Goal: Contribute content: Contribute content

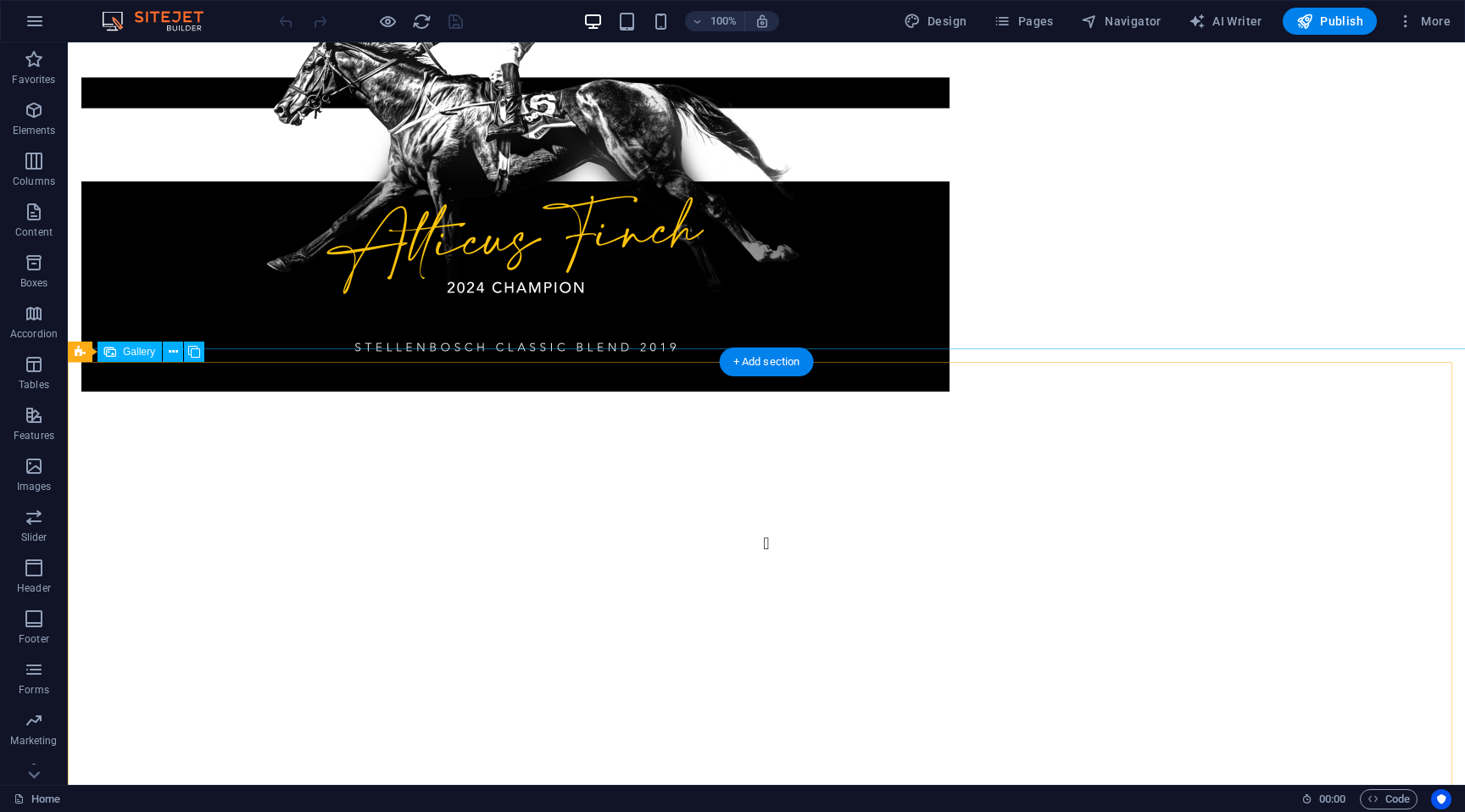
scroll to position [4295, 0]
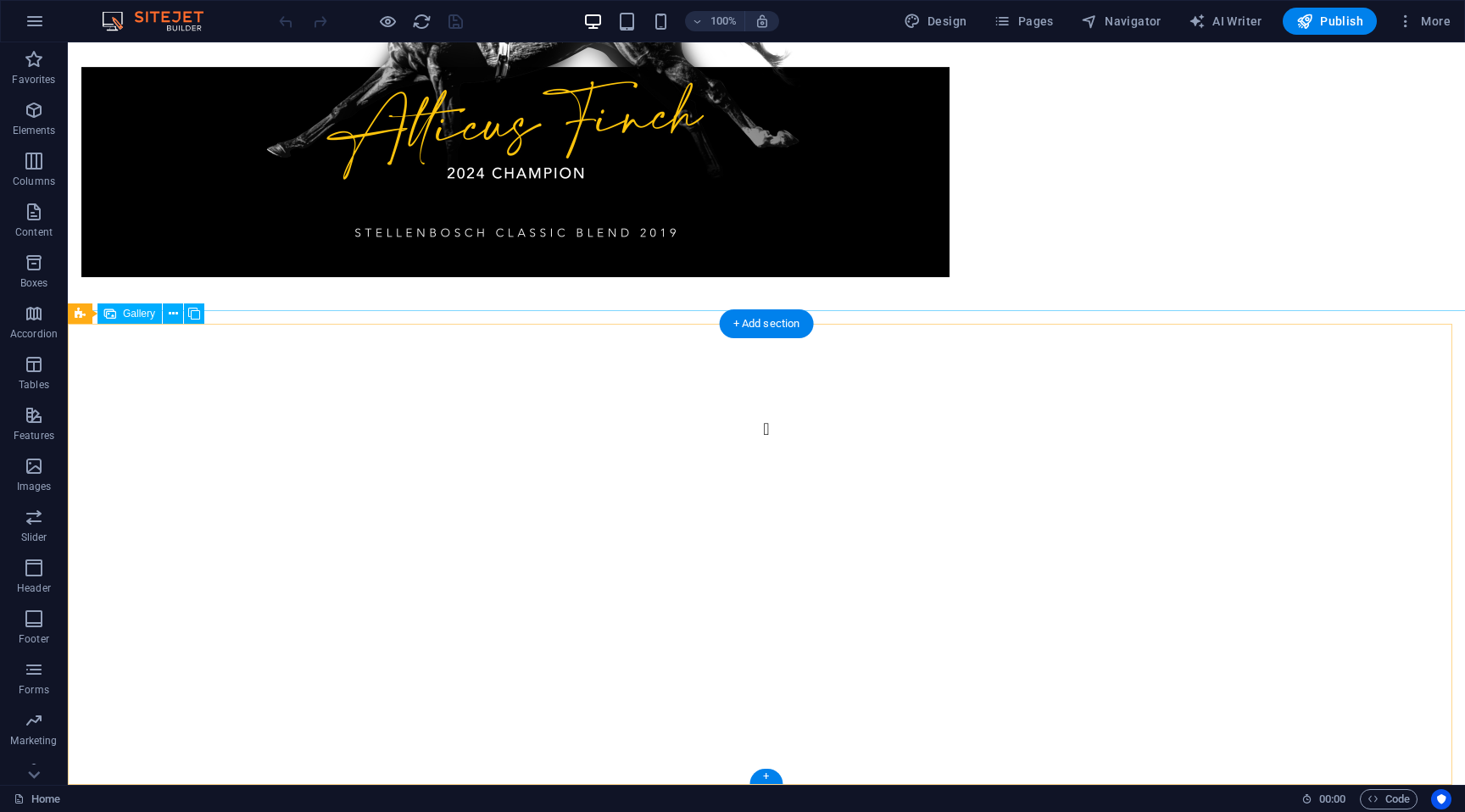
select select "px"
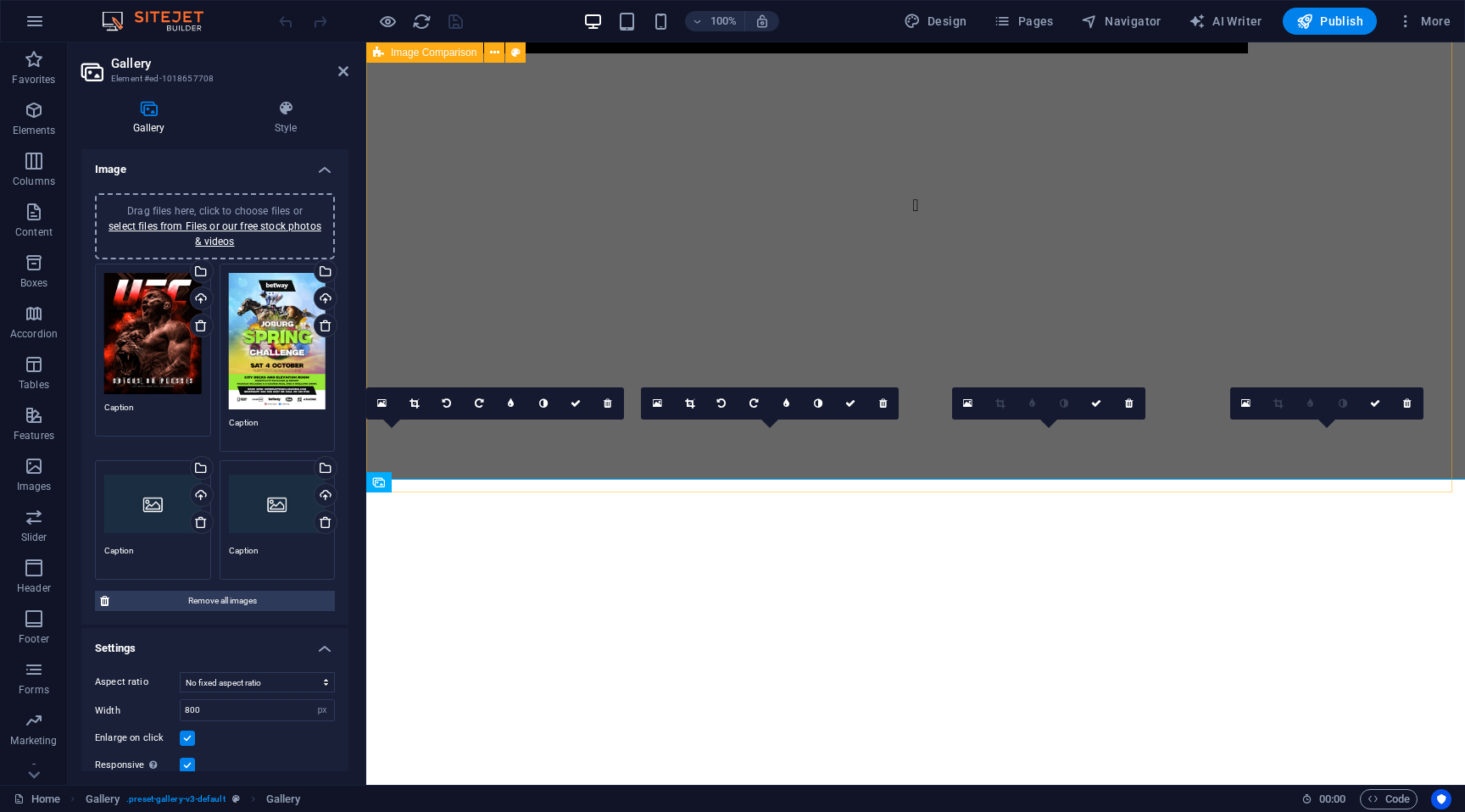
scroll to position [3903, 0]
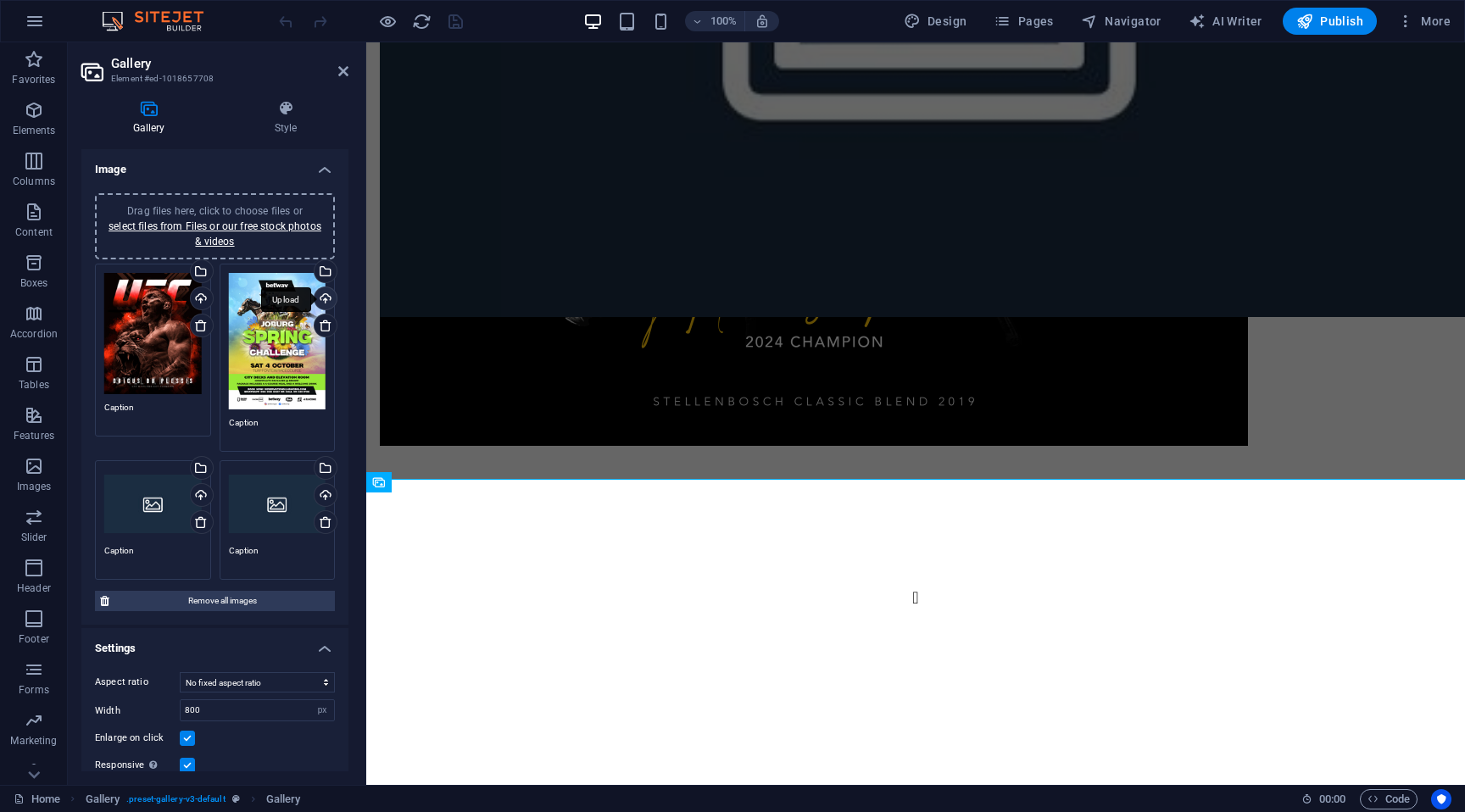
click at [321, 296] on div "Upload" at bounding box center [324, 300] width 25 height 25
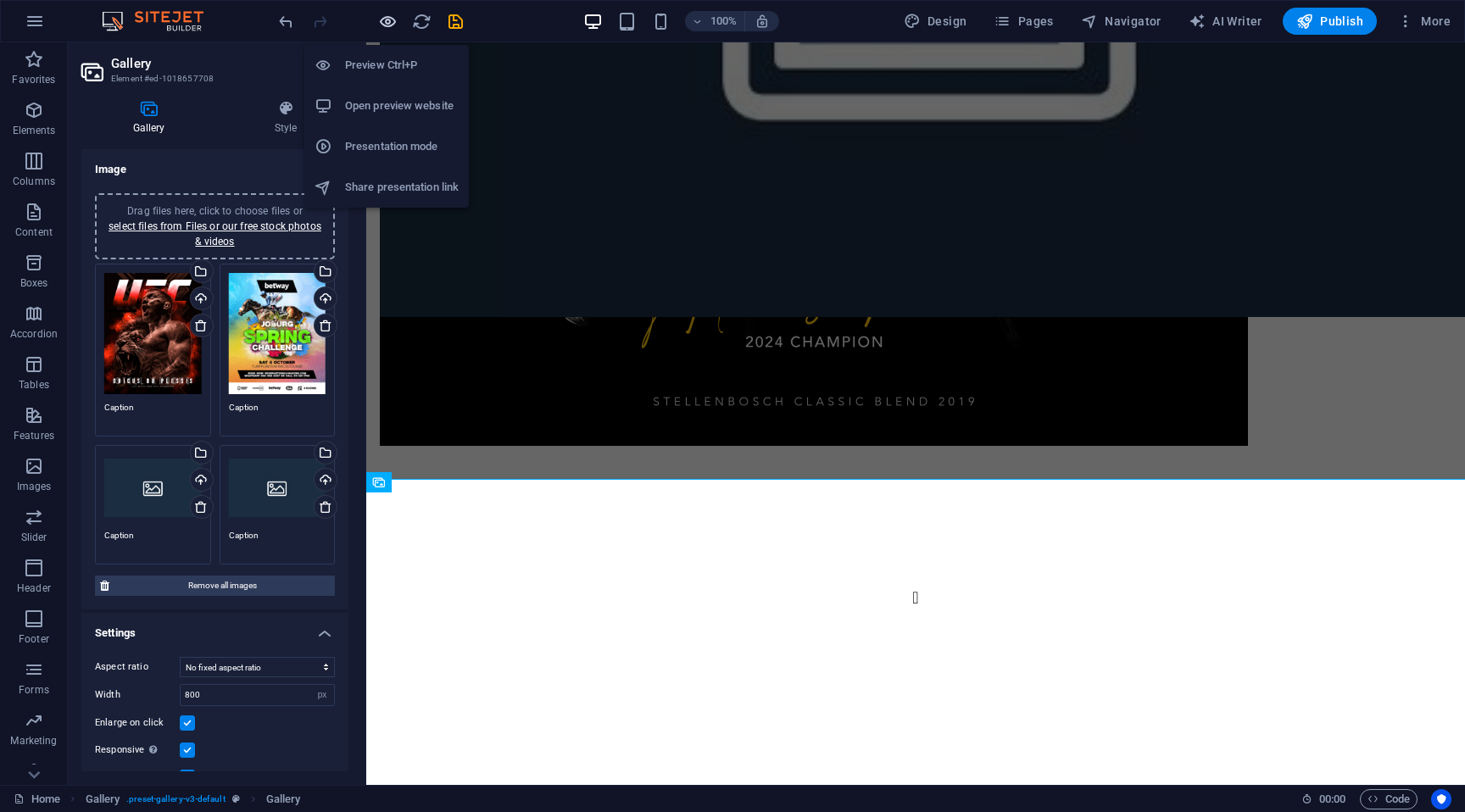
click at [386, 20] on icon "button" at bounding box center [388, 22] width 20 height 20
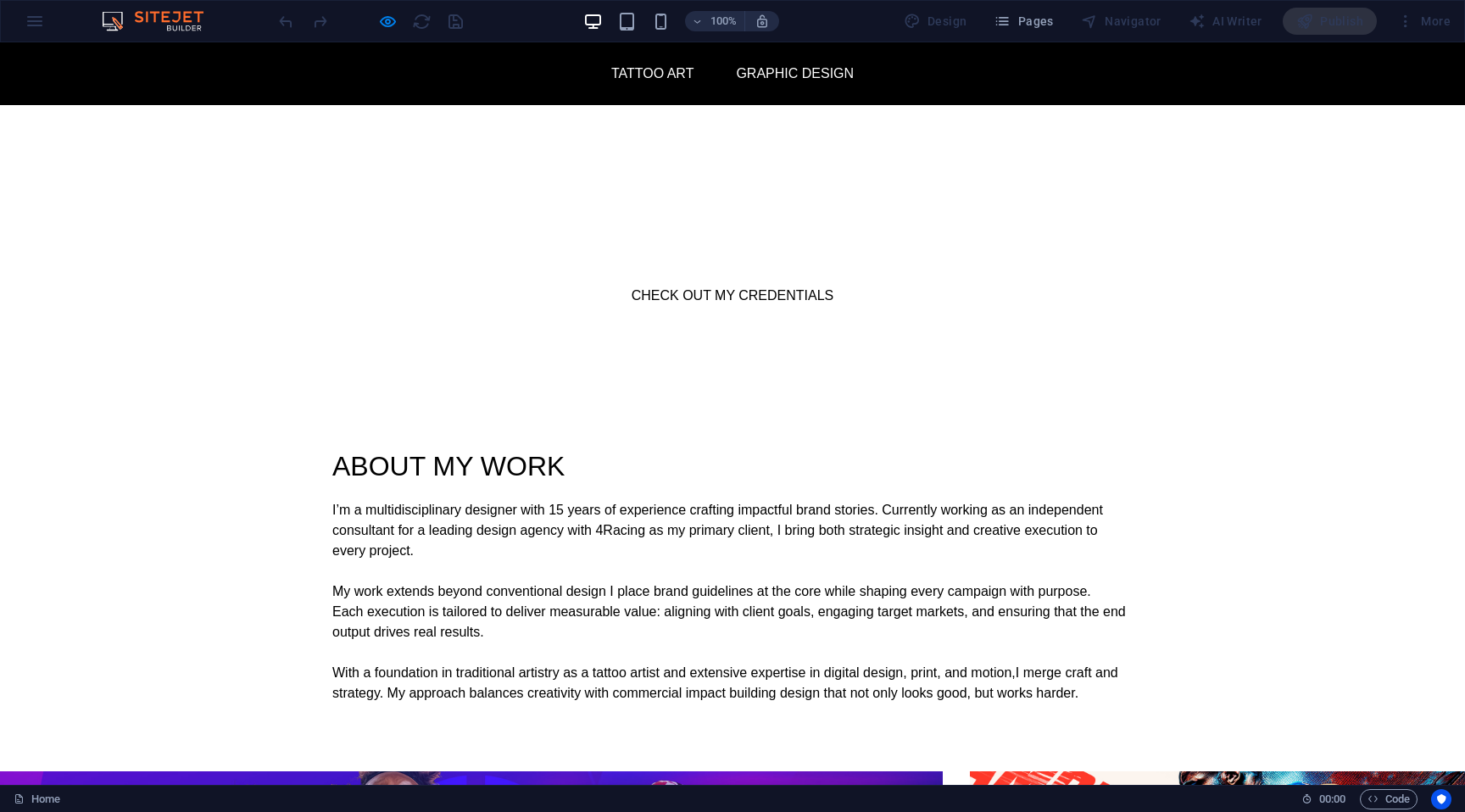
scroll to position [1087, 0]
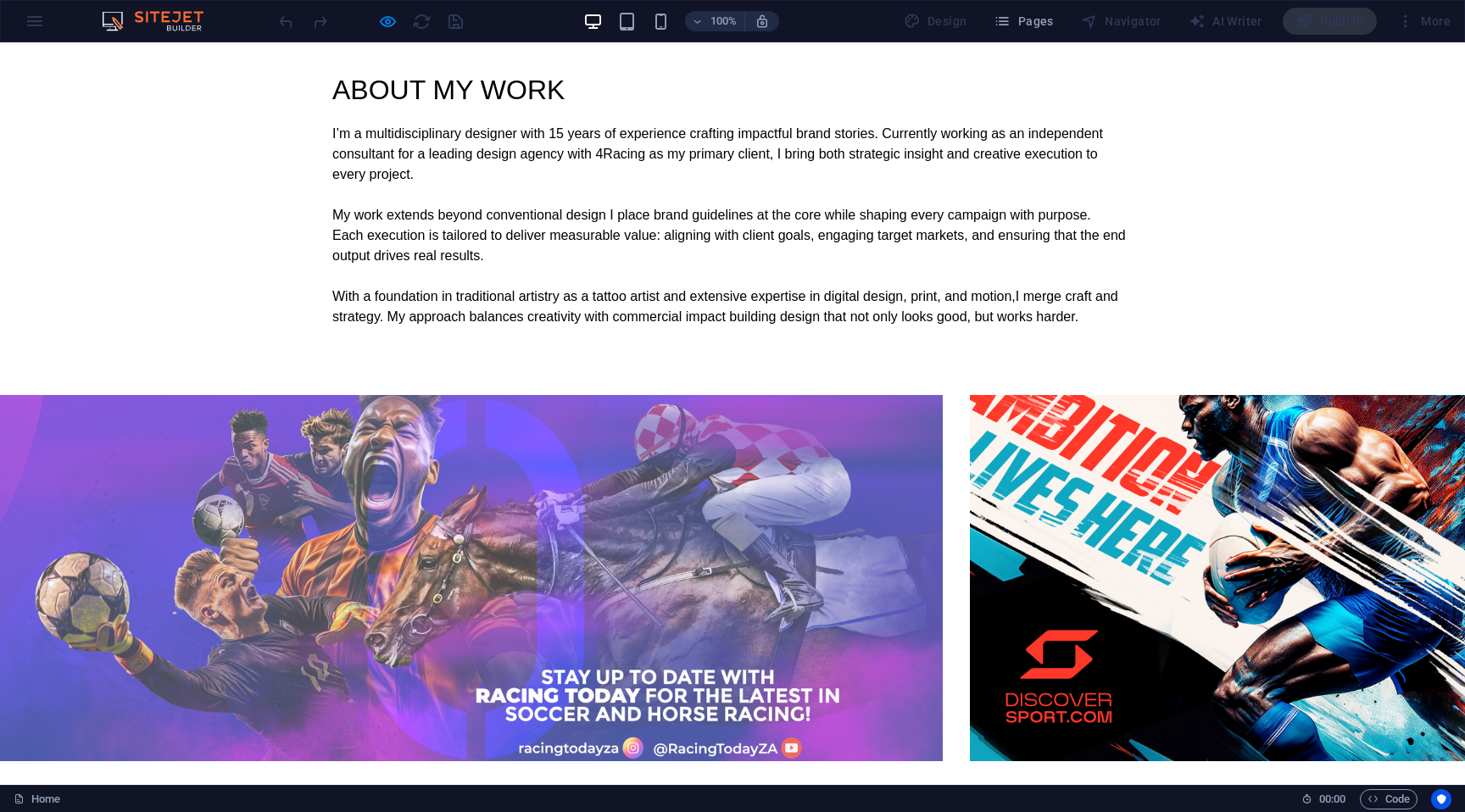
click at [1157, 395] on img at bounding box center [1216, 578] width 495 height 366
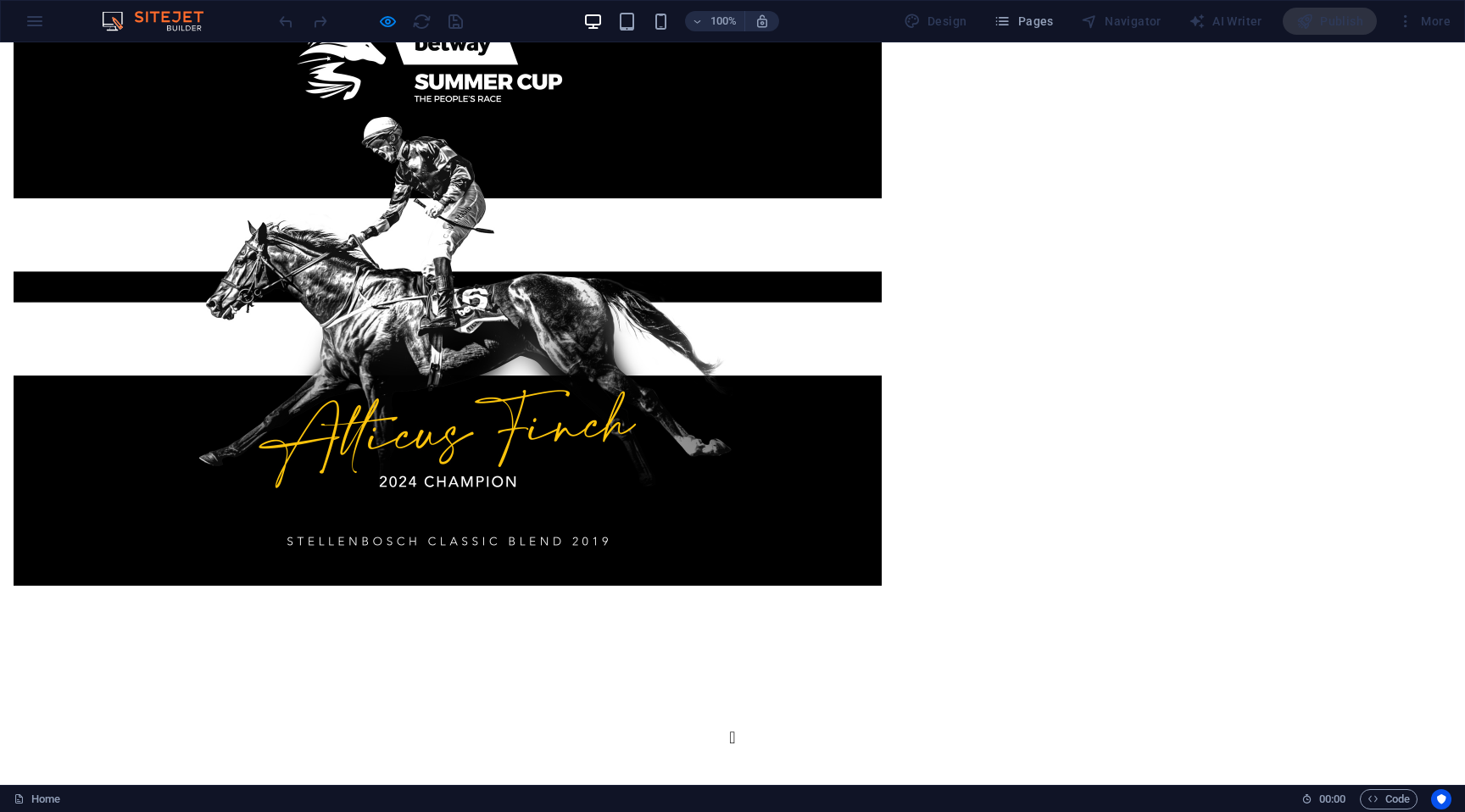
scroll to position [4220, 0]
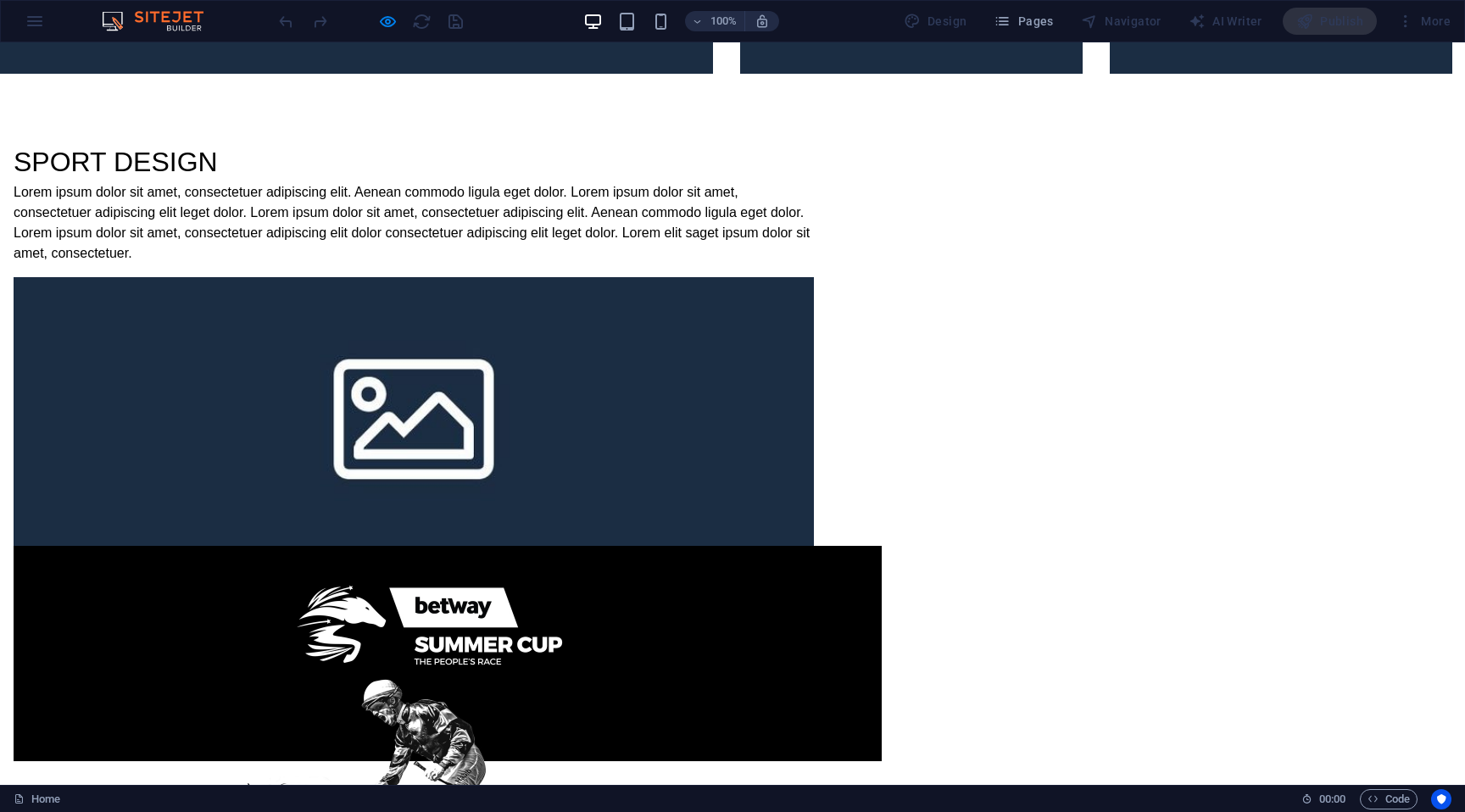
drag, startPoint x: 1000, startPoint y: 63, endPoint x: 940, endPoint y: 60, distance: 60.1
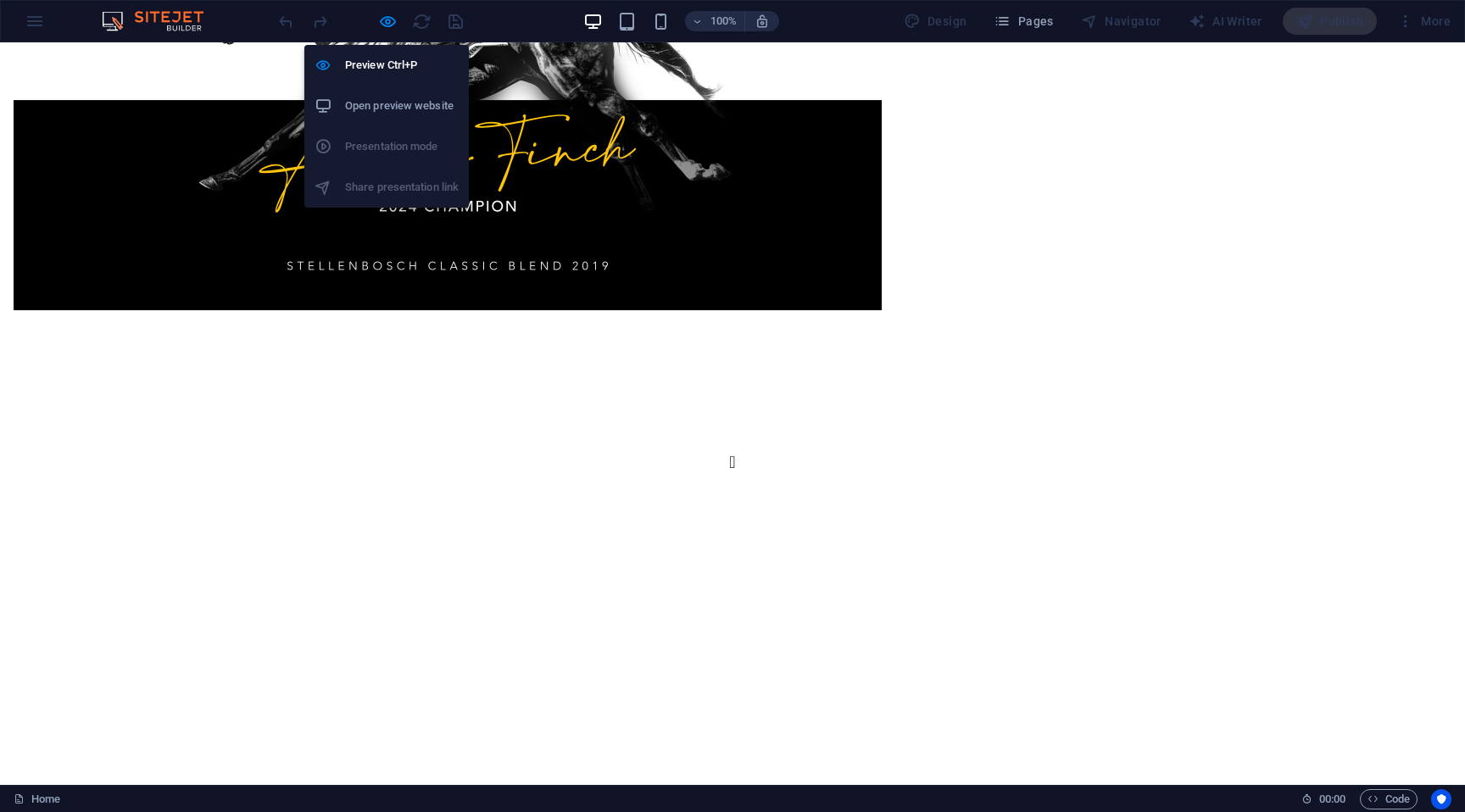
drag, startPoint x: 388, startPoint y: 22, endPoint x: 412, endPoint y: 109, distance: 90.2
click at [388, 22] on icon "button" at bounding box center [388, 22] width 20 height 20
select select "px"
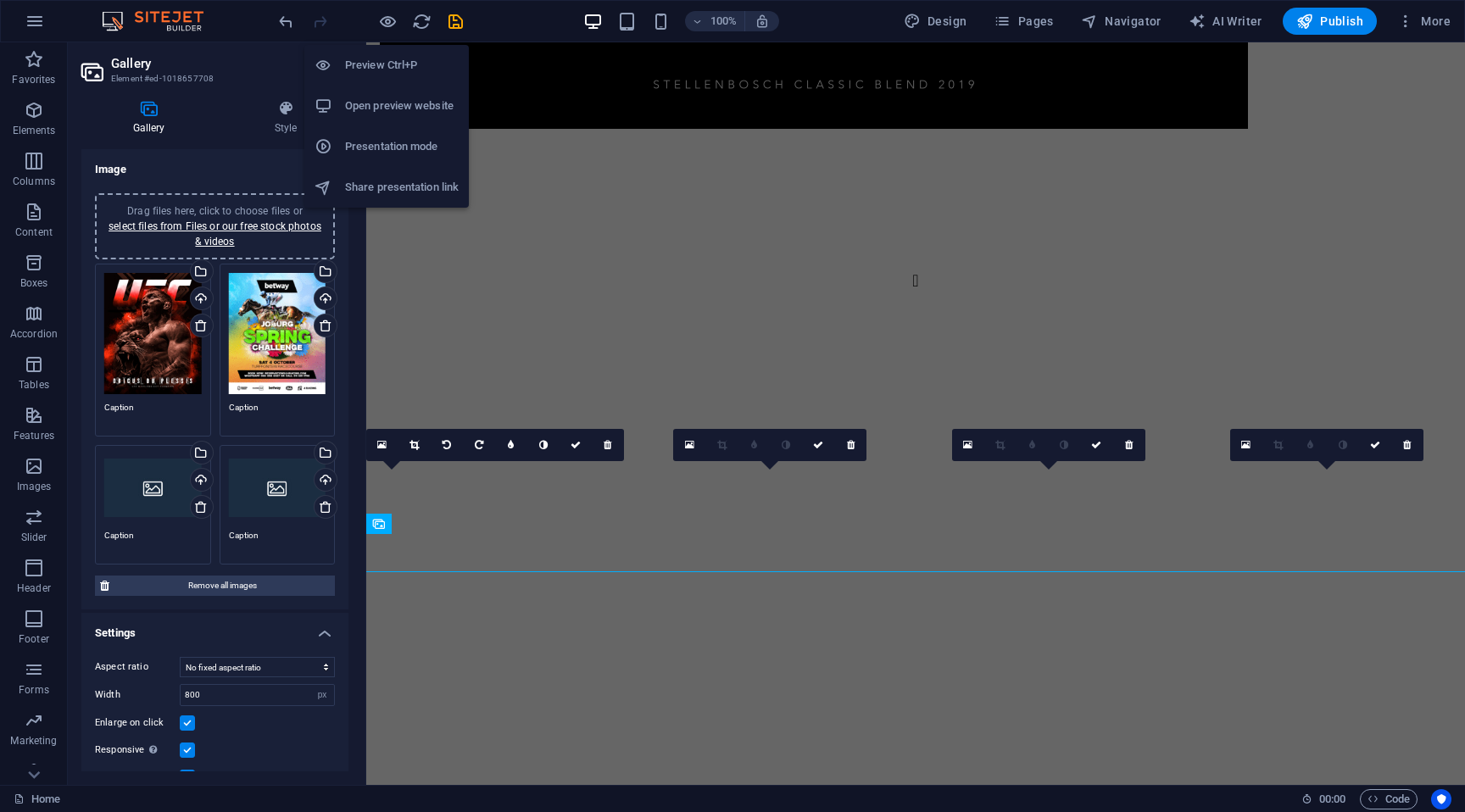
scroll to position [3861, 0]
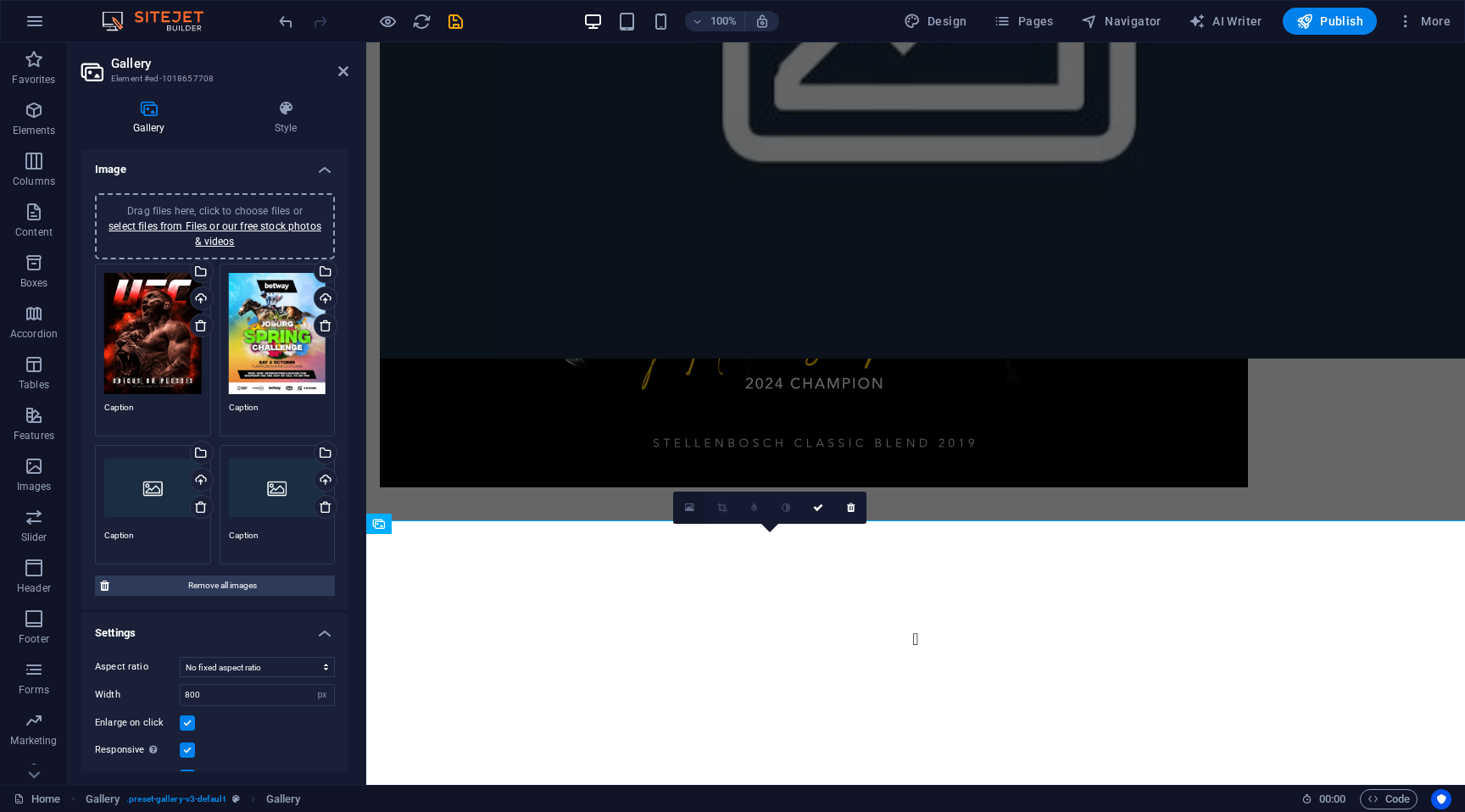
click at [691, 514] on link at bounding box center [689, 508] width 33 height 33
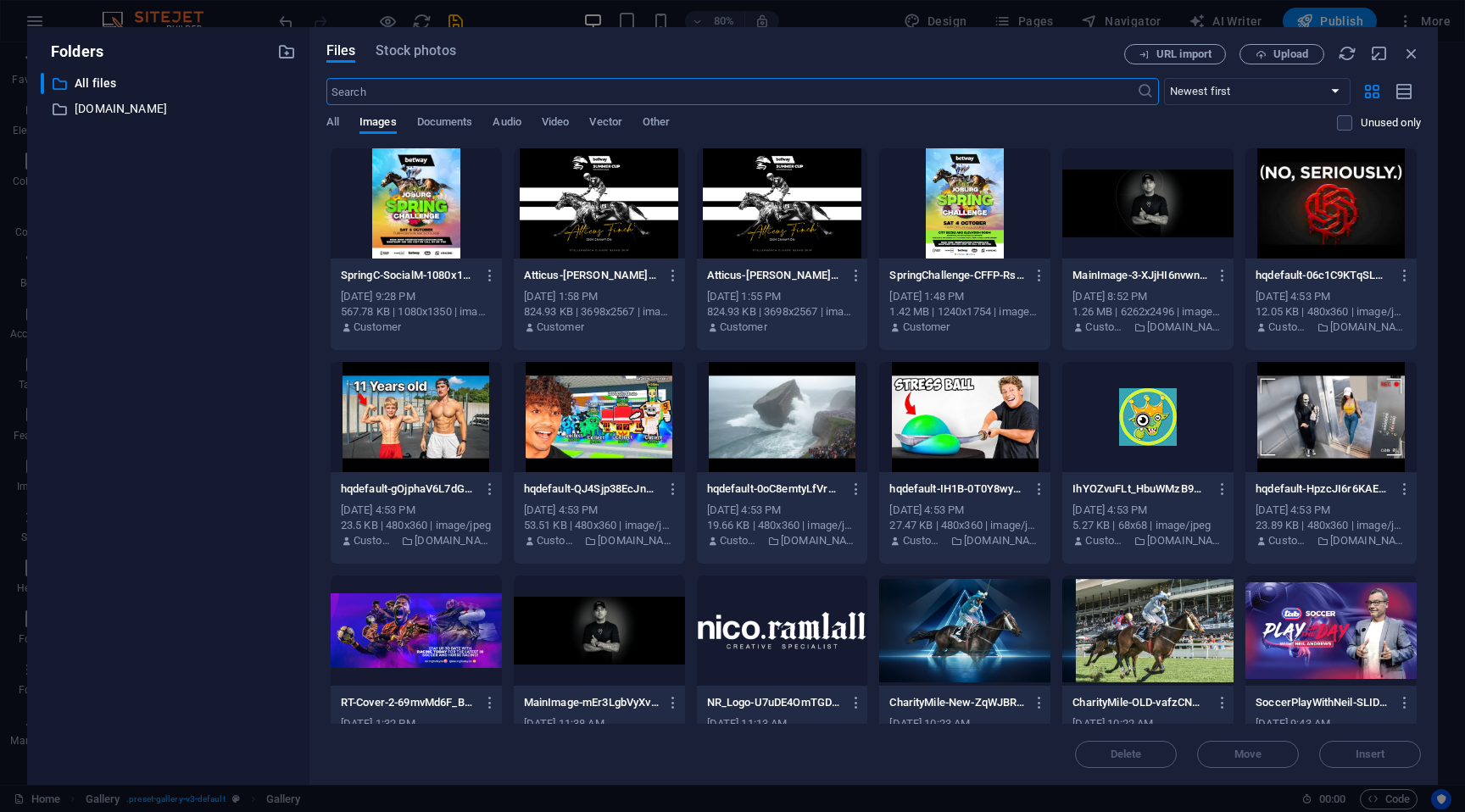
scroll to position [3713, 0]
click at [1267, 50] on span "Upload" at bounding box center [1281, 54] width 70 height 11
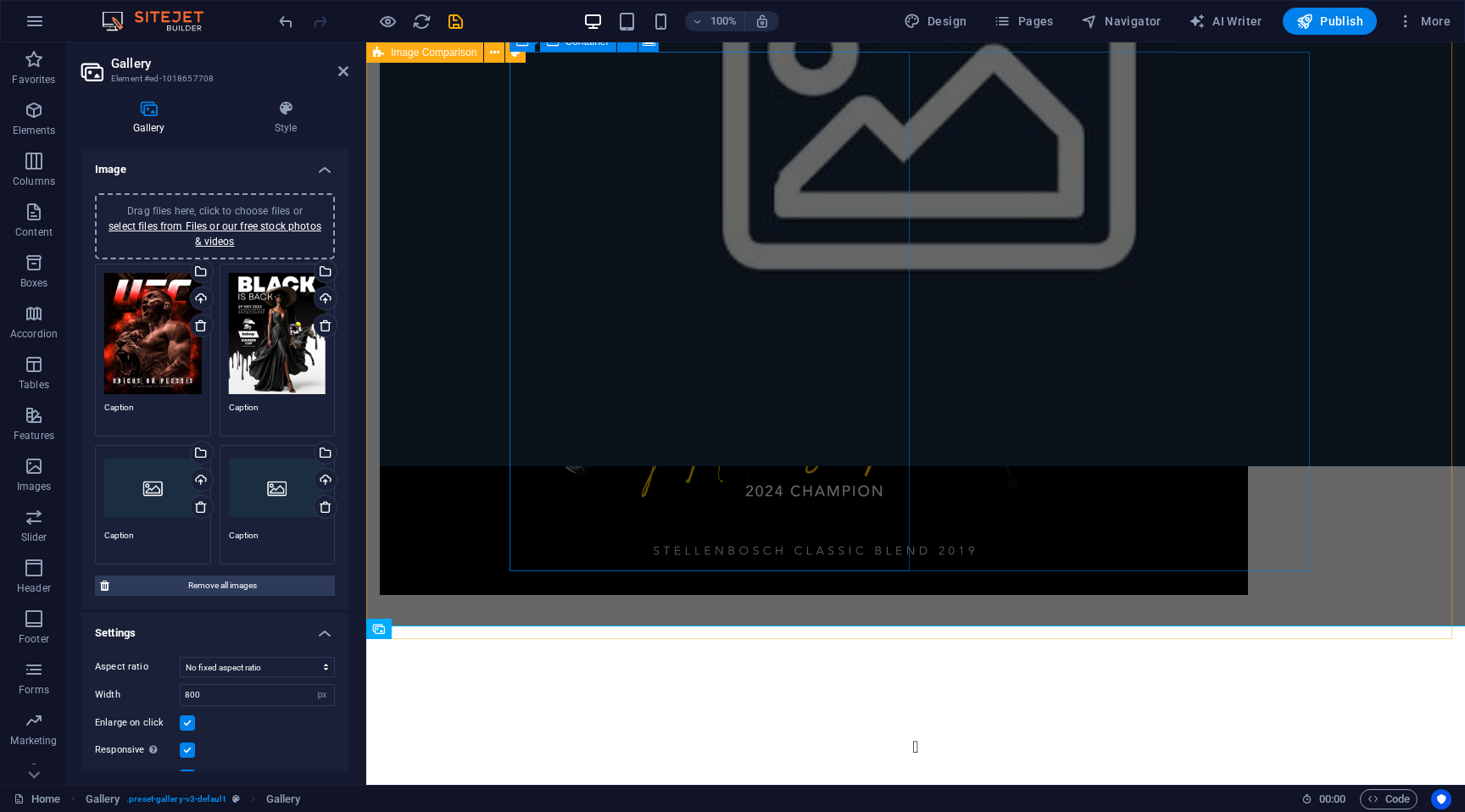
scroll to position [3924, 0]
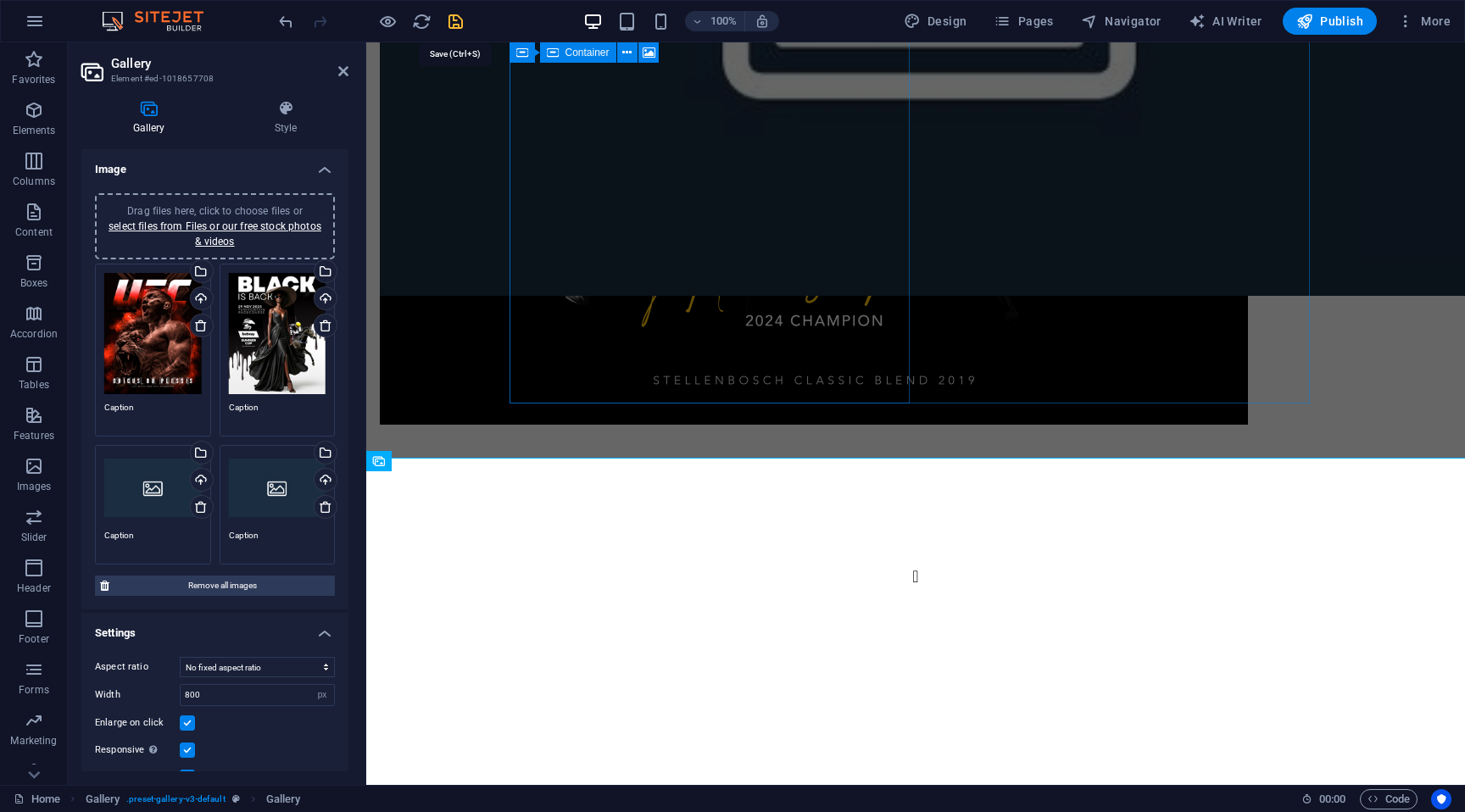
click at [450, 20] on icon "save" at bounding box center [456, 22] width 20 height 20
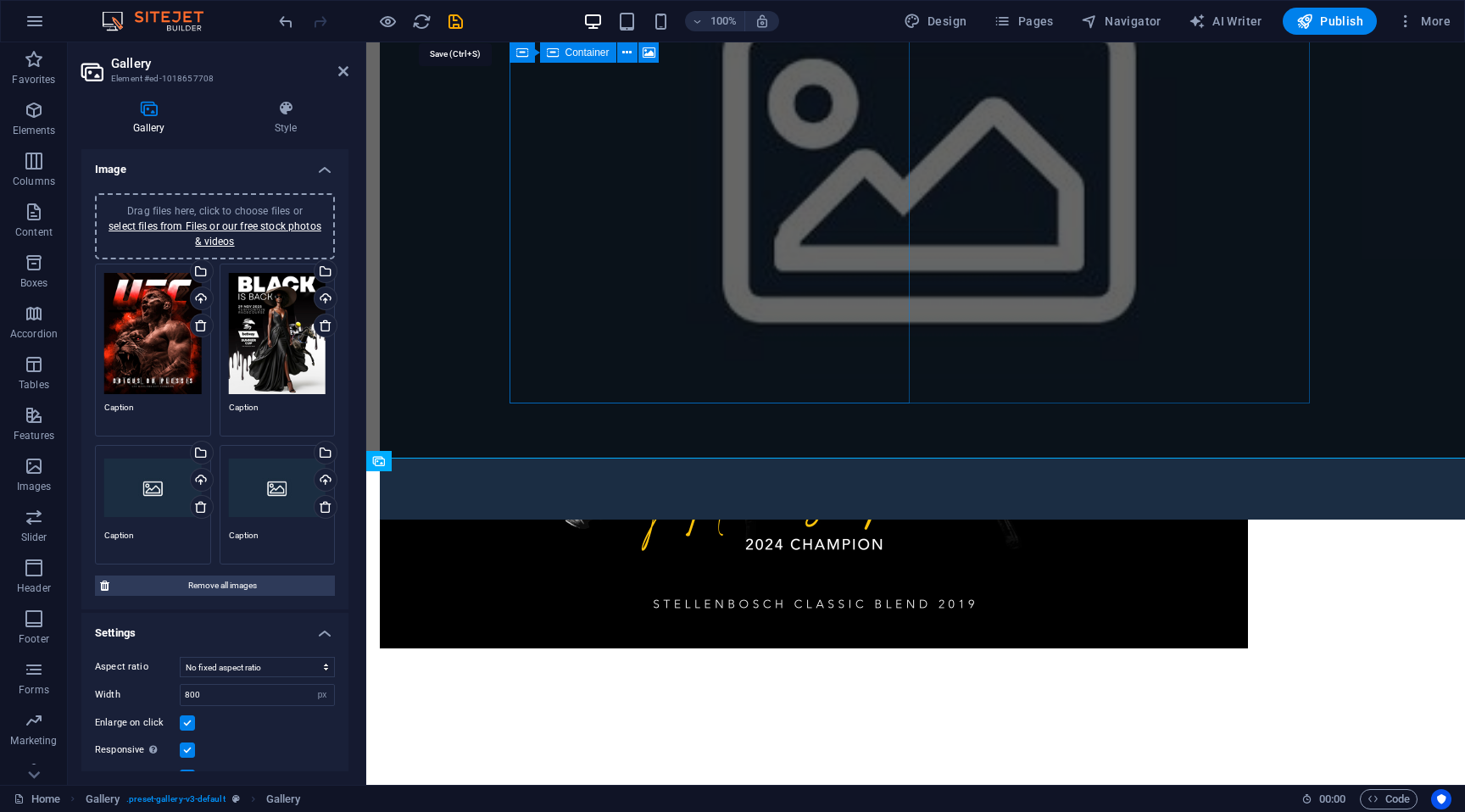
select select "px"
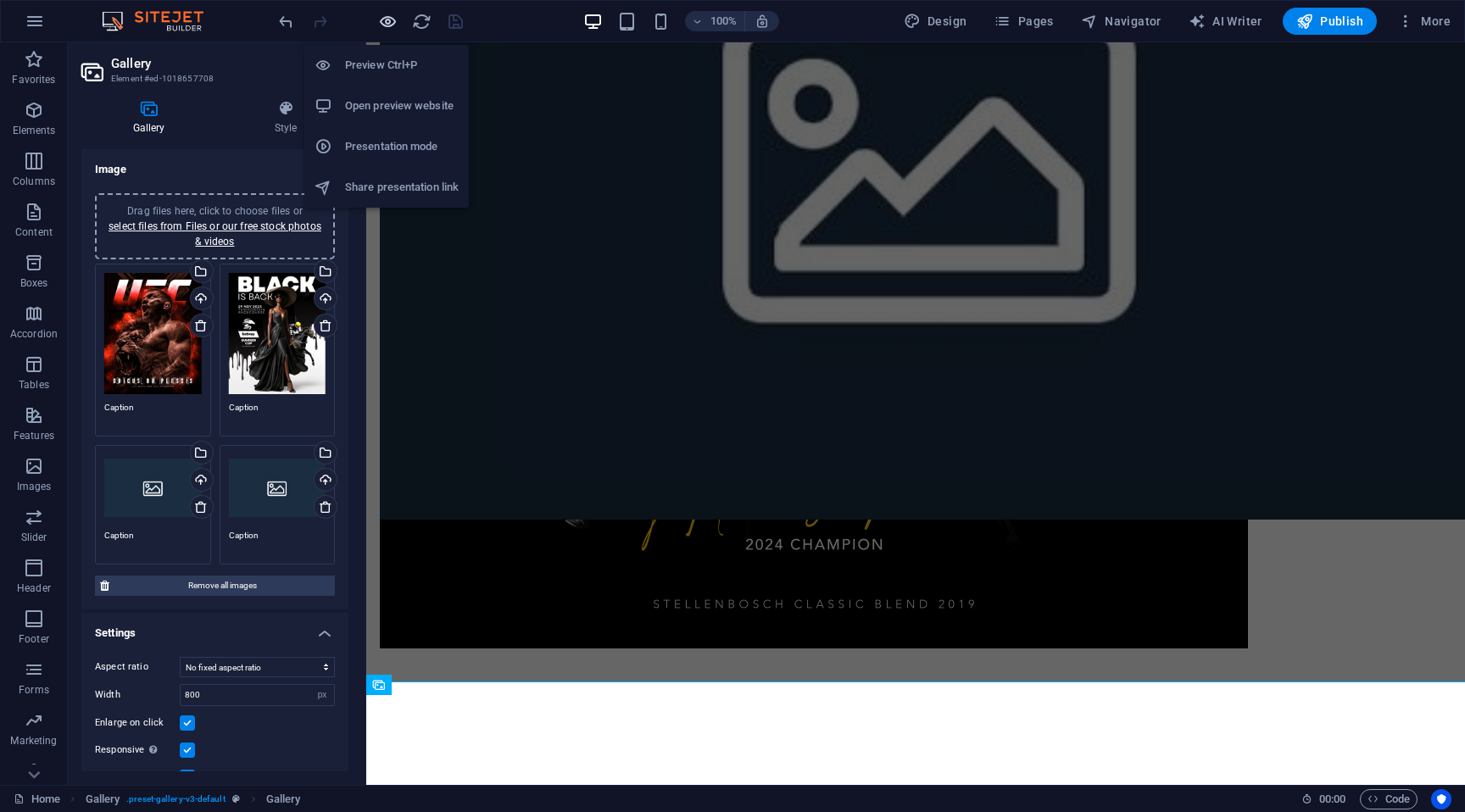
click at [392, 20] on icon "button" at bounding box center [388, 22] width 20 height 20
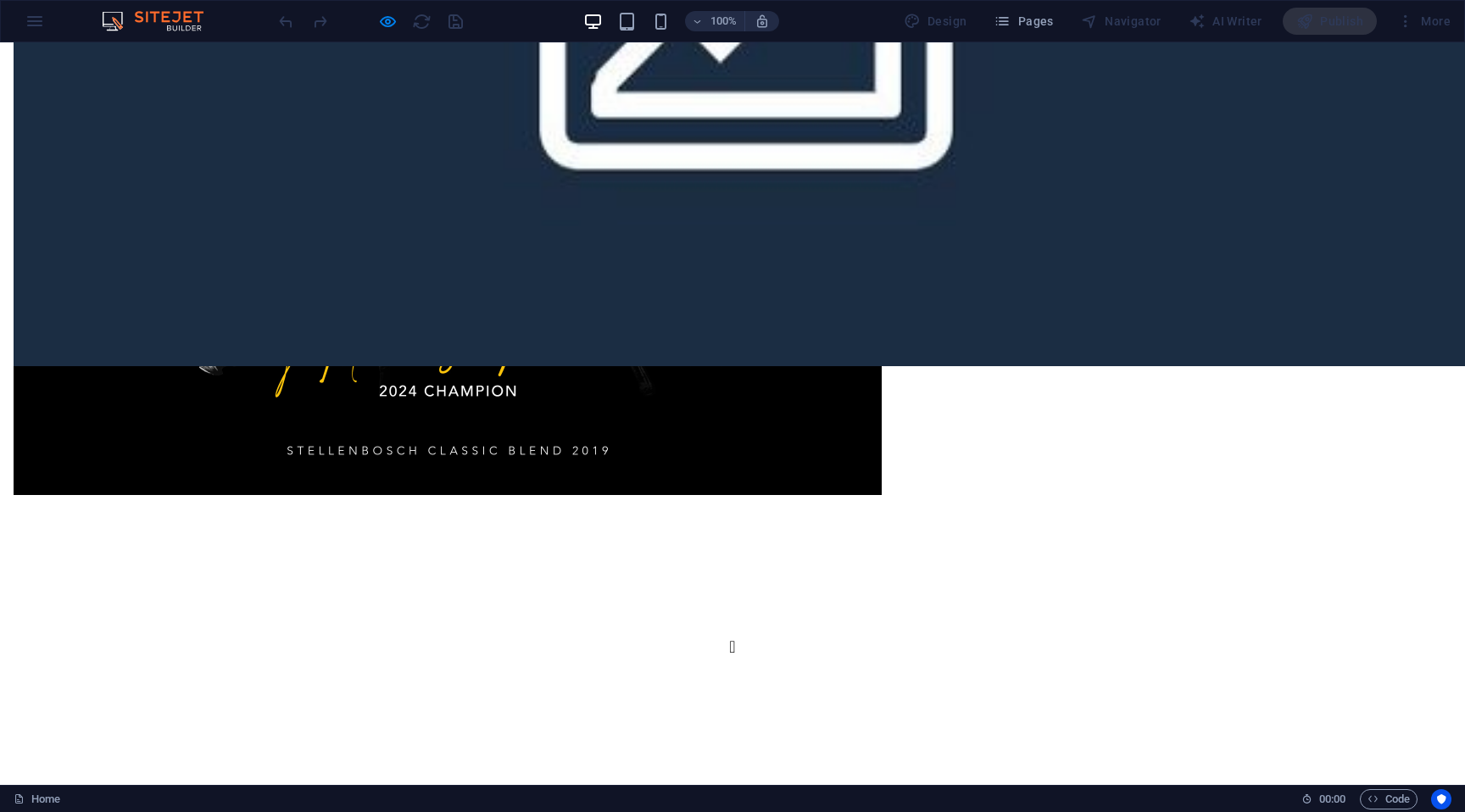
scroll to position [3981, 0]
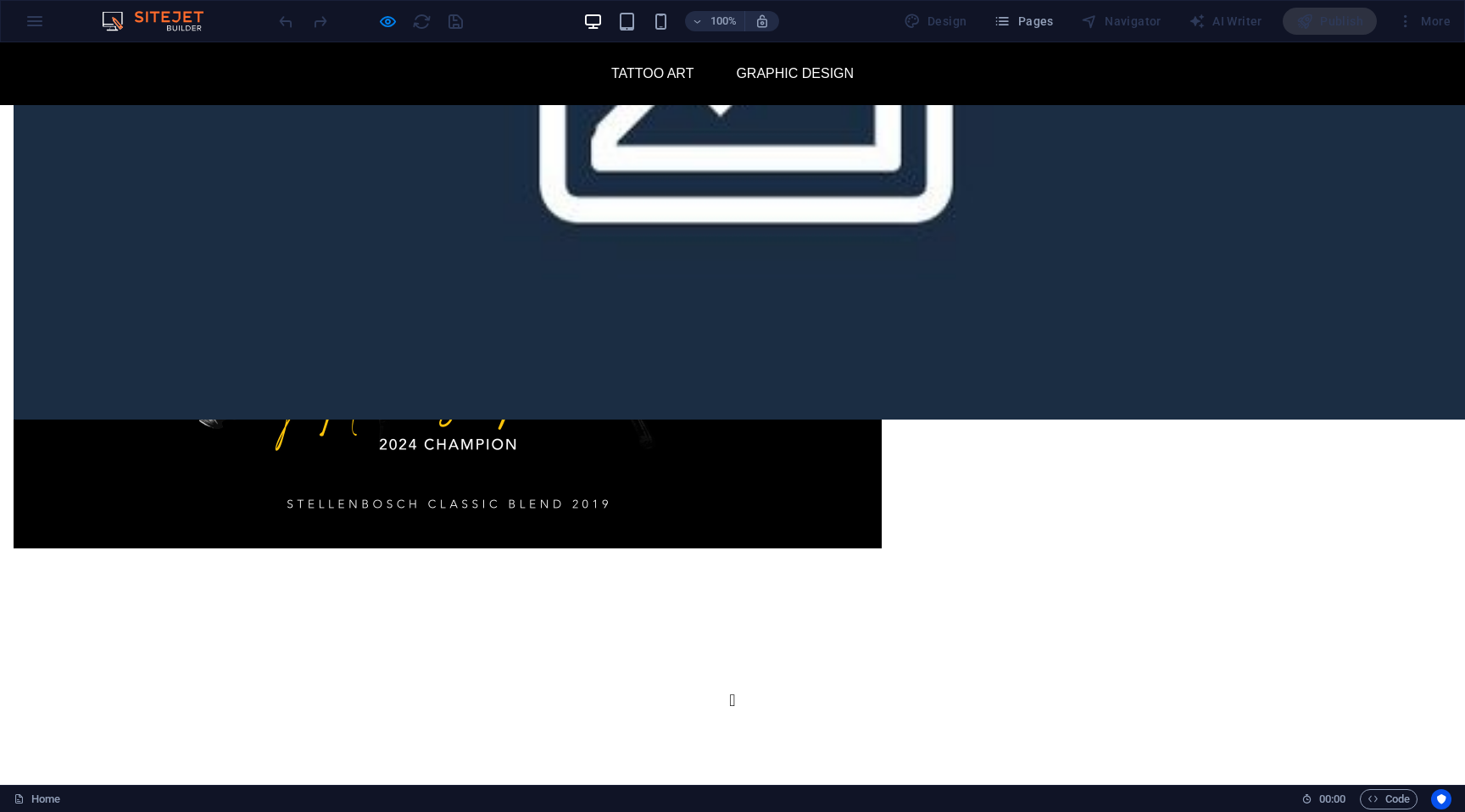
drag, startPoint x: 723, startPoint y: 433, endPoint x: 1311, endPoint y: 458, distance: 588.5
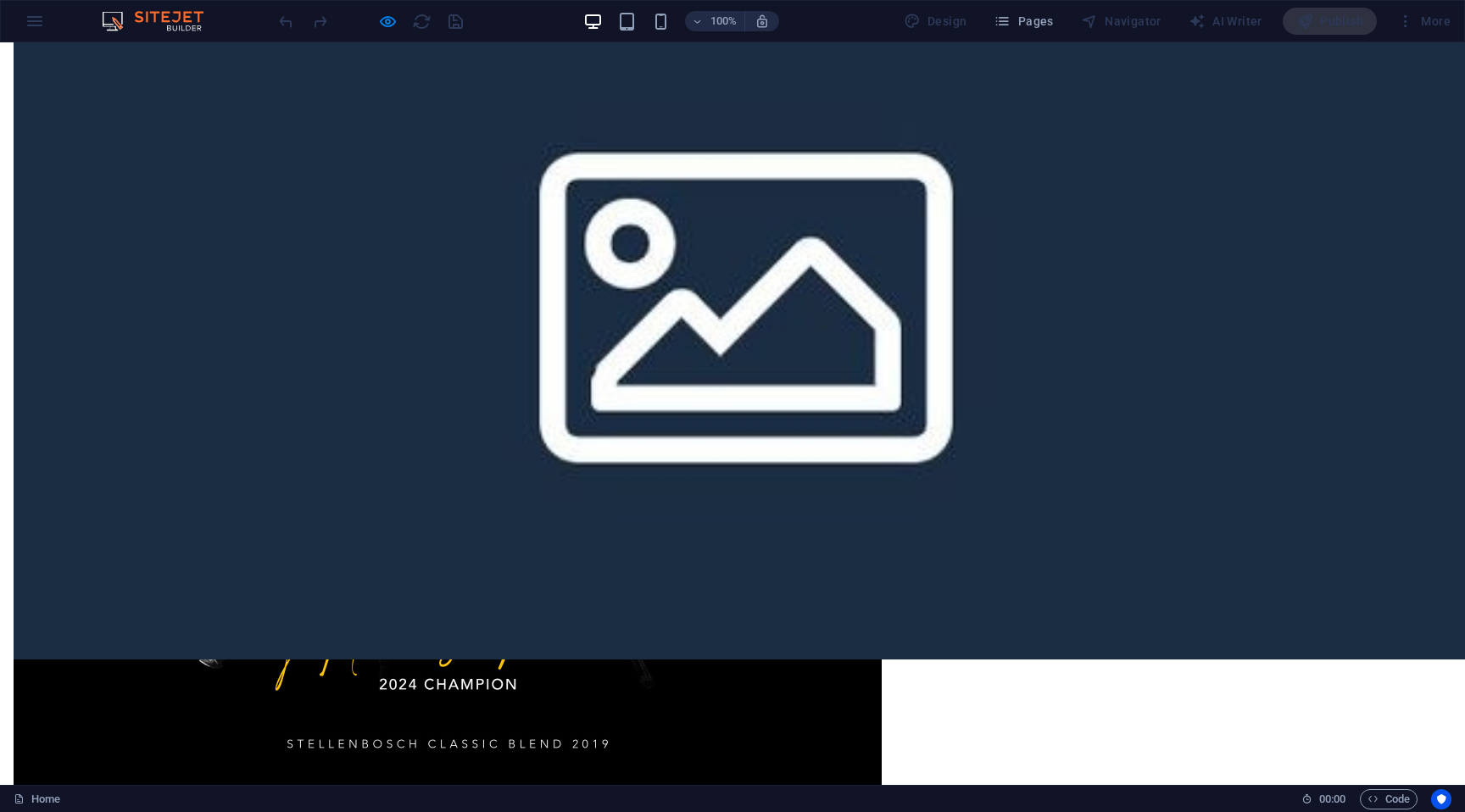
scroll to position [3924, 0]
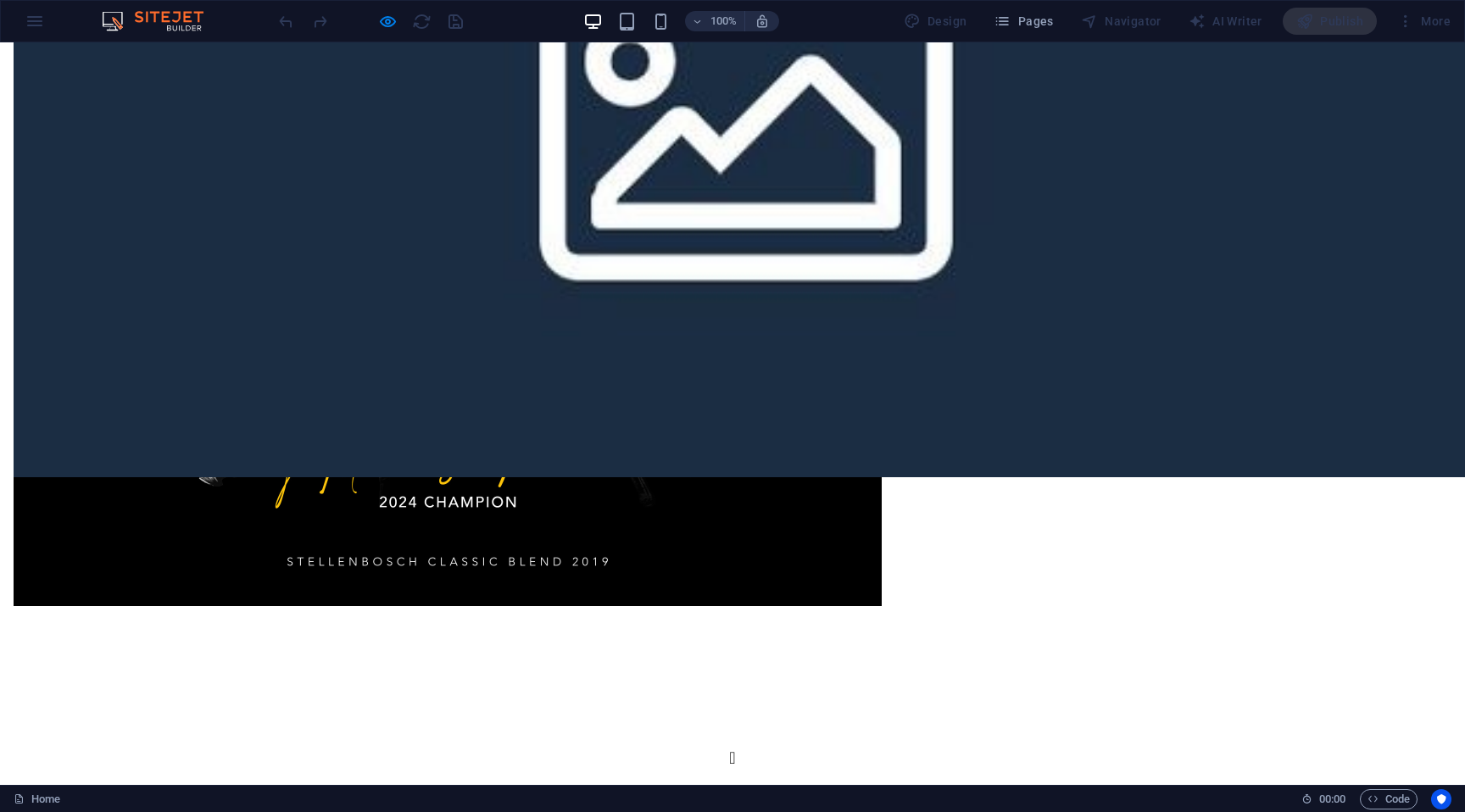
type input "100"
drag, startPoint x: 1121, startPoint y: 553, endPoint x: 1281, endPoint y: 531, distance: 161.5
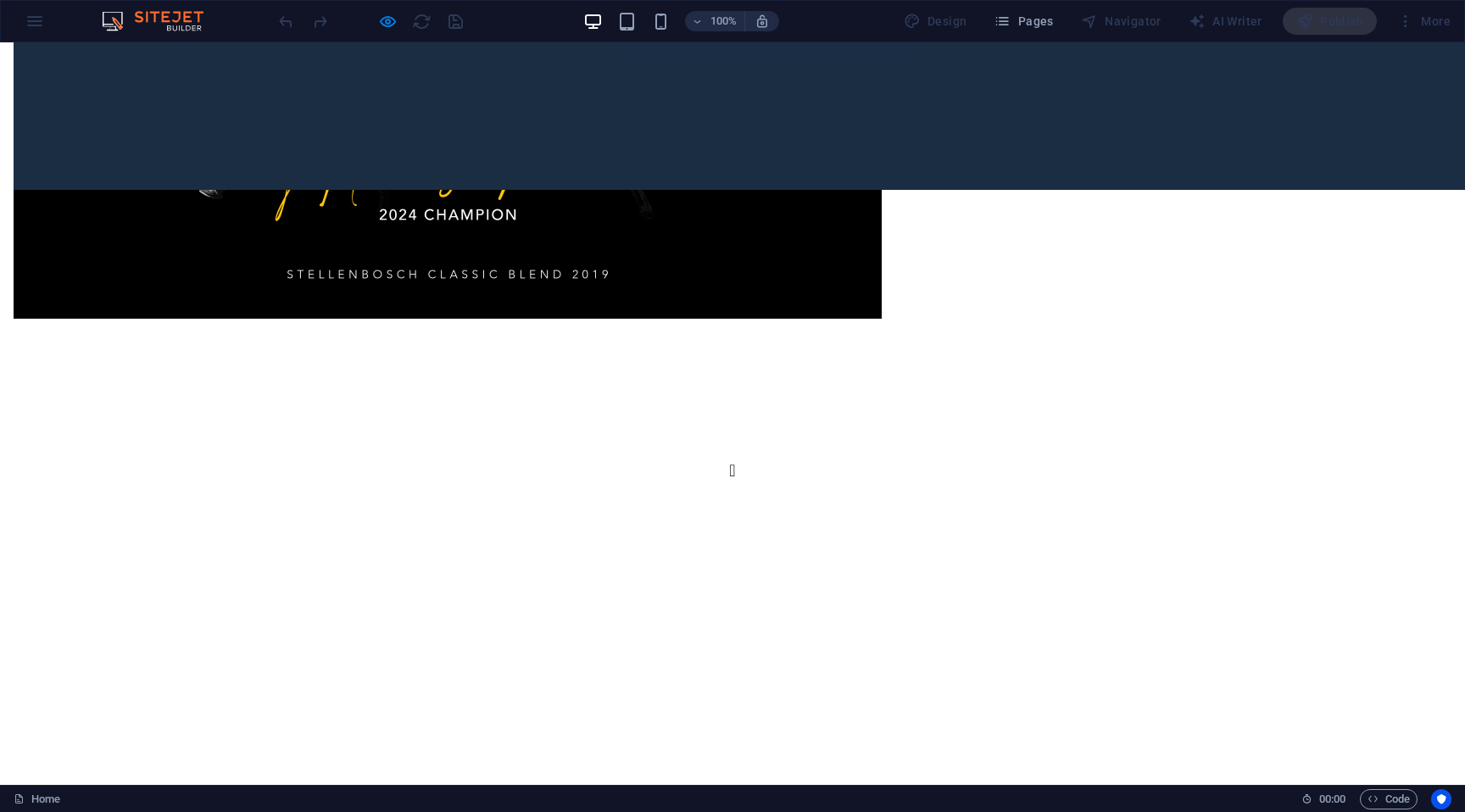
scroll to position [4220, 0]
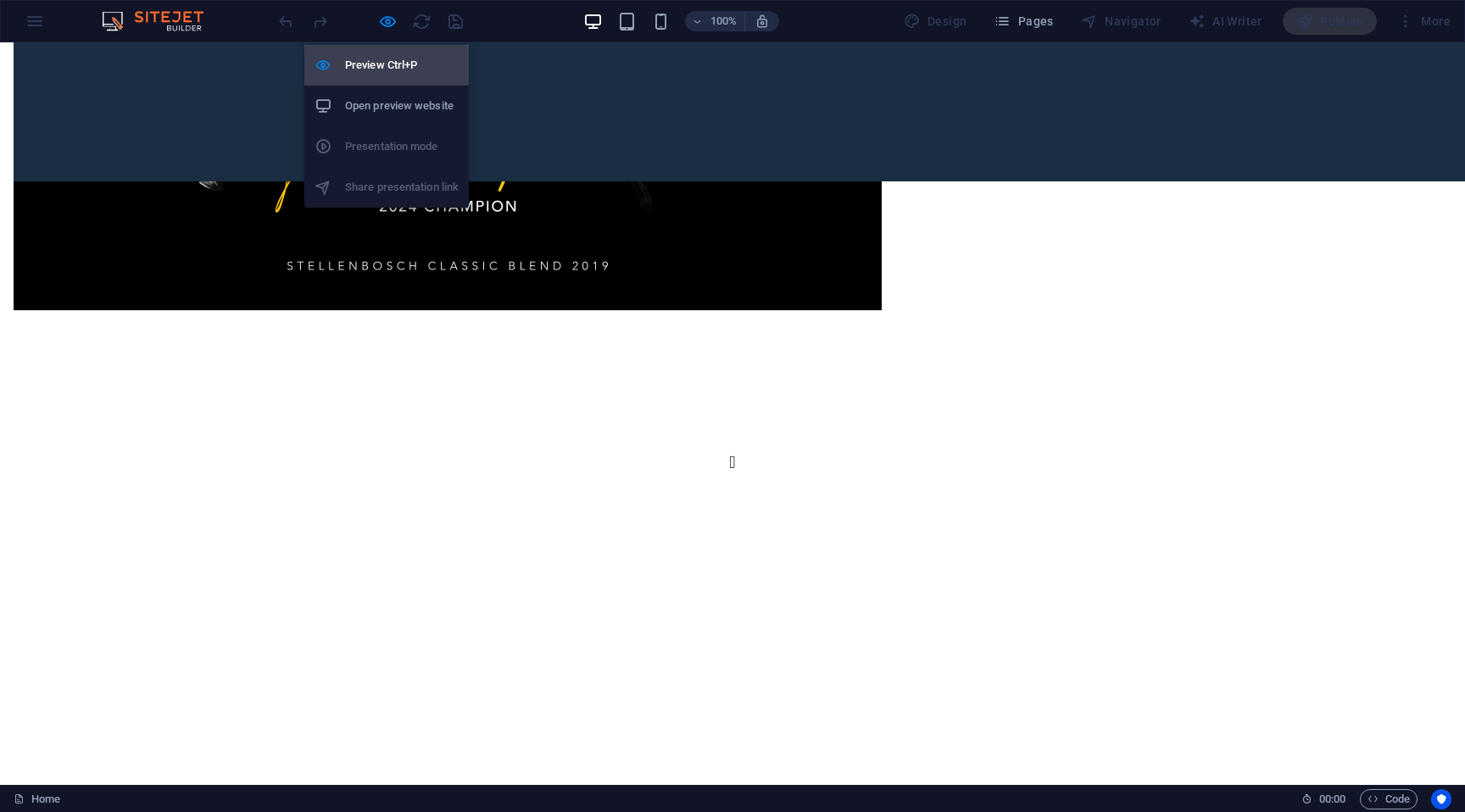
click at [381, 25] on icon "button" at bounding box center [388, 22] width 20 height 20
select select "px"
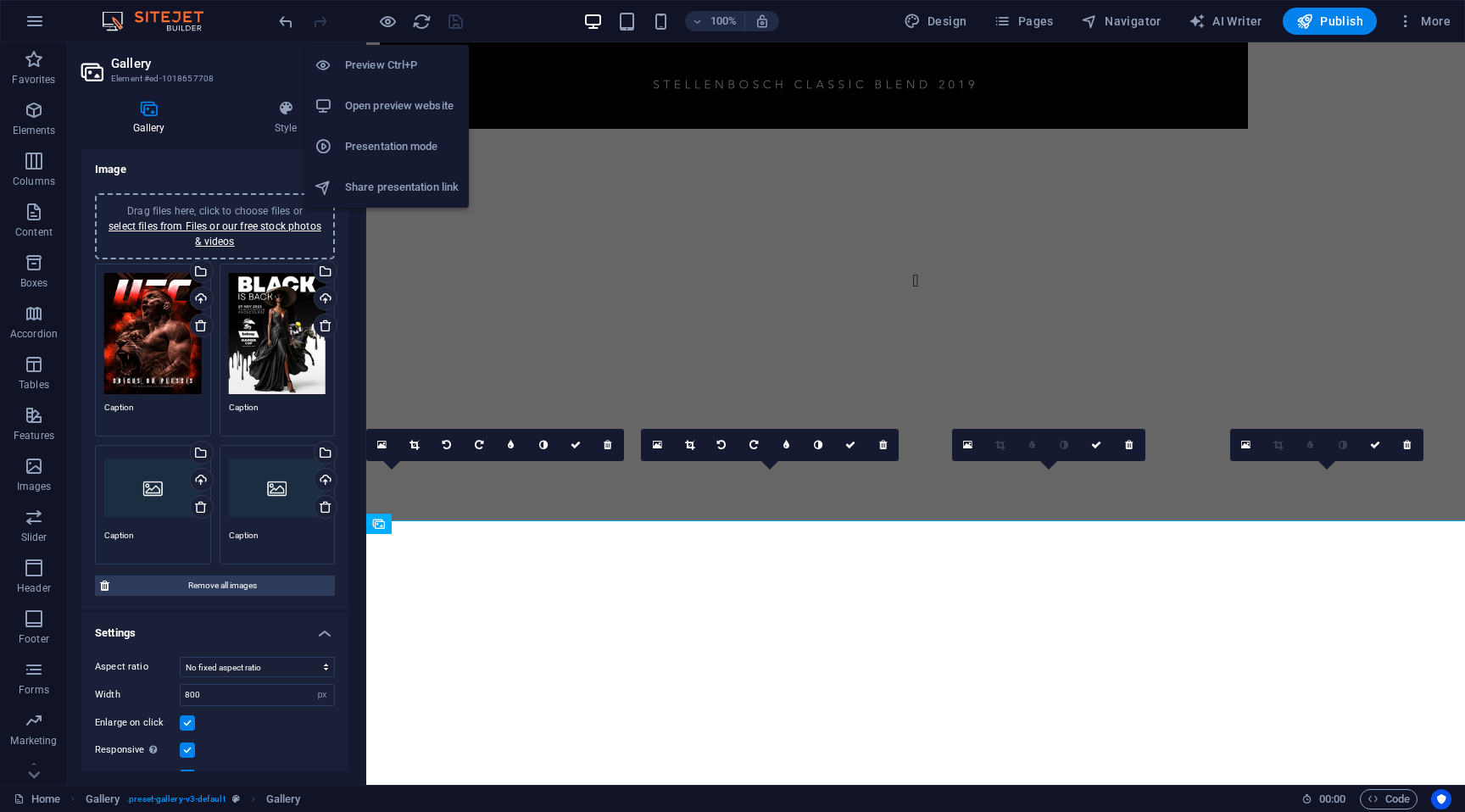
scroll to position [3861, 0]
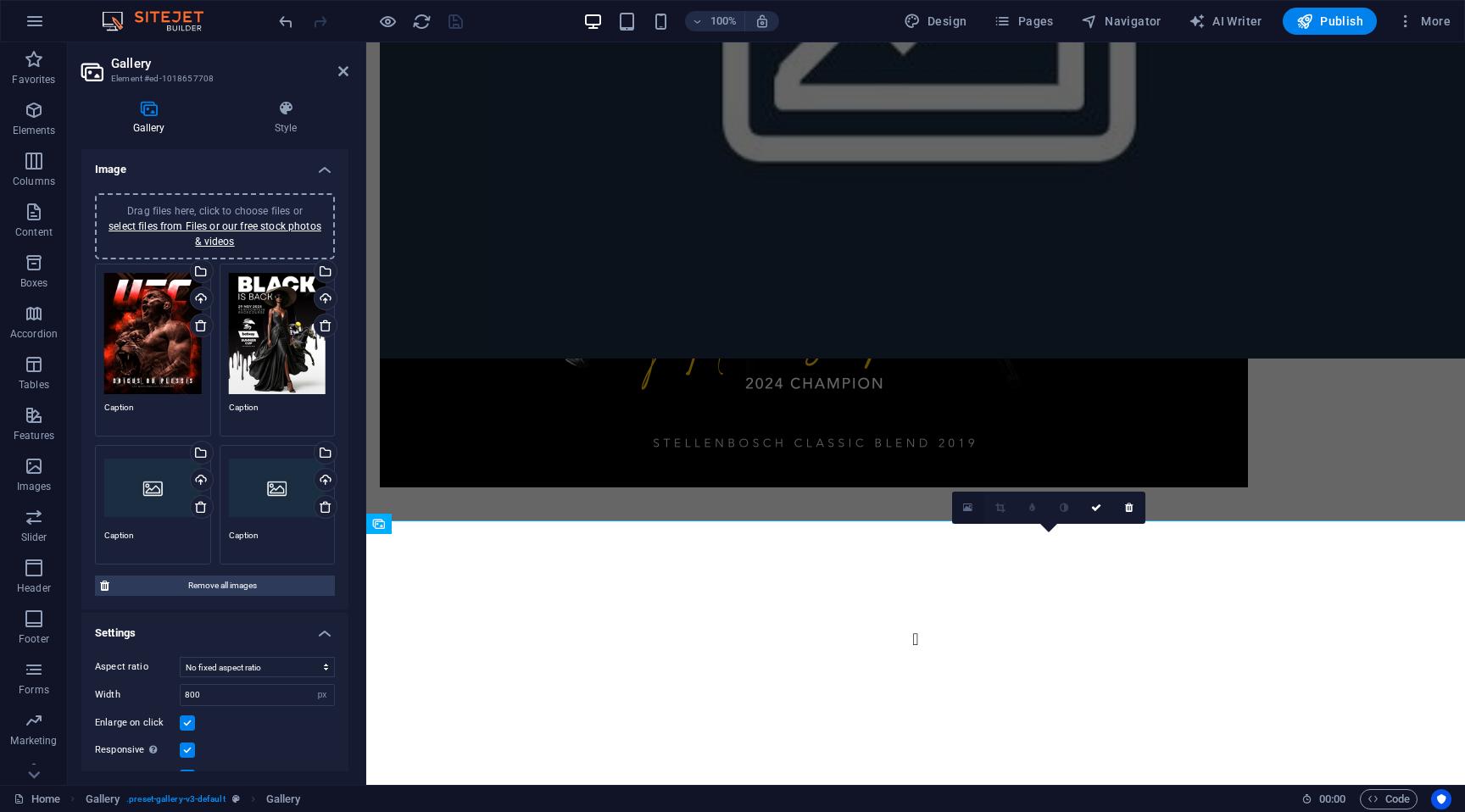
click at [966, 505] on icon at bounding box center [968, 507] width 9 height 12
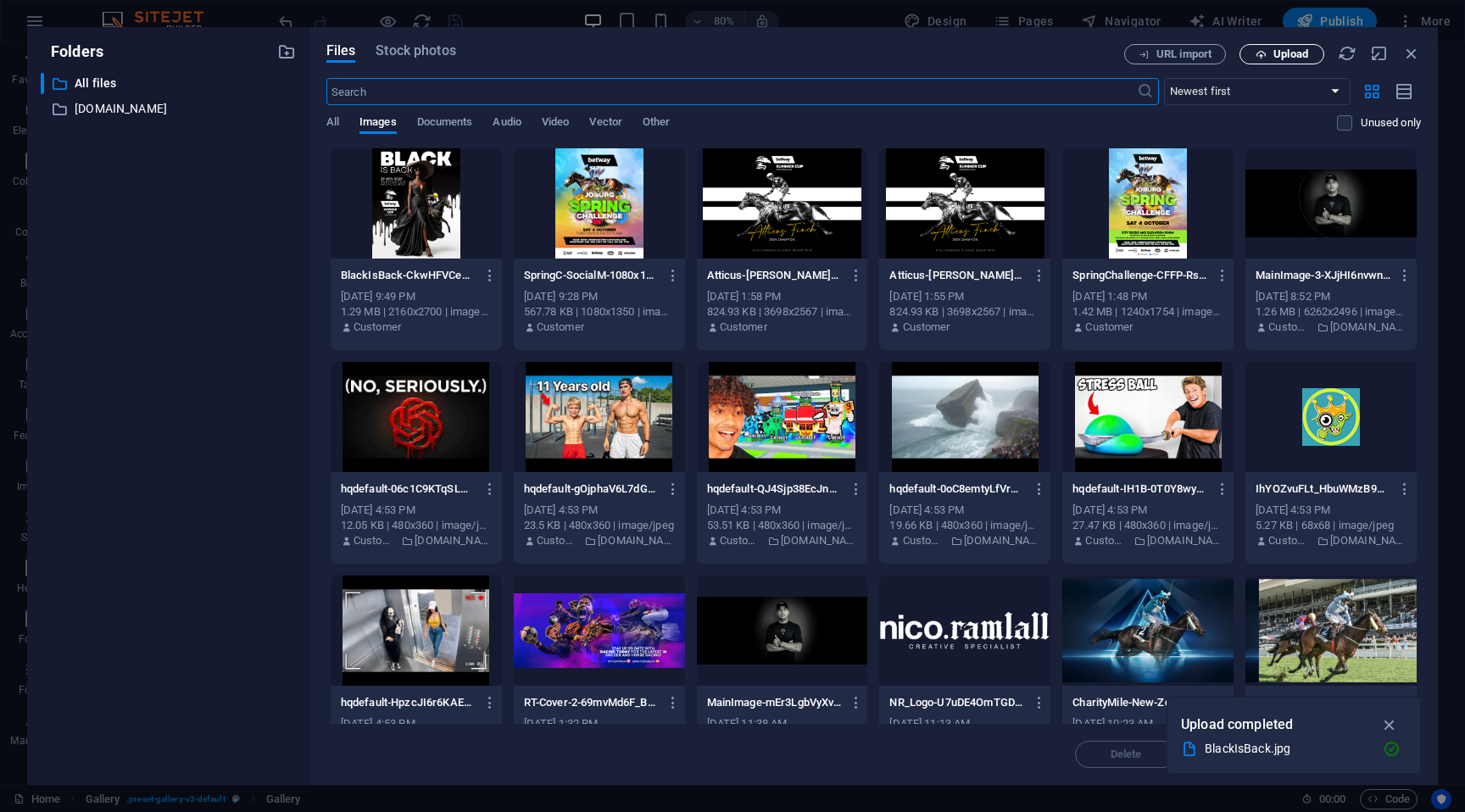
click at [1303, 58] on span "Upload" at bounding box center [1290, 53] width 34 height 10
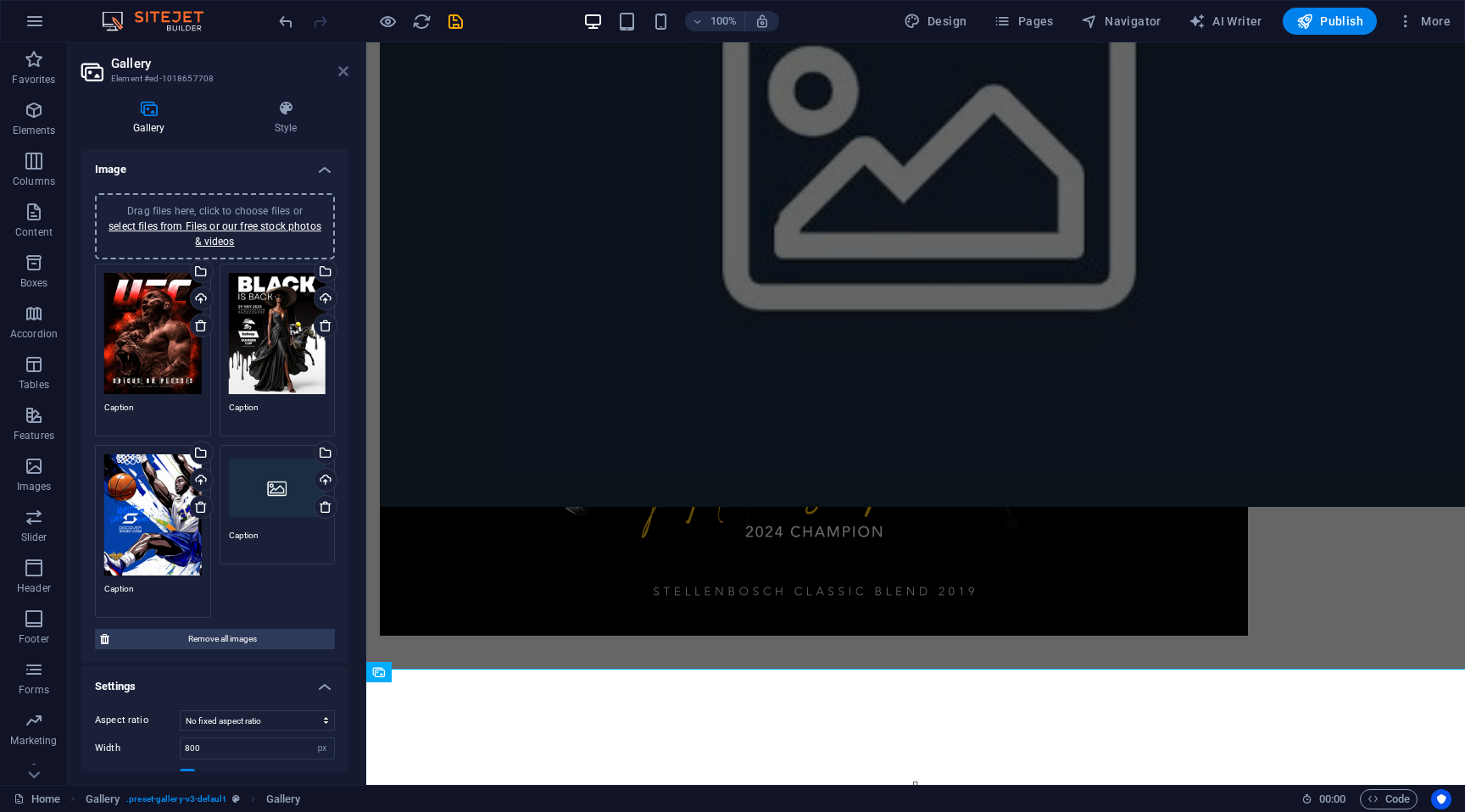
click at [339, 73] on icon at bounding box center [343, 71] width 10 height 14
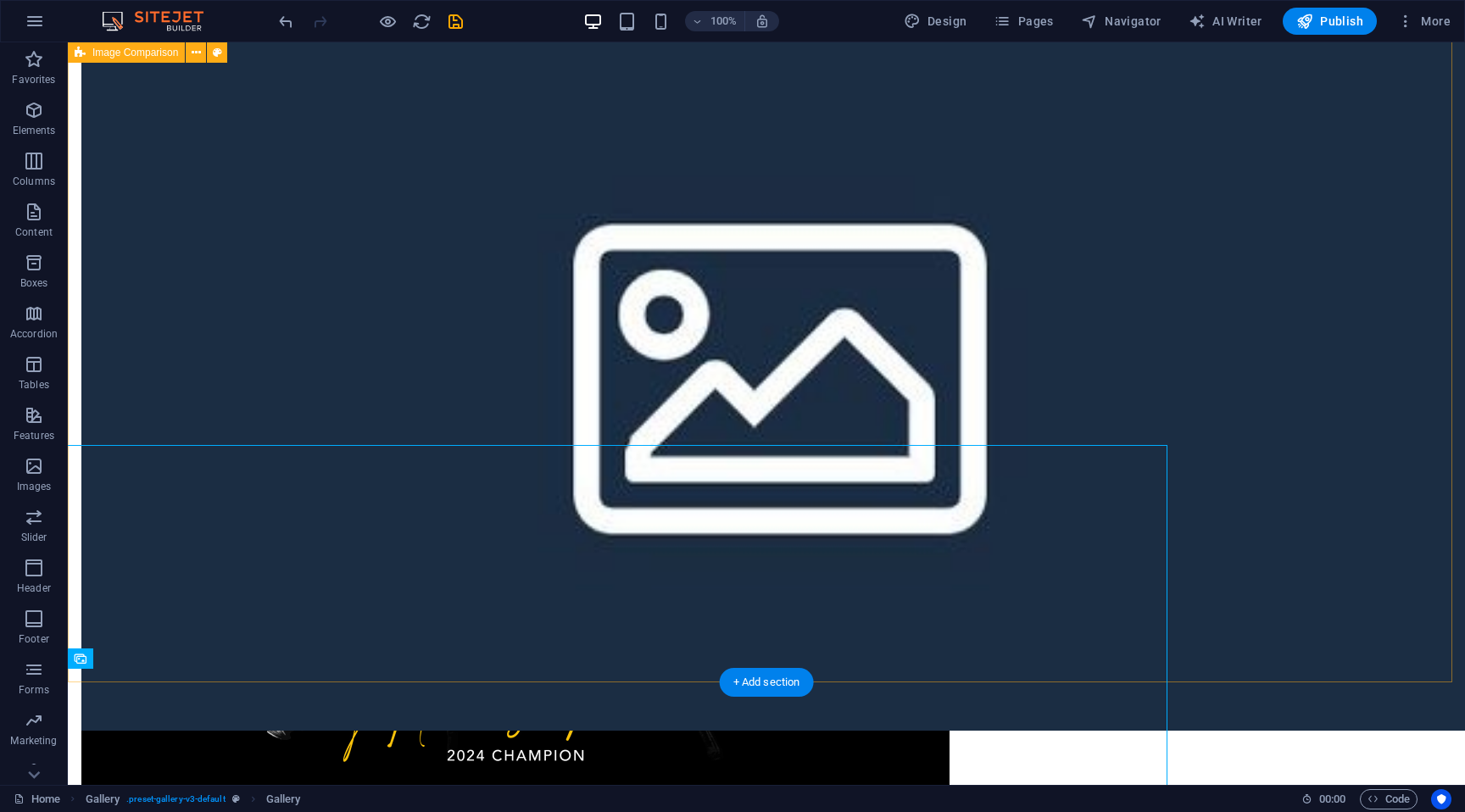
scroll to position [3937, 0]
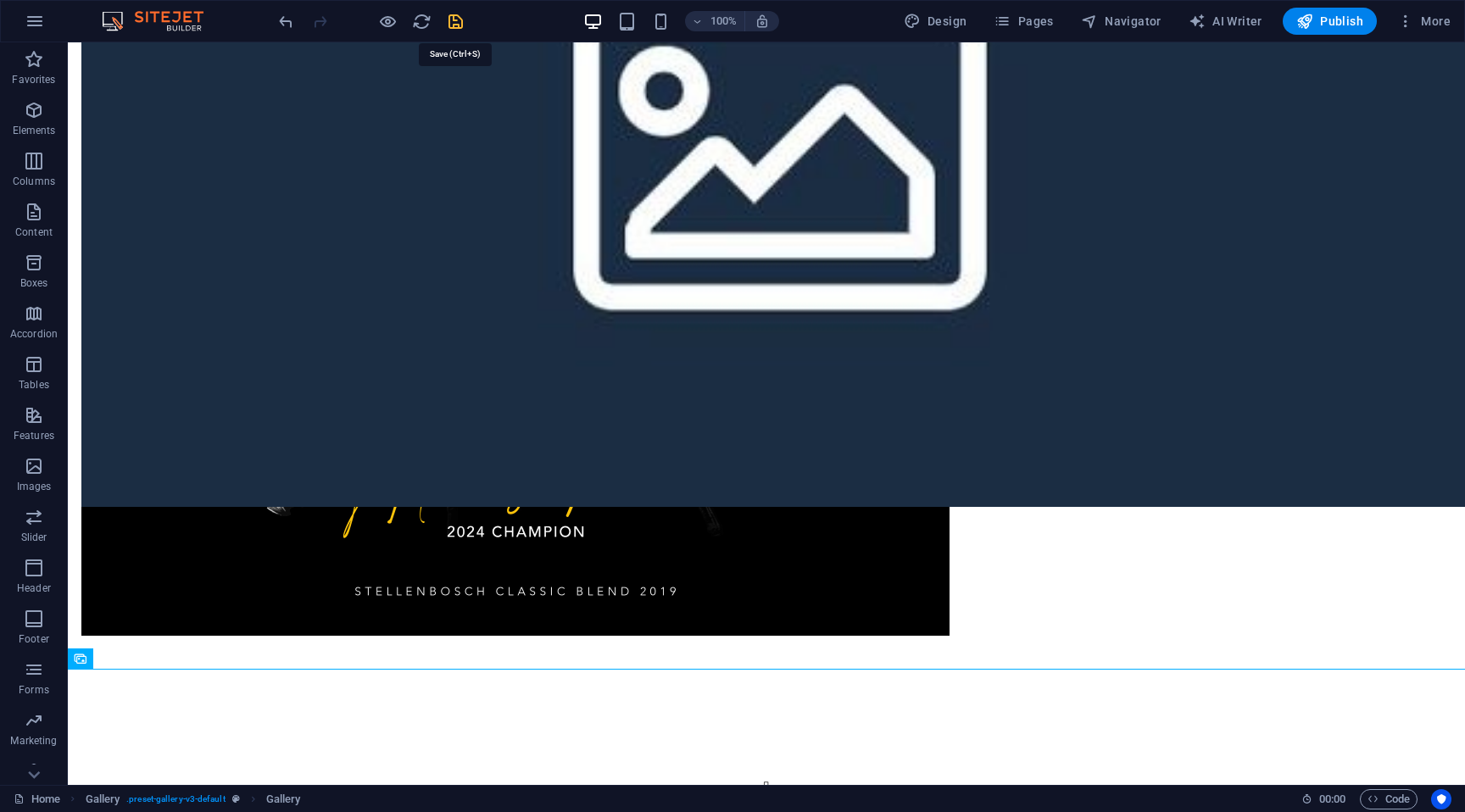
click at [460, 28] on icon "save" at bounding box center [456, 22] width 20 height 20
select select "px"
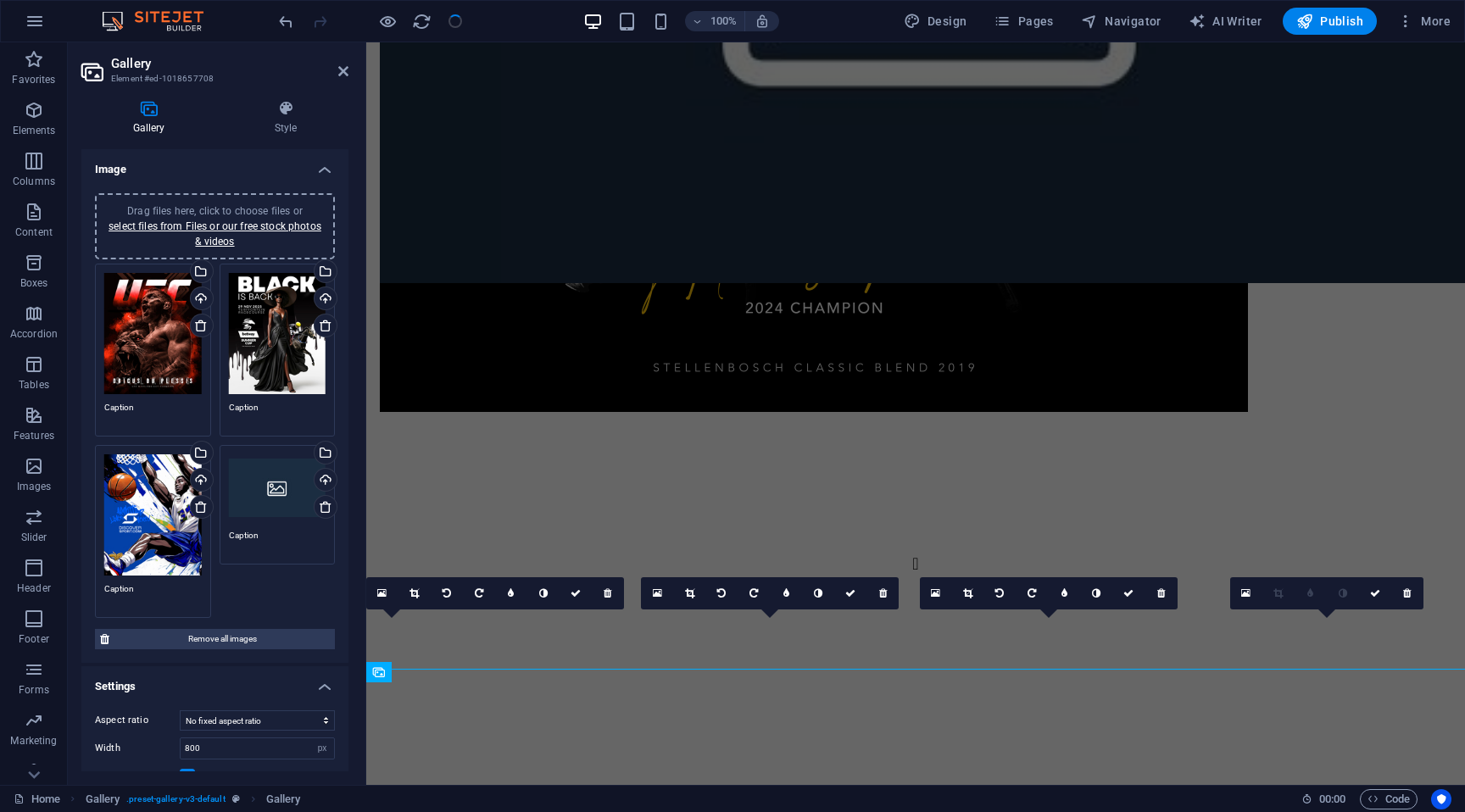
scroll to position [3713, 0]
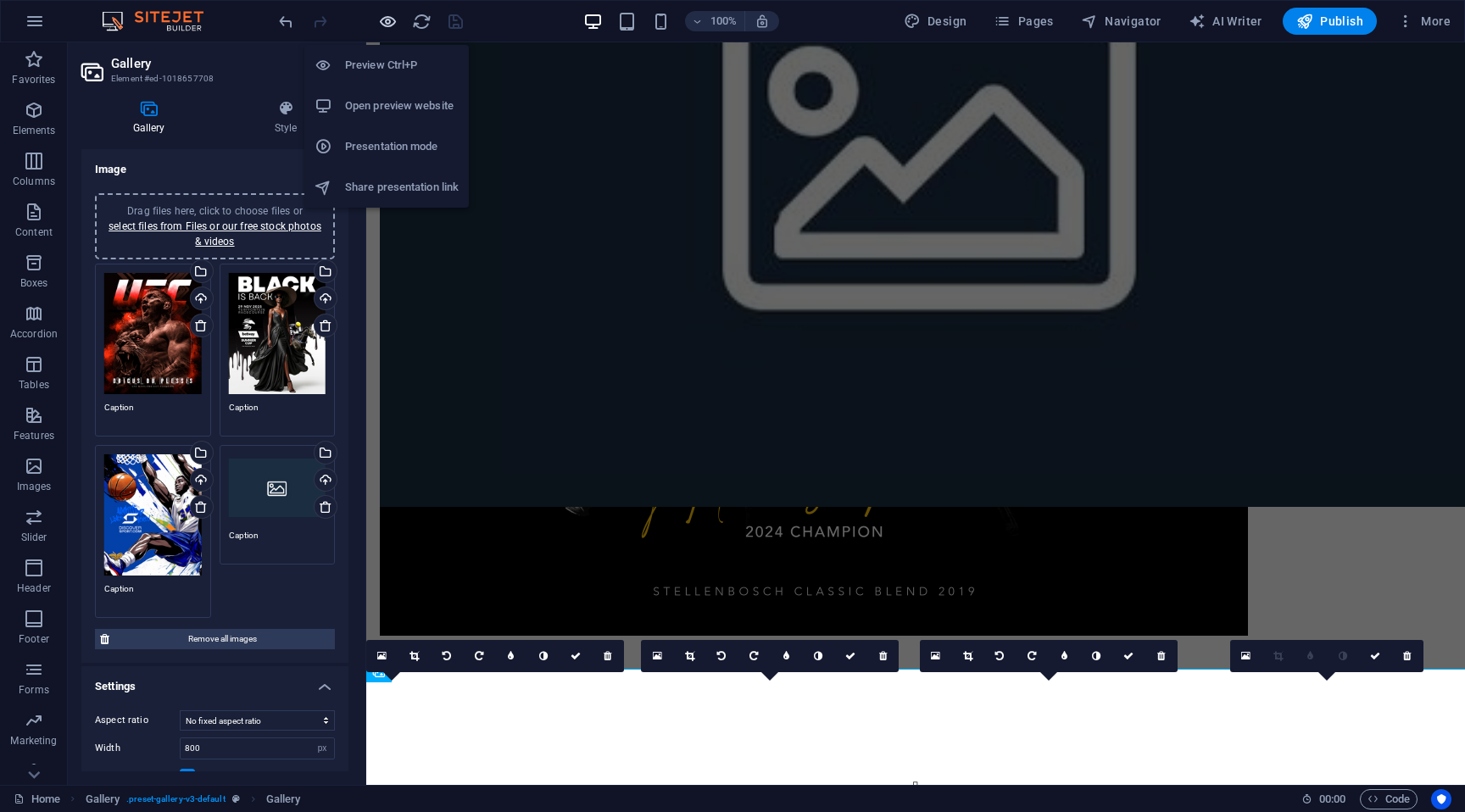
click at [389, 21] on icon "button" at bounding box center [388, 22] width 20 height 20
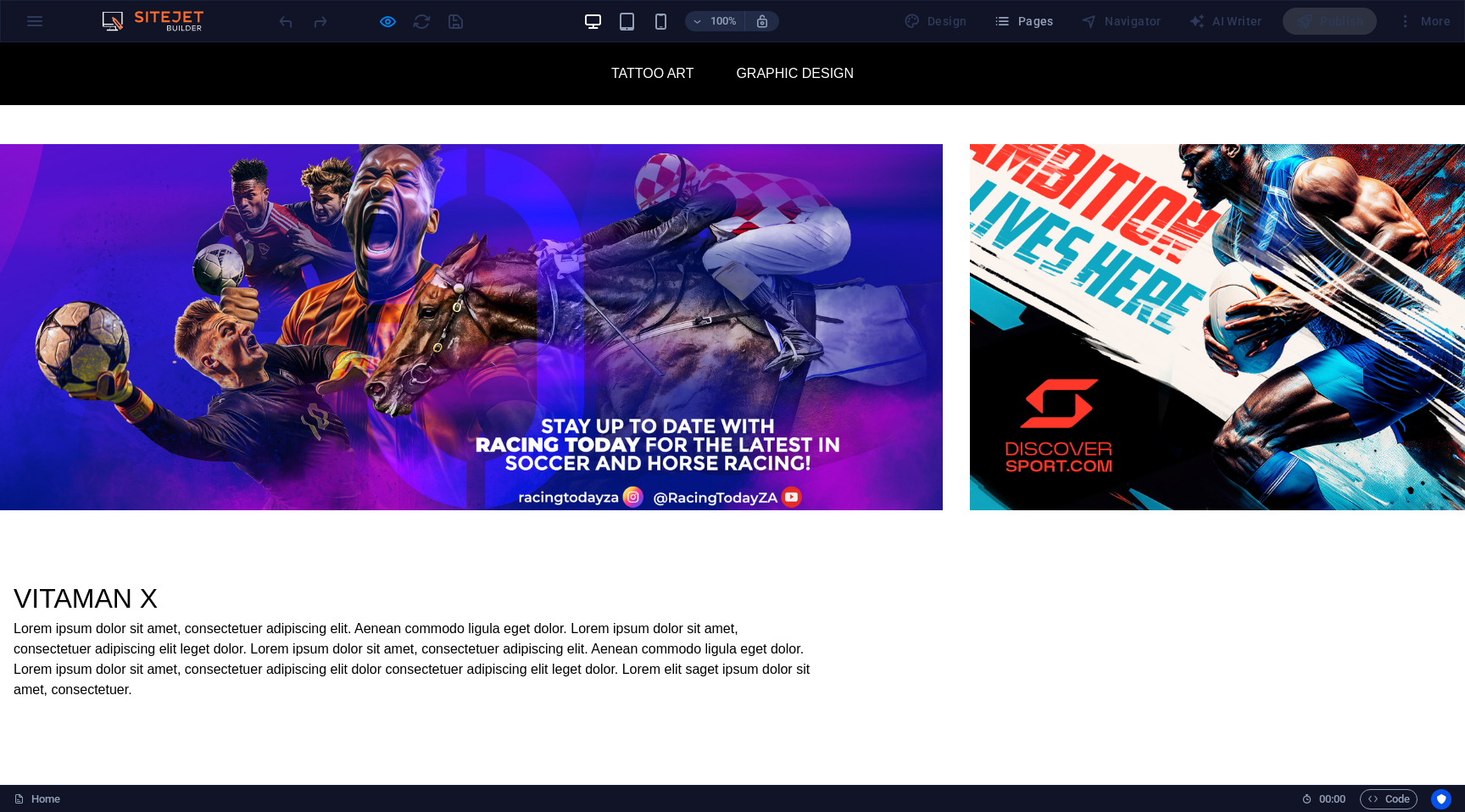
scroll to position [977, 0]
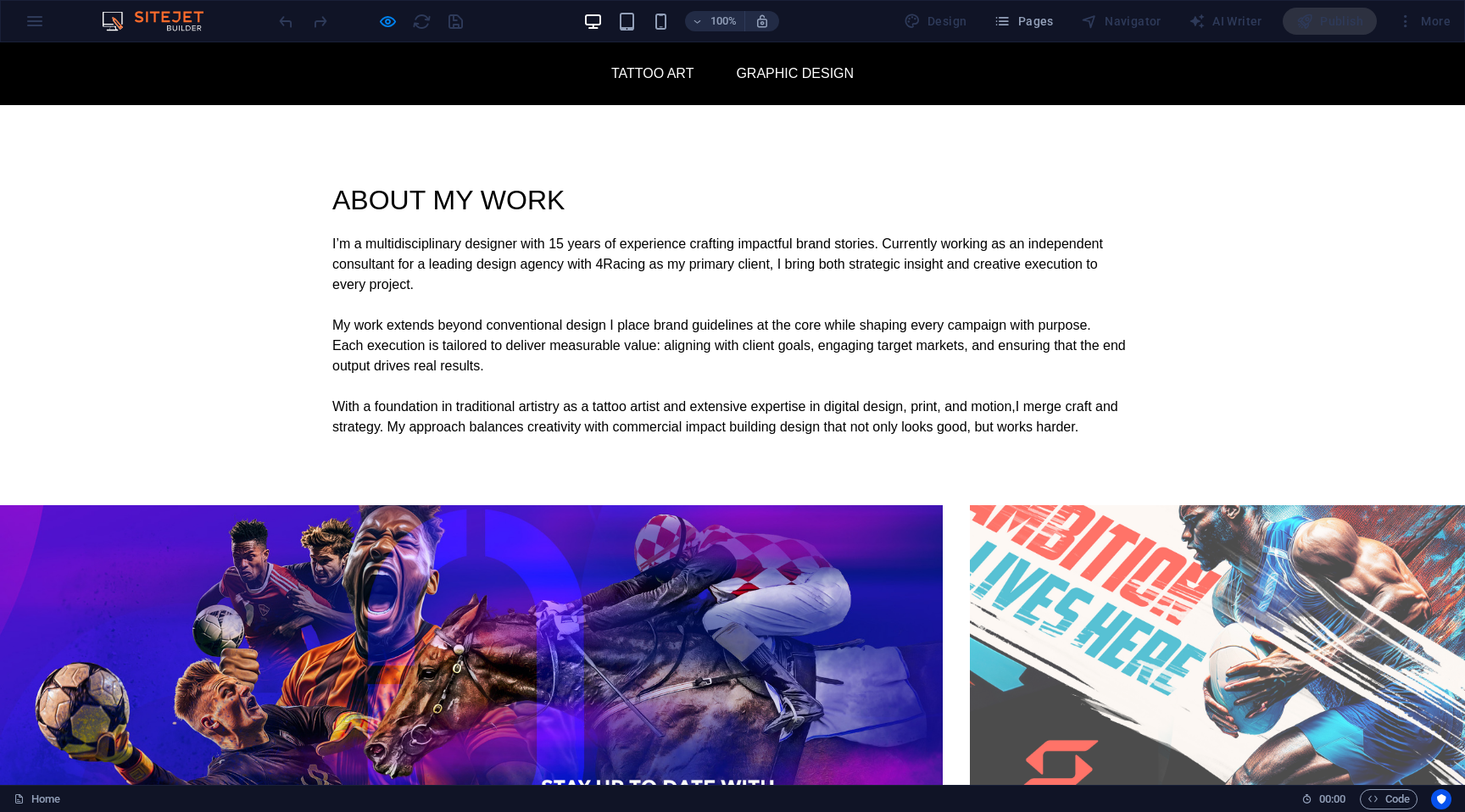
click at [751, 505] on img at bounding box center [471, 688] width 942 height 366
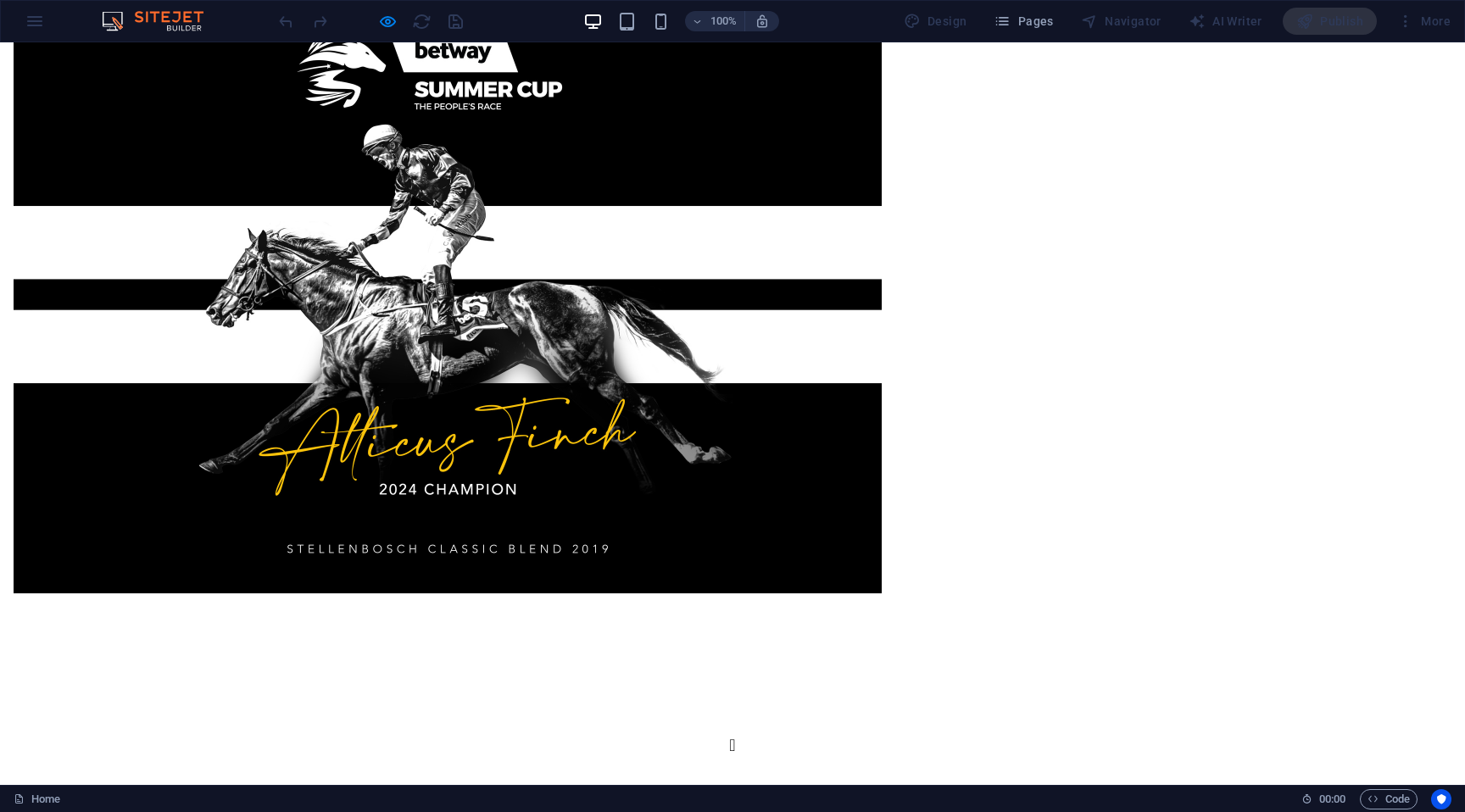
scroll to position [4220, 0]
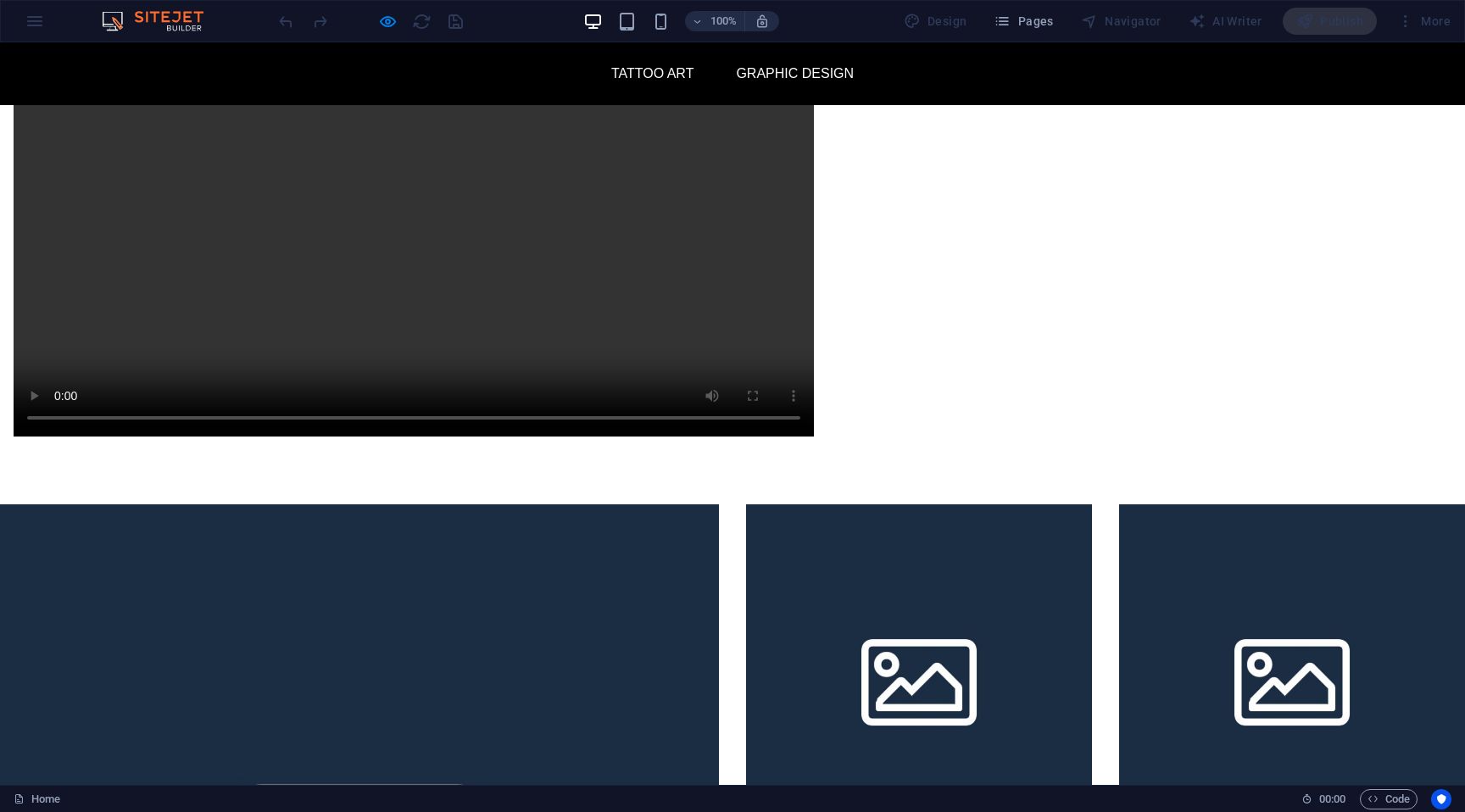
scroll to position [2146, 0]
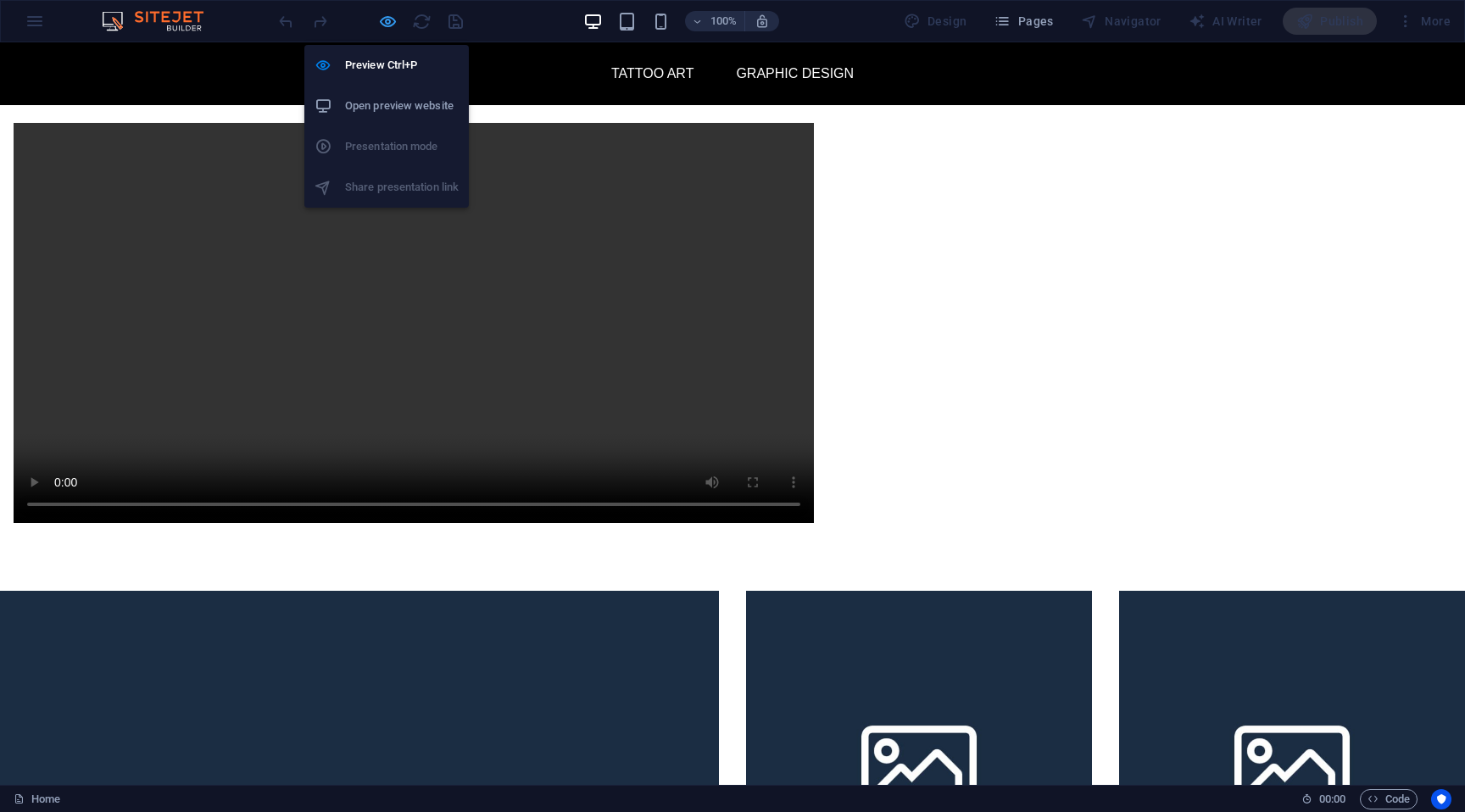
click at [392, 23] on icon "button" at bounding box center [388, 22] width 20 height 20
select select "px"
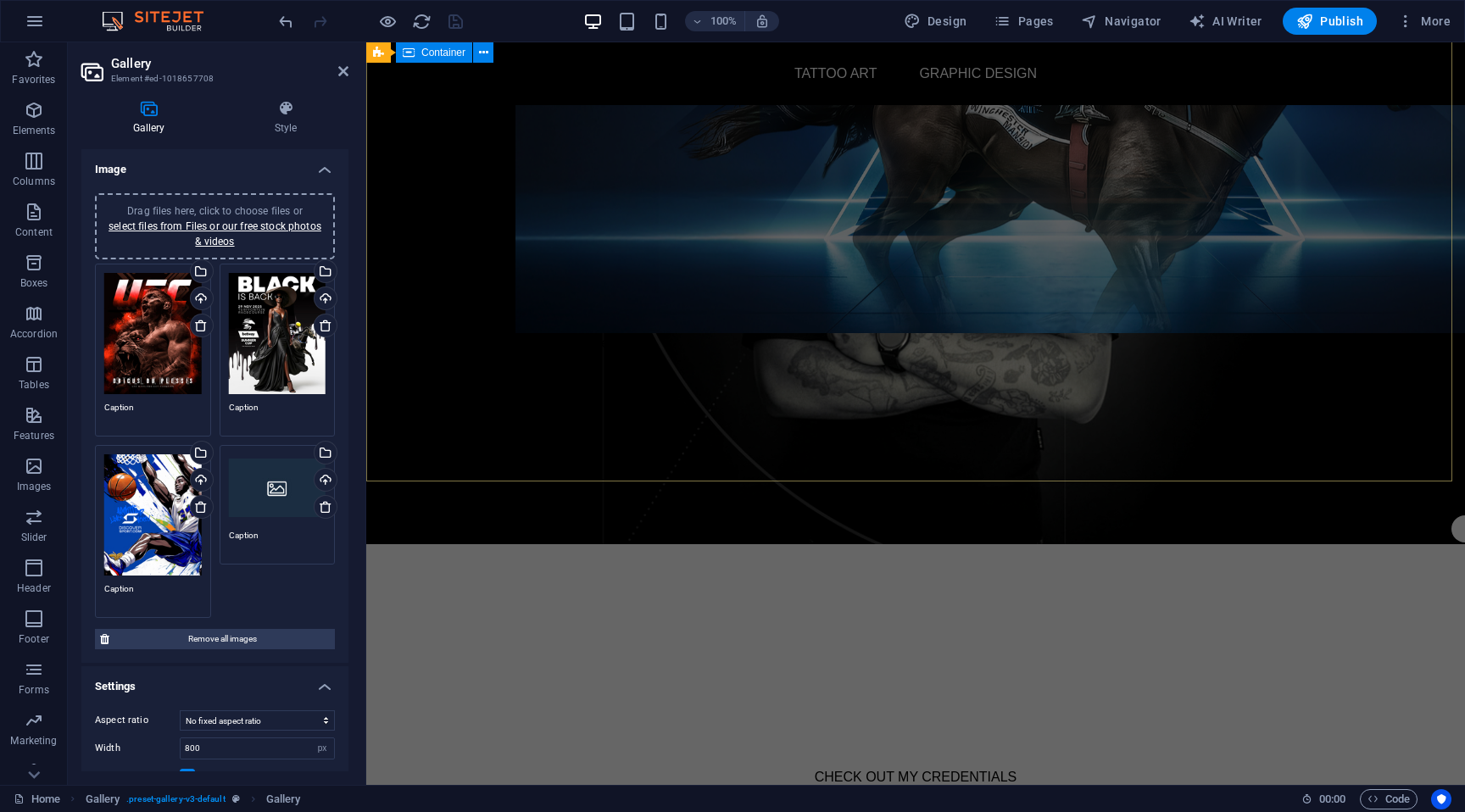
scroll to position [0, 0]
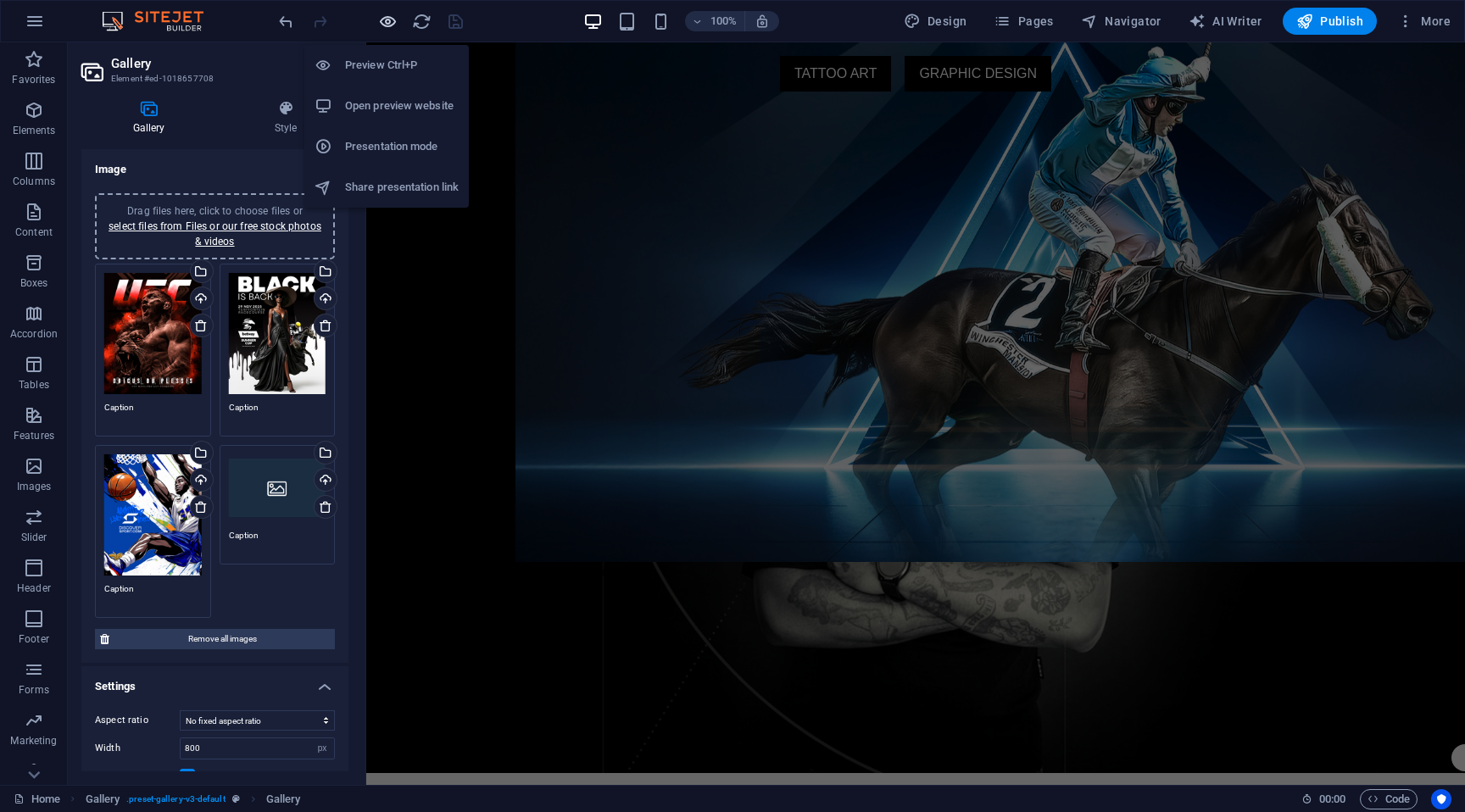
click at [385, 22] on icon "button" at bounding box center [388, 22] width 20 height 20
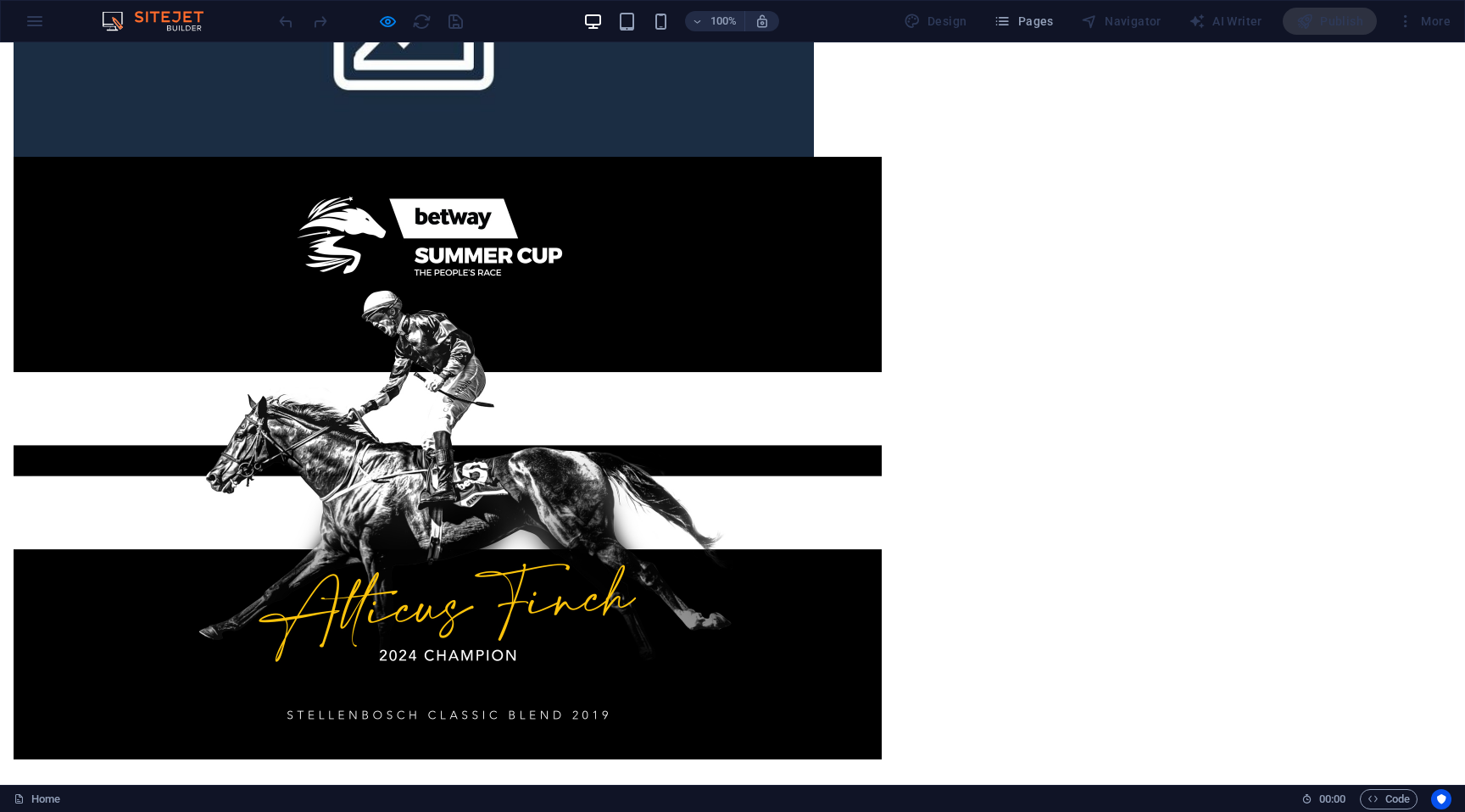
scroll to position [4220, 0]
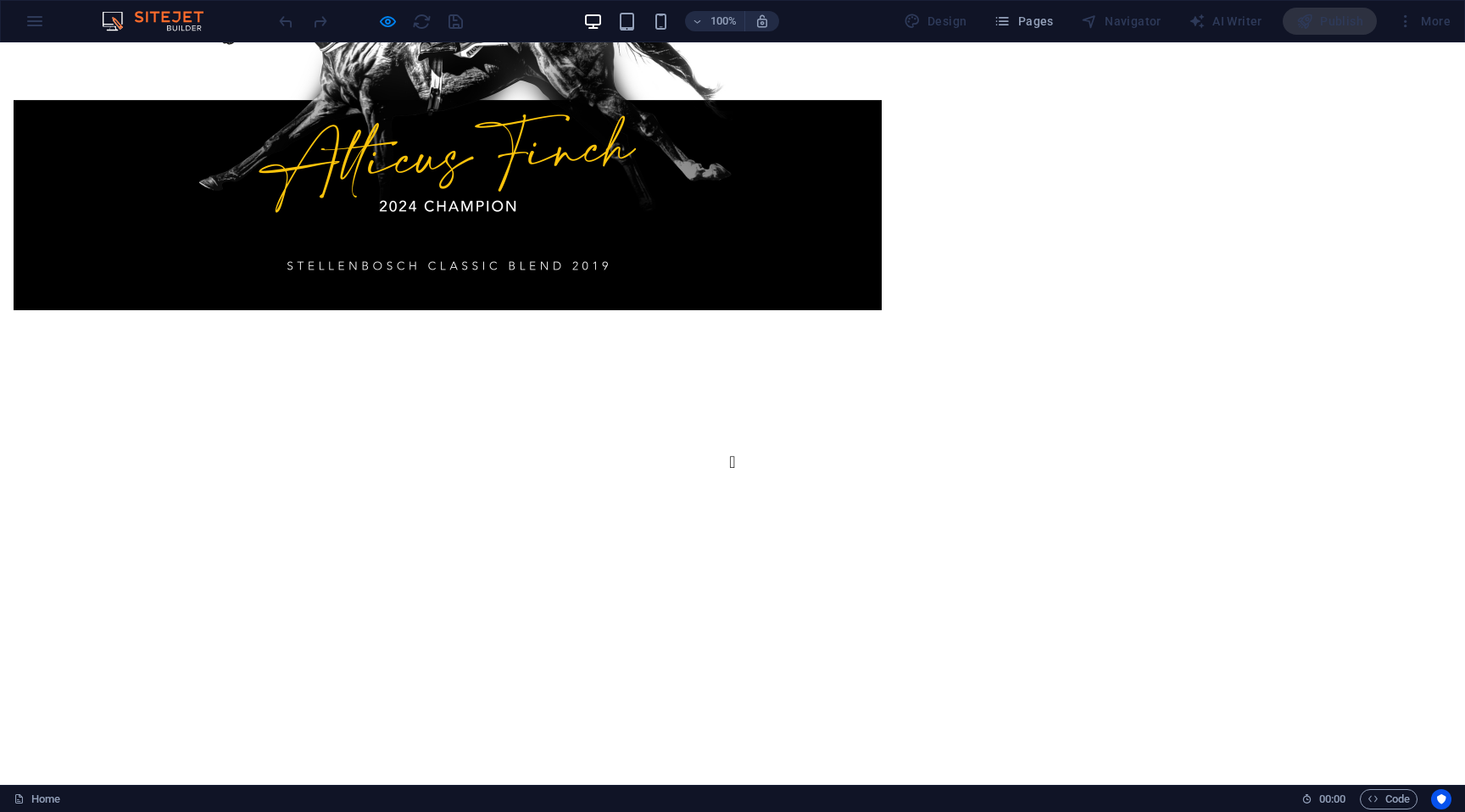
drag, startPoint x: 1067, startPoint y: 272, endPoint x: 1177, endPoint y: 281, distance: 110.4
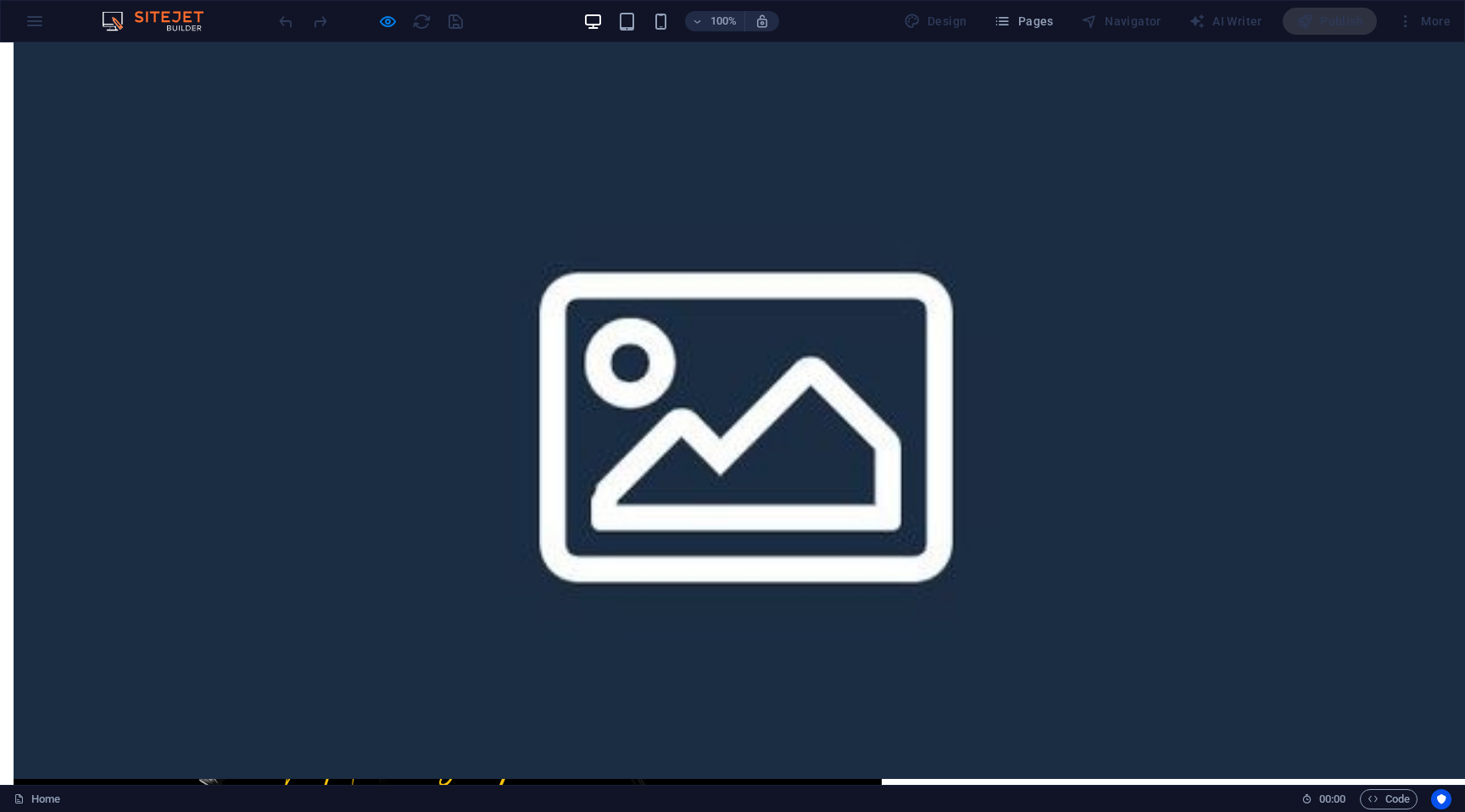
scroll to position [3999, 0]
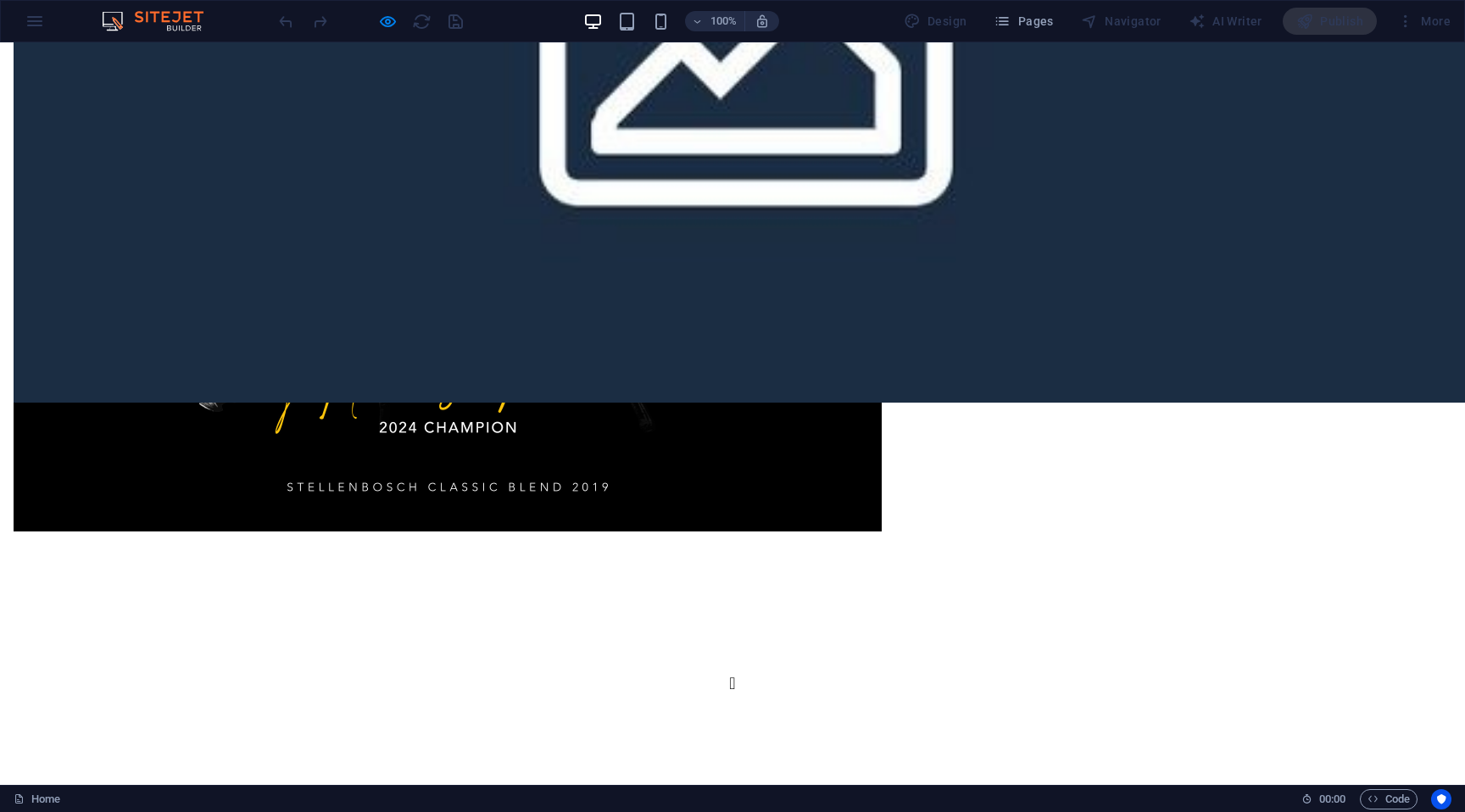
drag, startPoint x: 1063, startPoint y: 483, endPoint x: 1275, endPoint y: 331, distance: 260.9
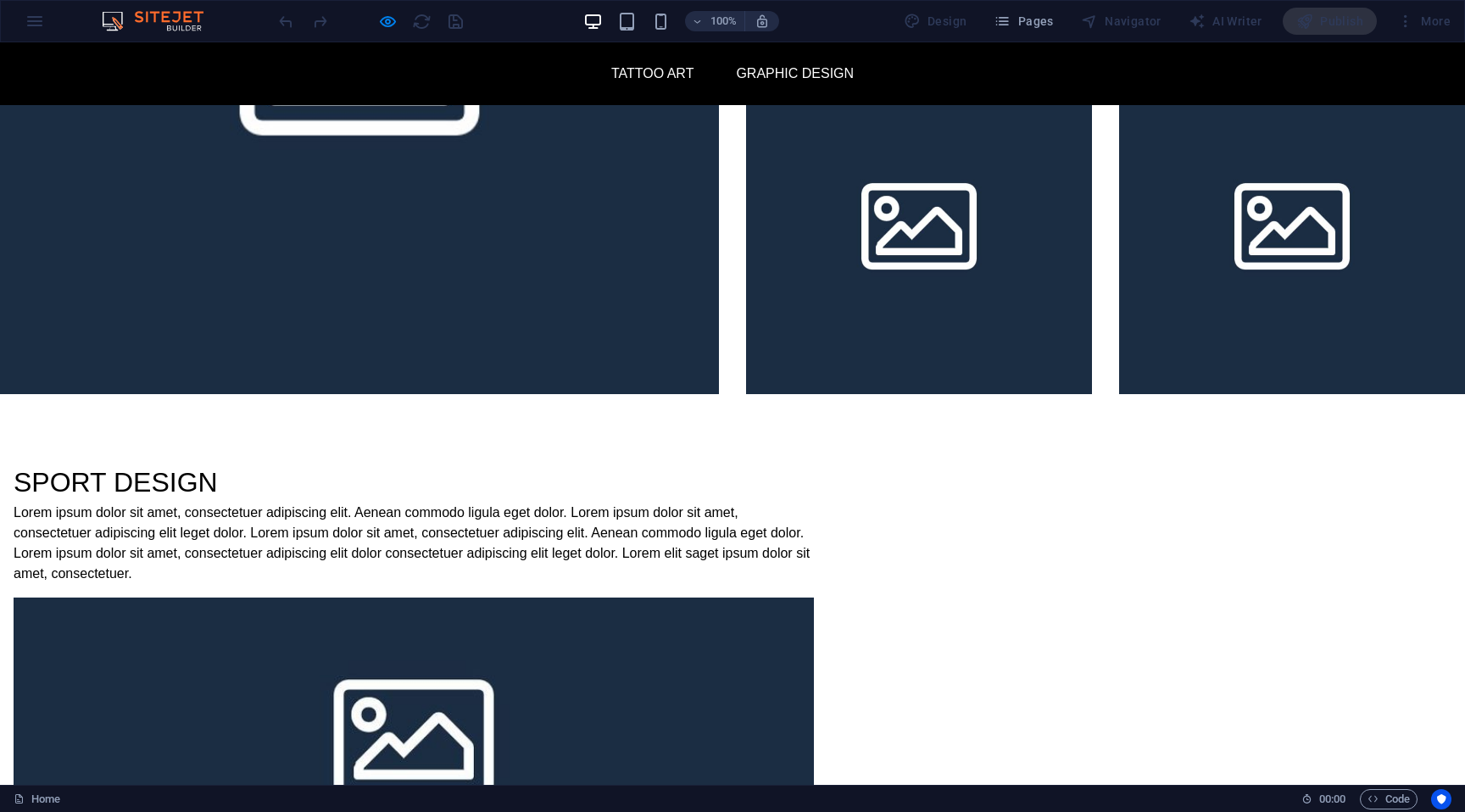
scroll to position [2849, 0]
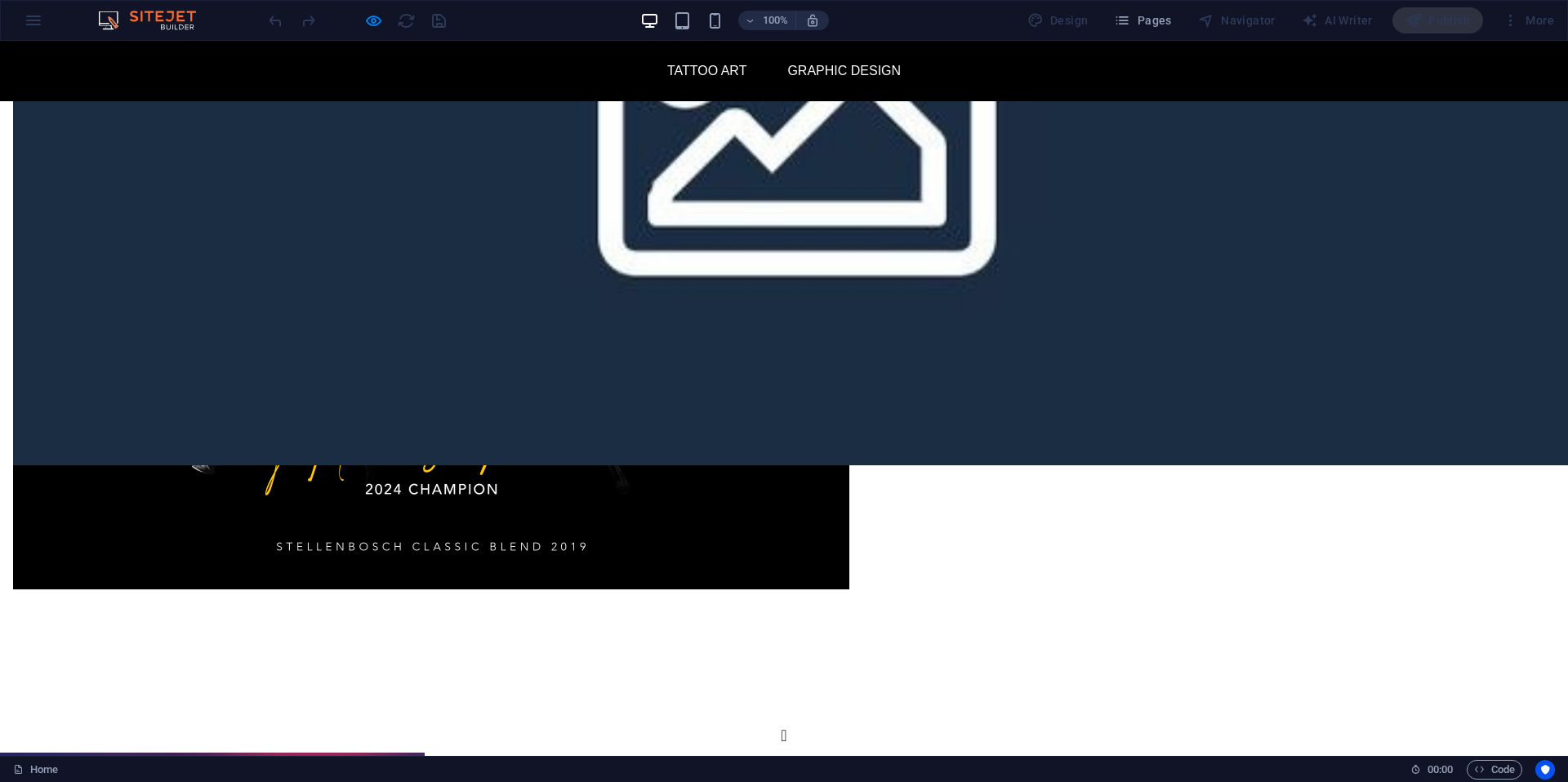
scroll to position [3765, 0]
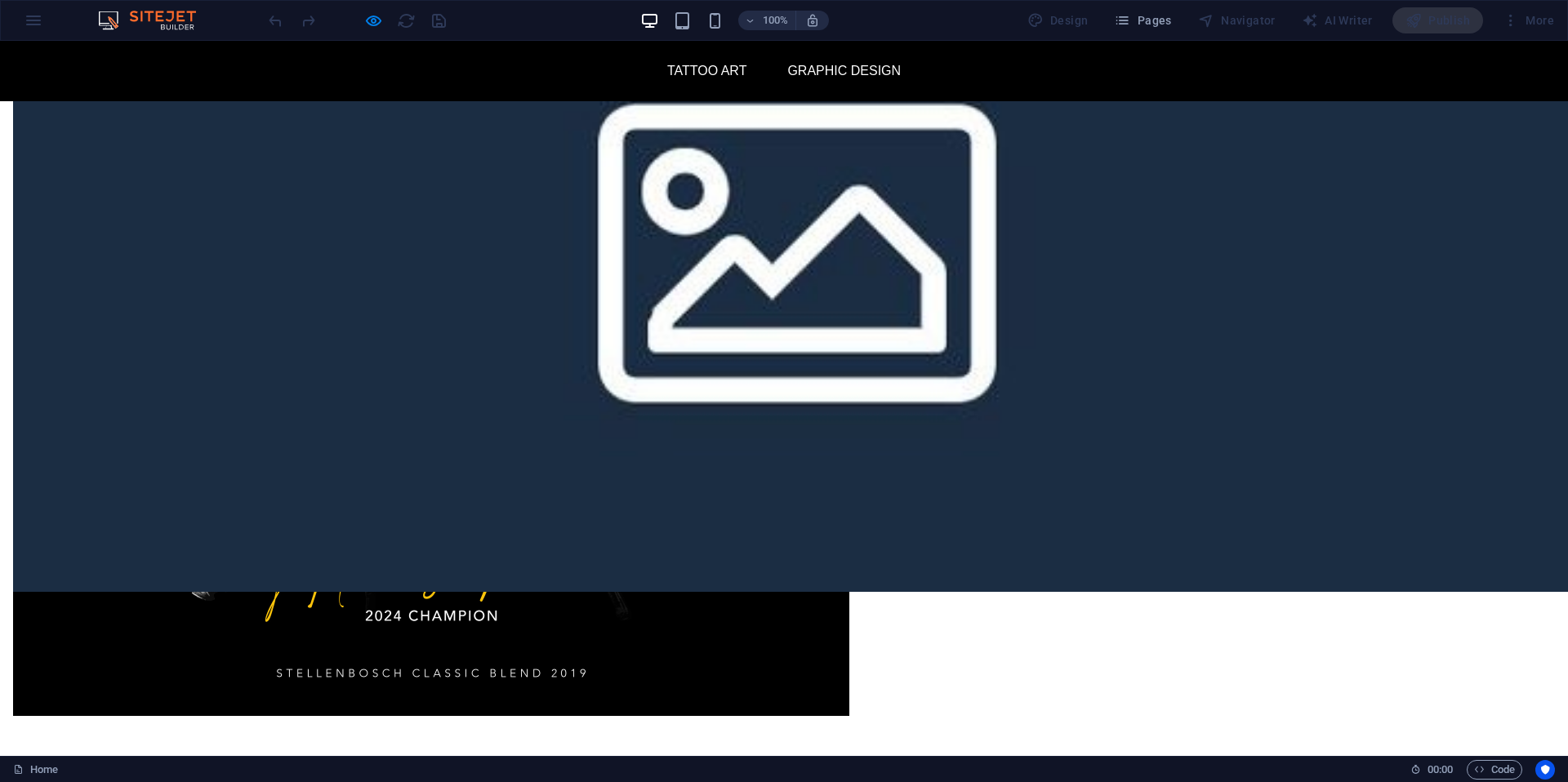
type input "100"
drag, startPoint x: 1152, startPoint y: 609, endPoint x: 1445, endPoint y: 566, distance: 296.1
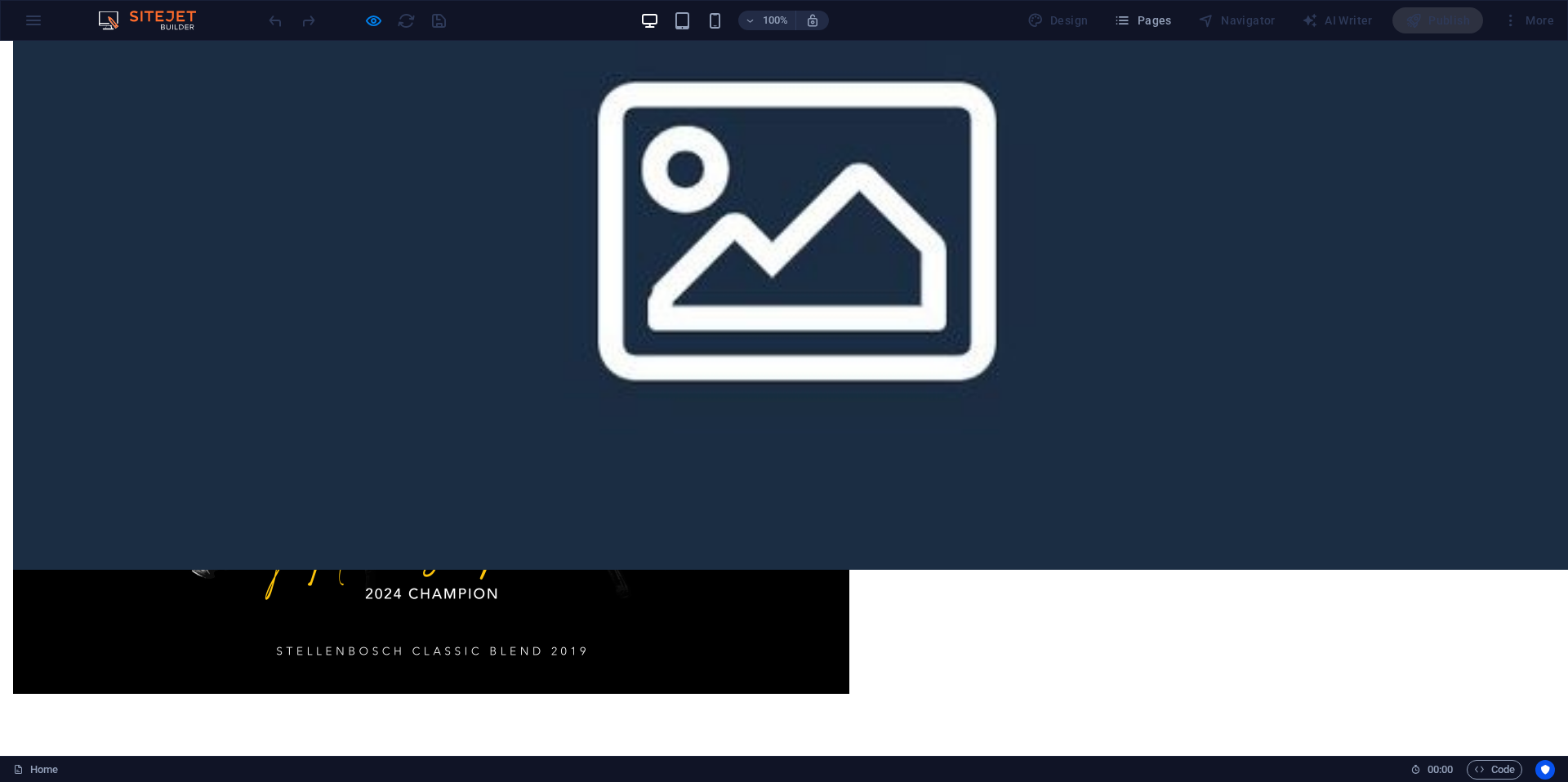
scroll to position [3798, 0]
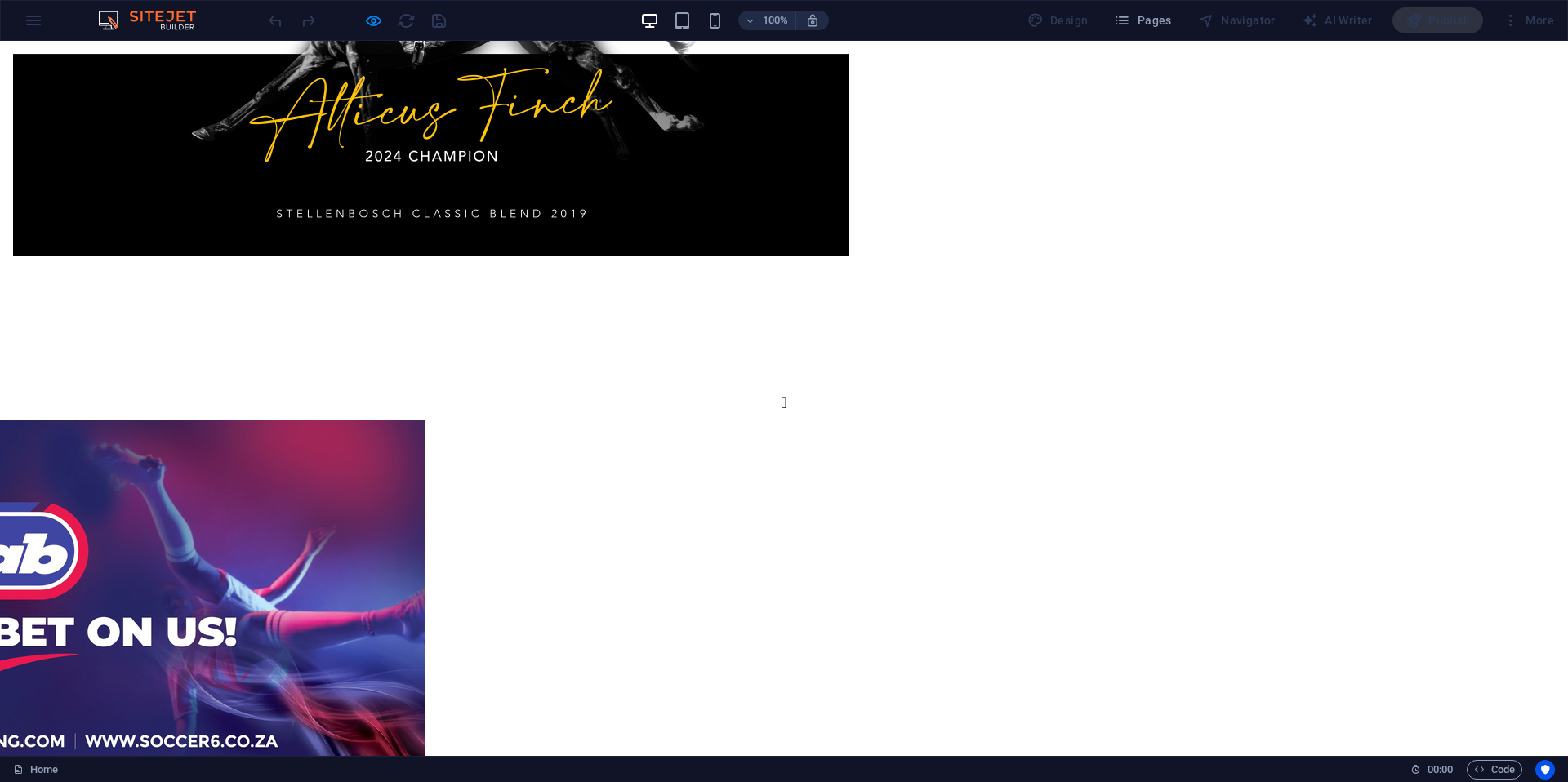
scroll to position [4231, 0]
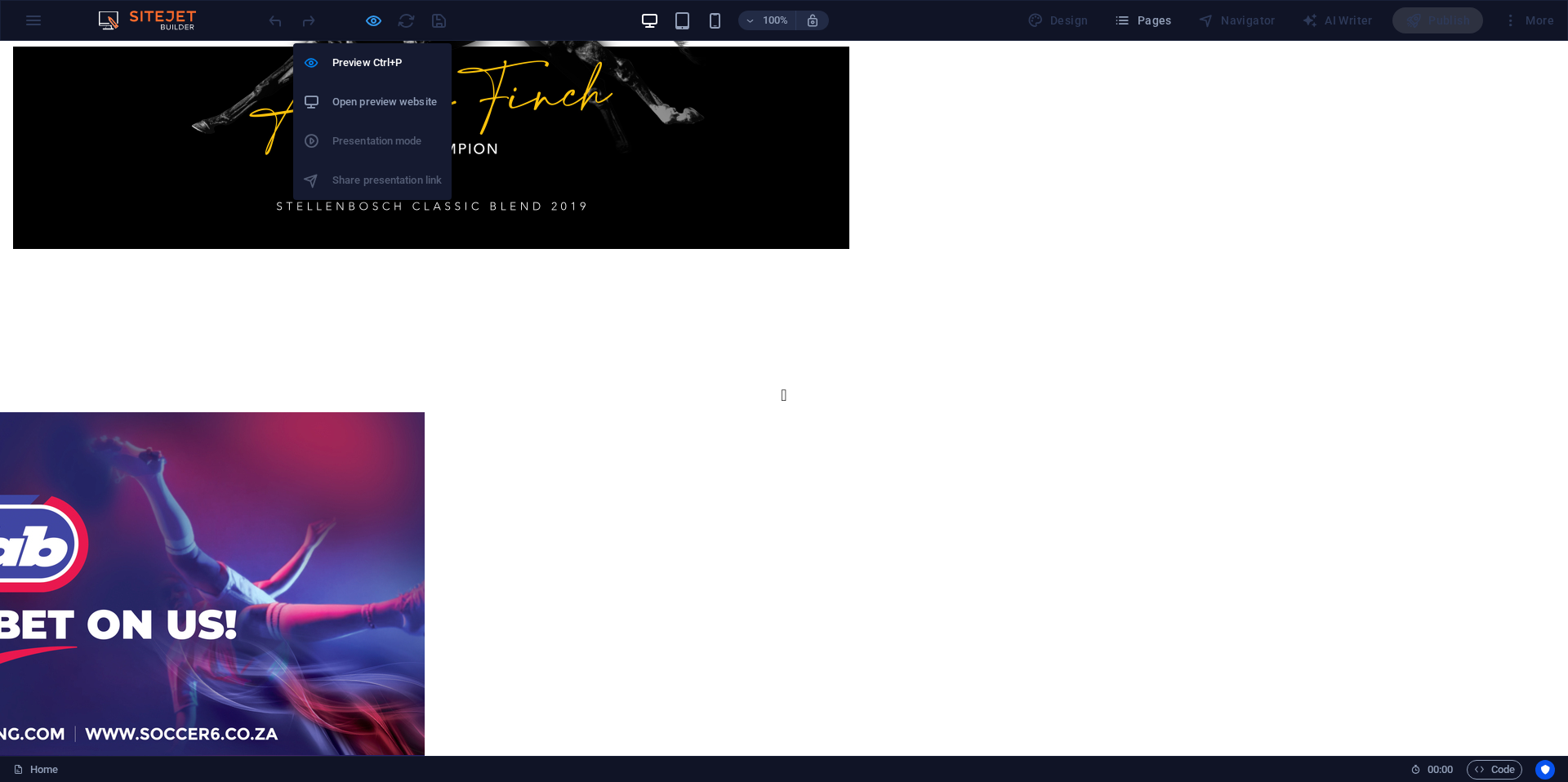
click at [377, 27] on icon "button" at bounding box center [374, 21] width 19 height 19
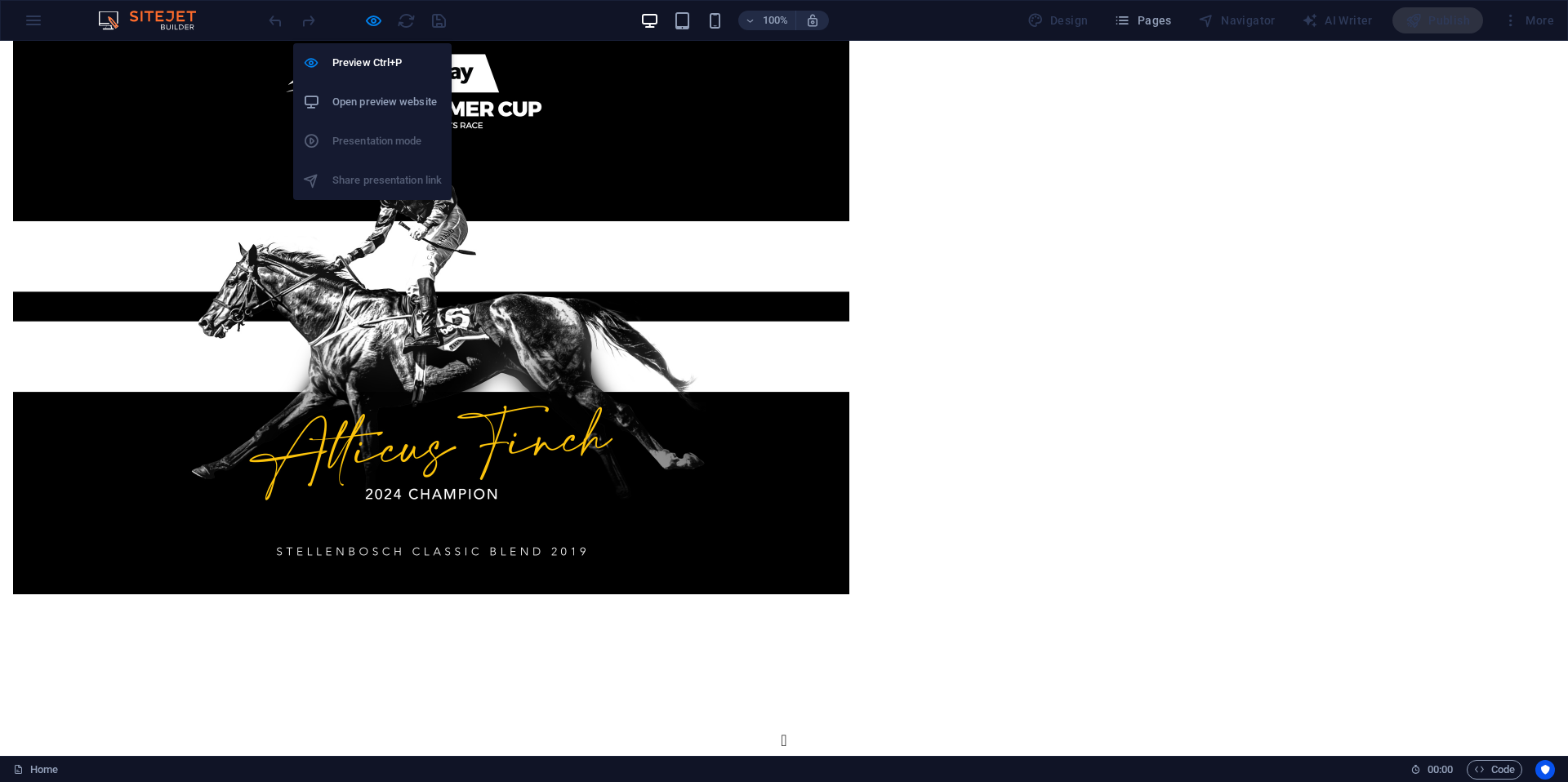
select select "px"
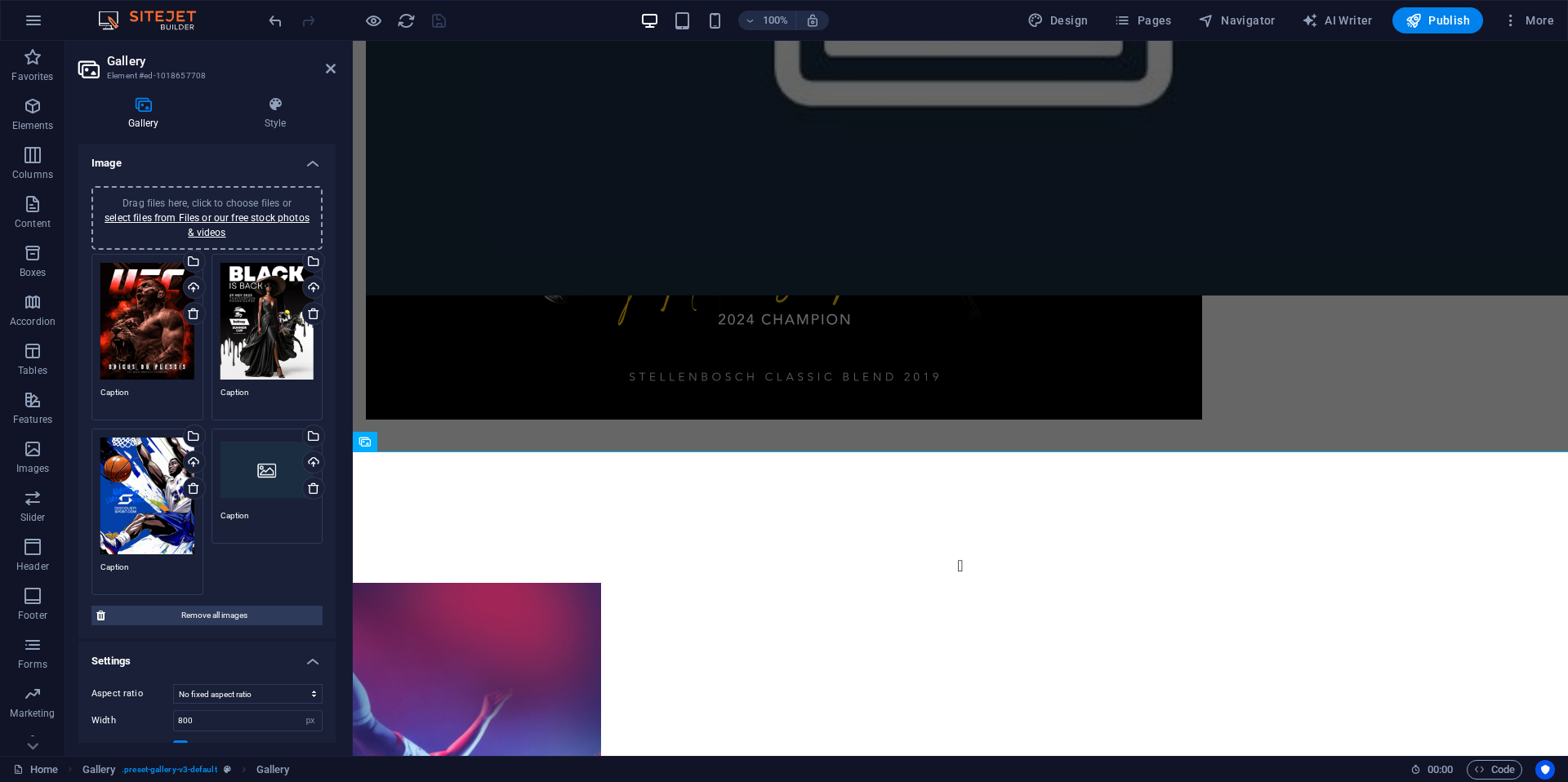
click at [443, 17] on div at bounding box center [357, 20] width 183 height 26
click at [443, 21] on div at bounding box center [357, 20] width 183 height 26
drag, startPoint x: 443, startPoint y: 21, endPoint x: 447, endPoint y: 33, distance: 12.6
click at [443, 21] on div at bounding box center [357, 20] width 183 height 26
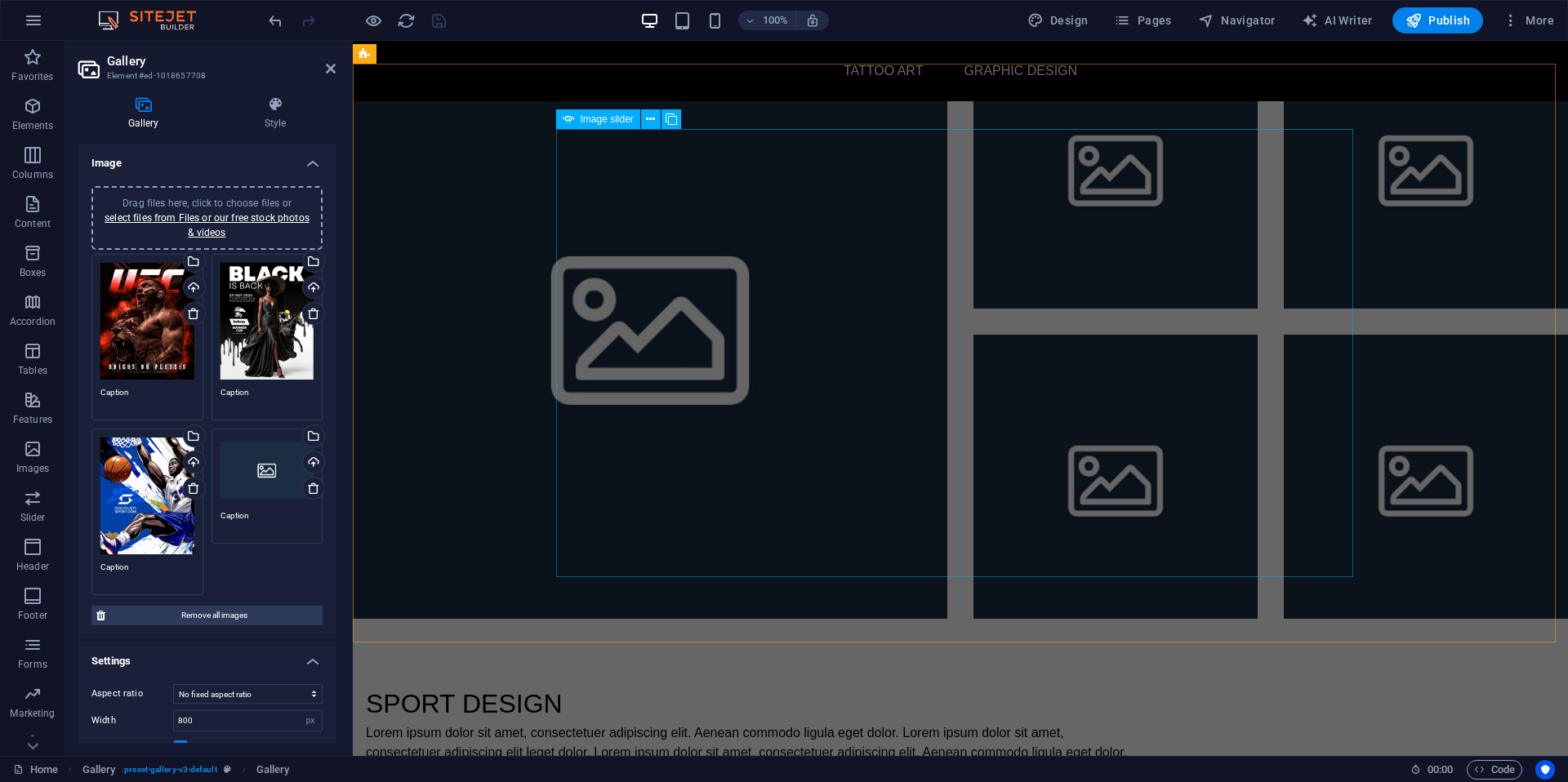
scroll to position [2544, 0]
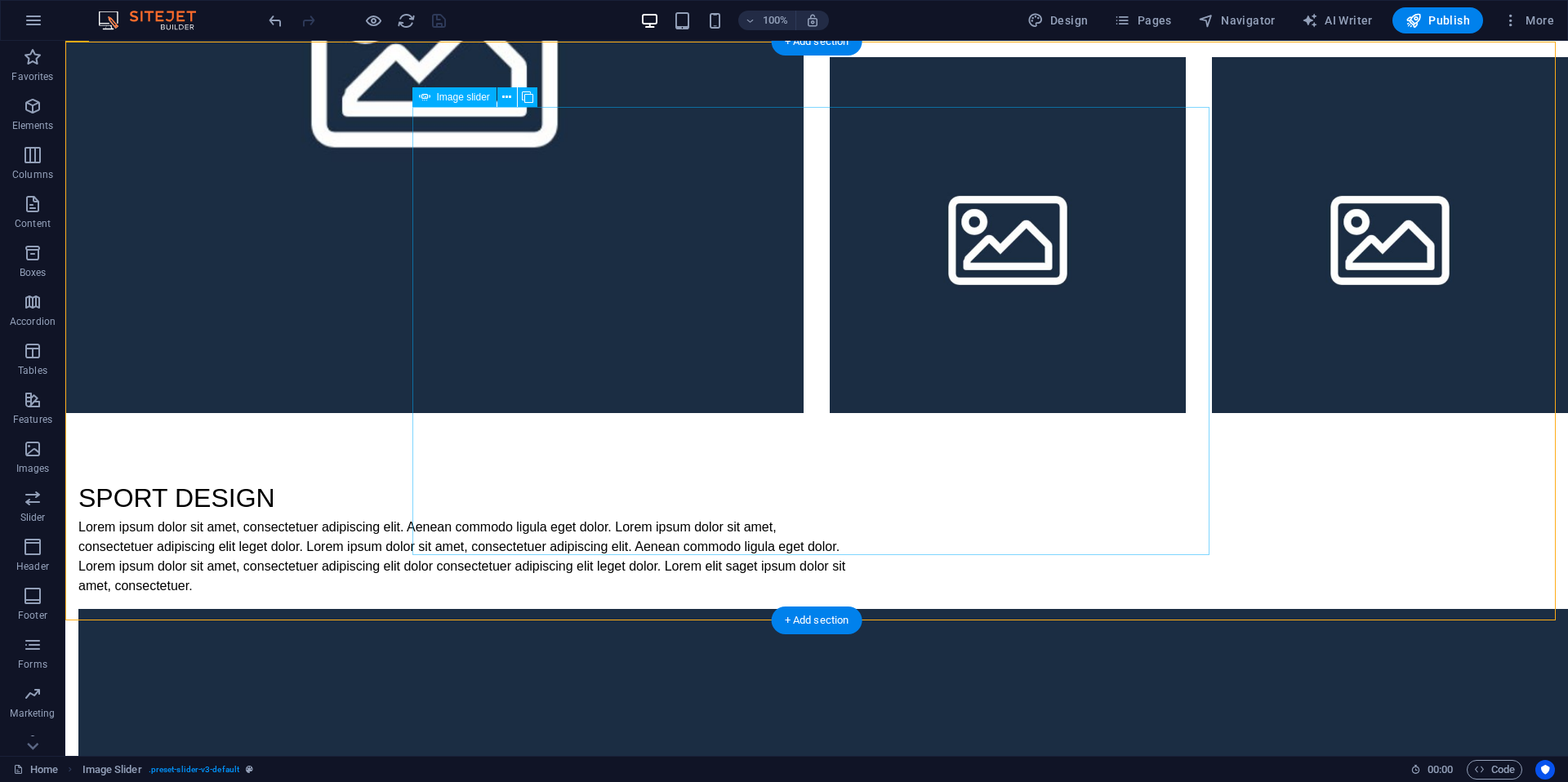
scroll to position [3076, 0]
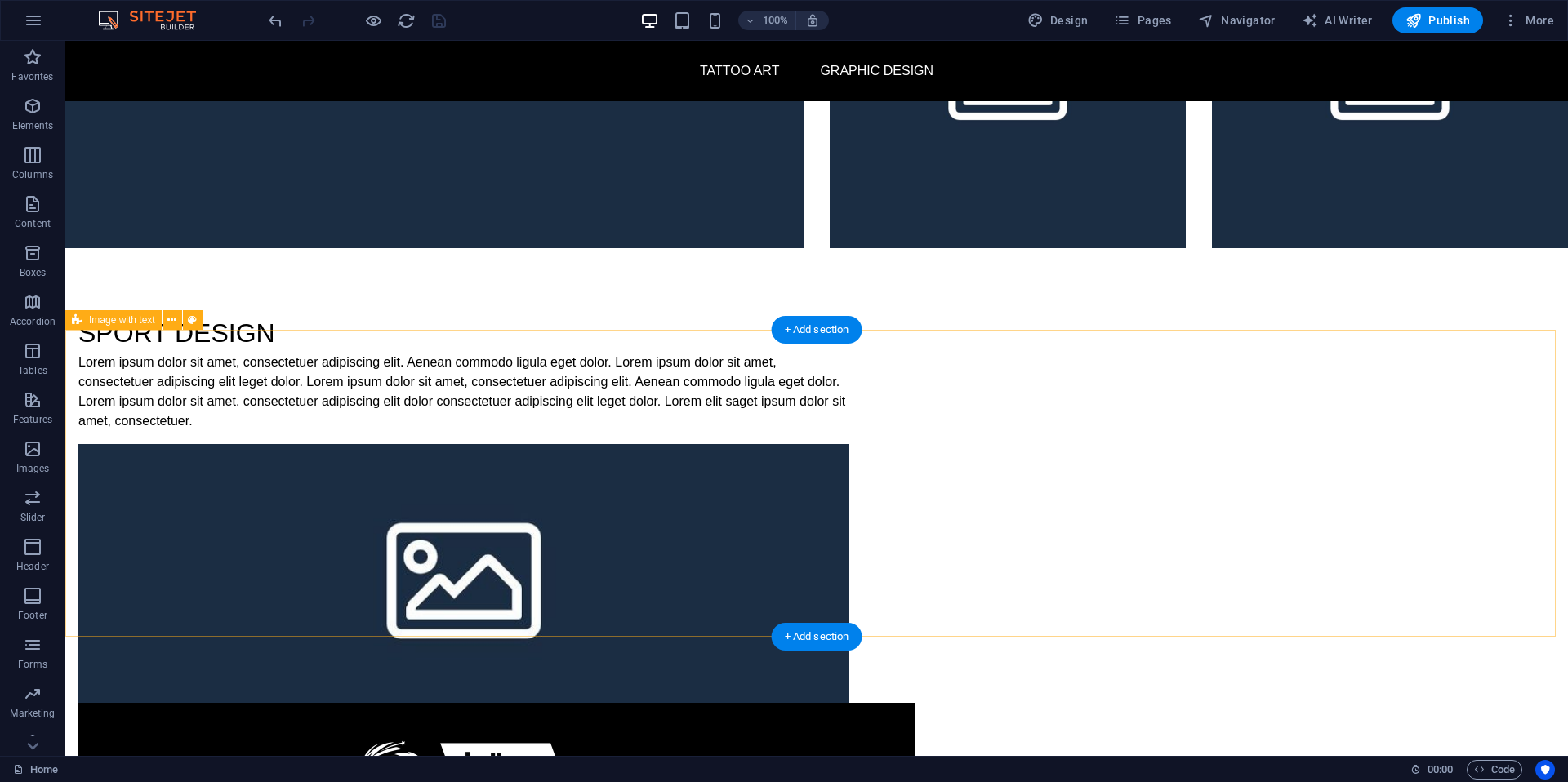
scroll to position [2889, 0]
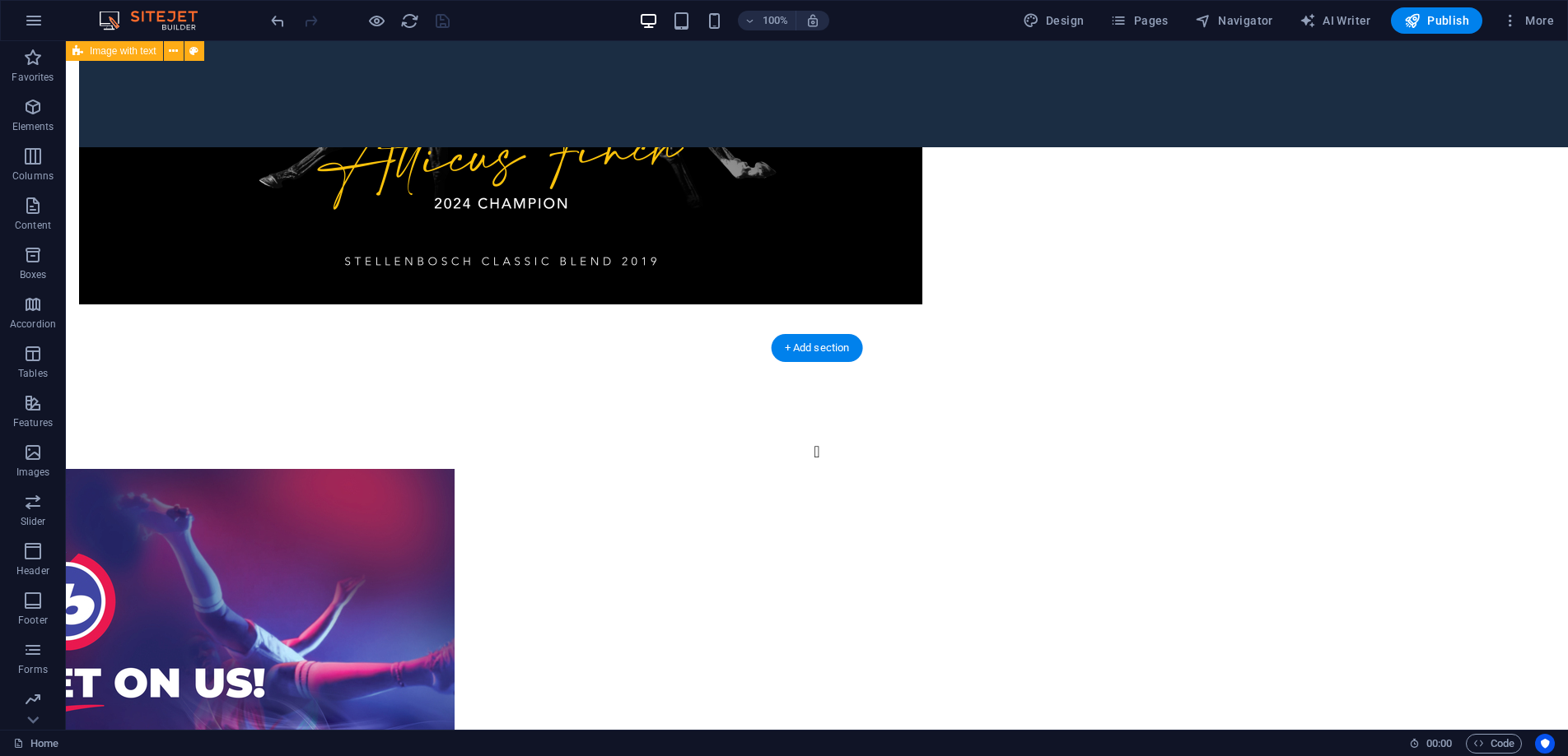
scroll to position [4253, 0]
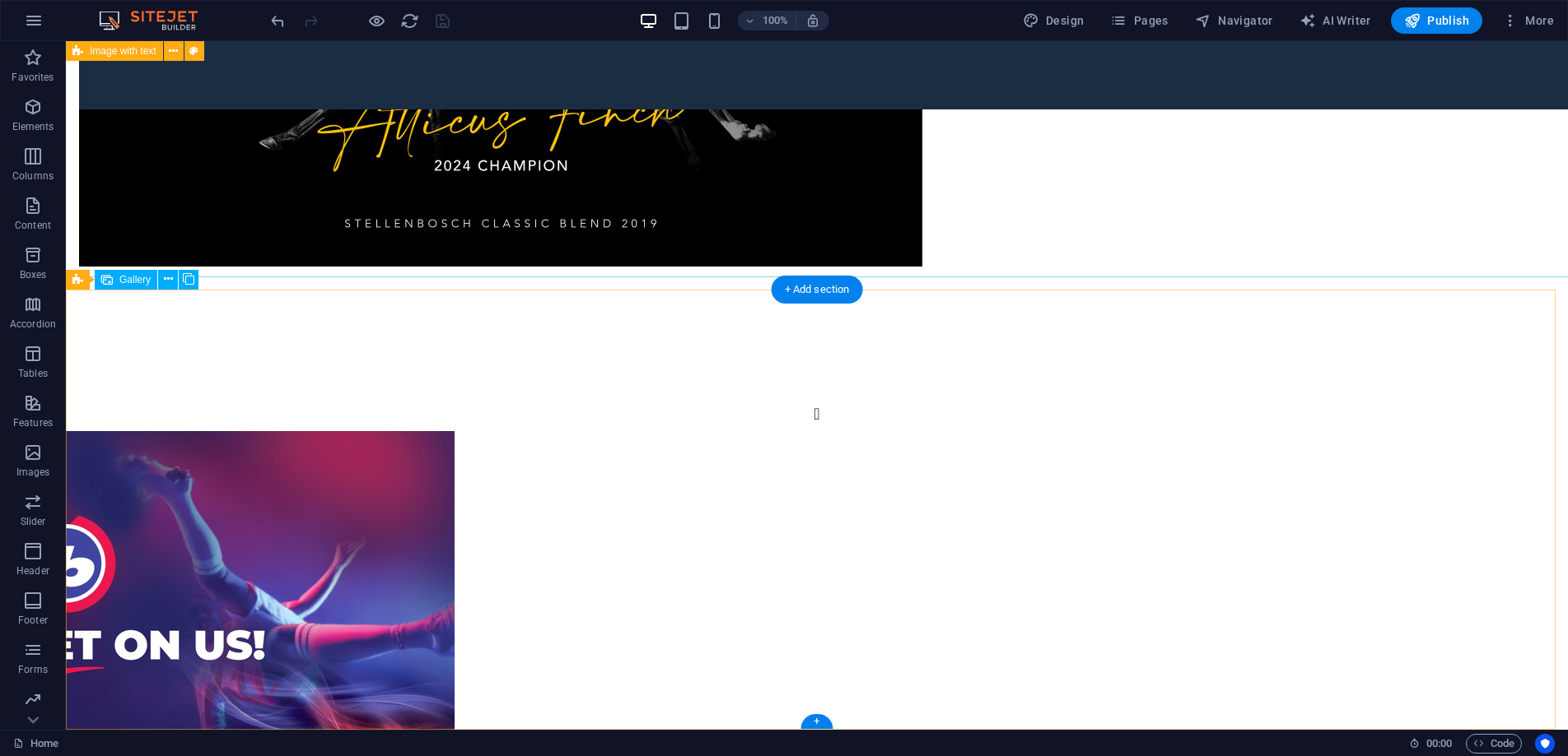
select select "px"
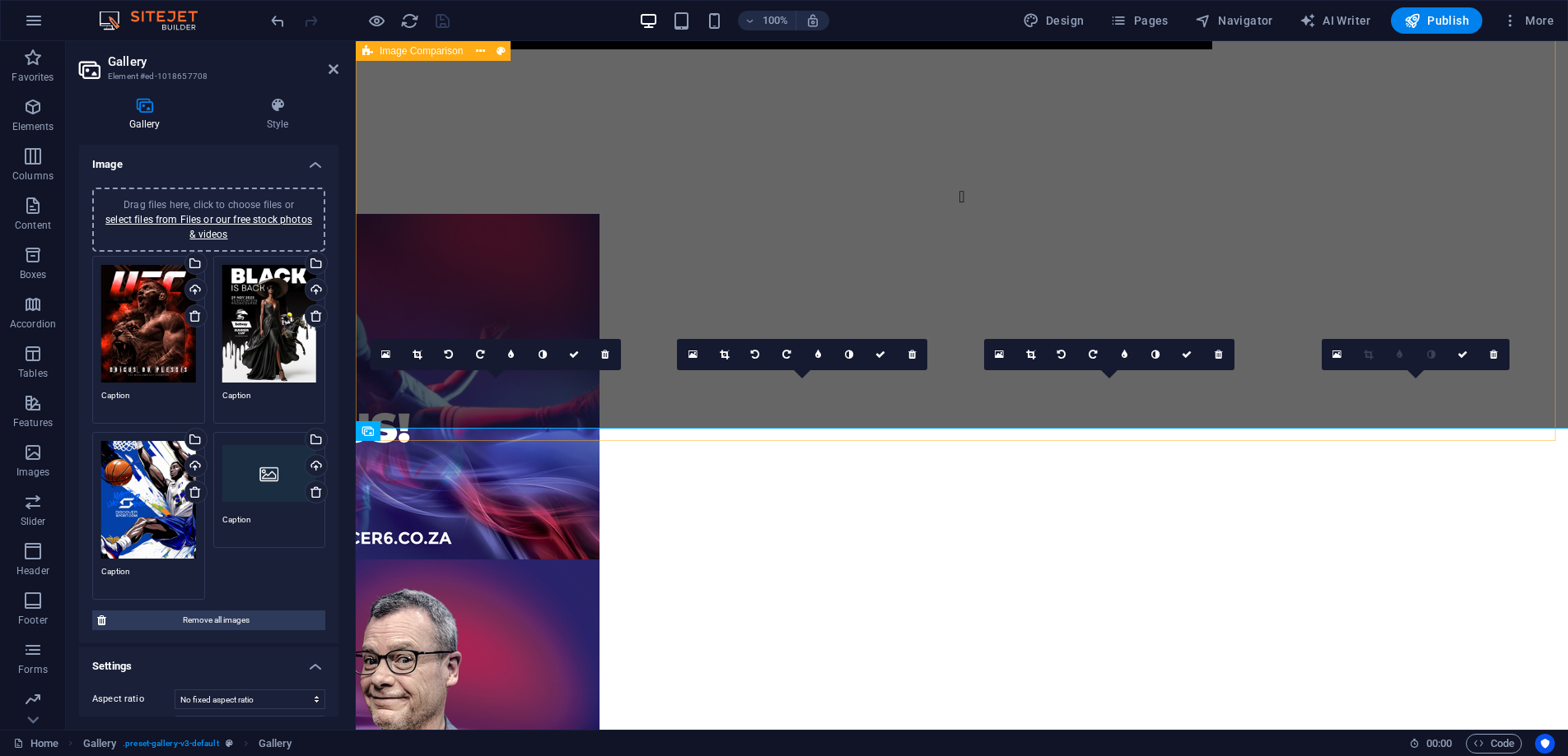
scroll to position [3884, 0]
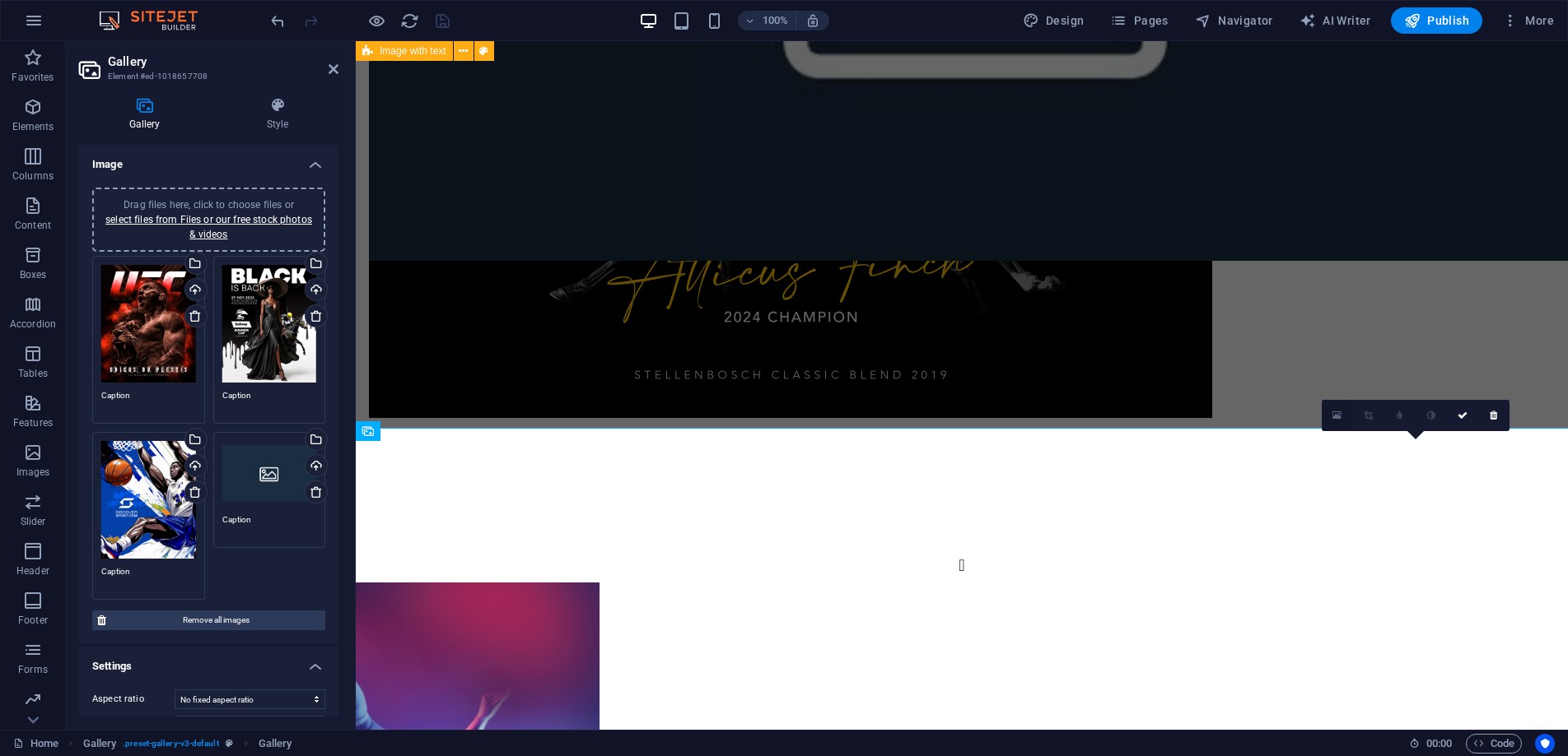
click at [1336, 416] on icon at bounding box center [1337, 415] width 9 height 11
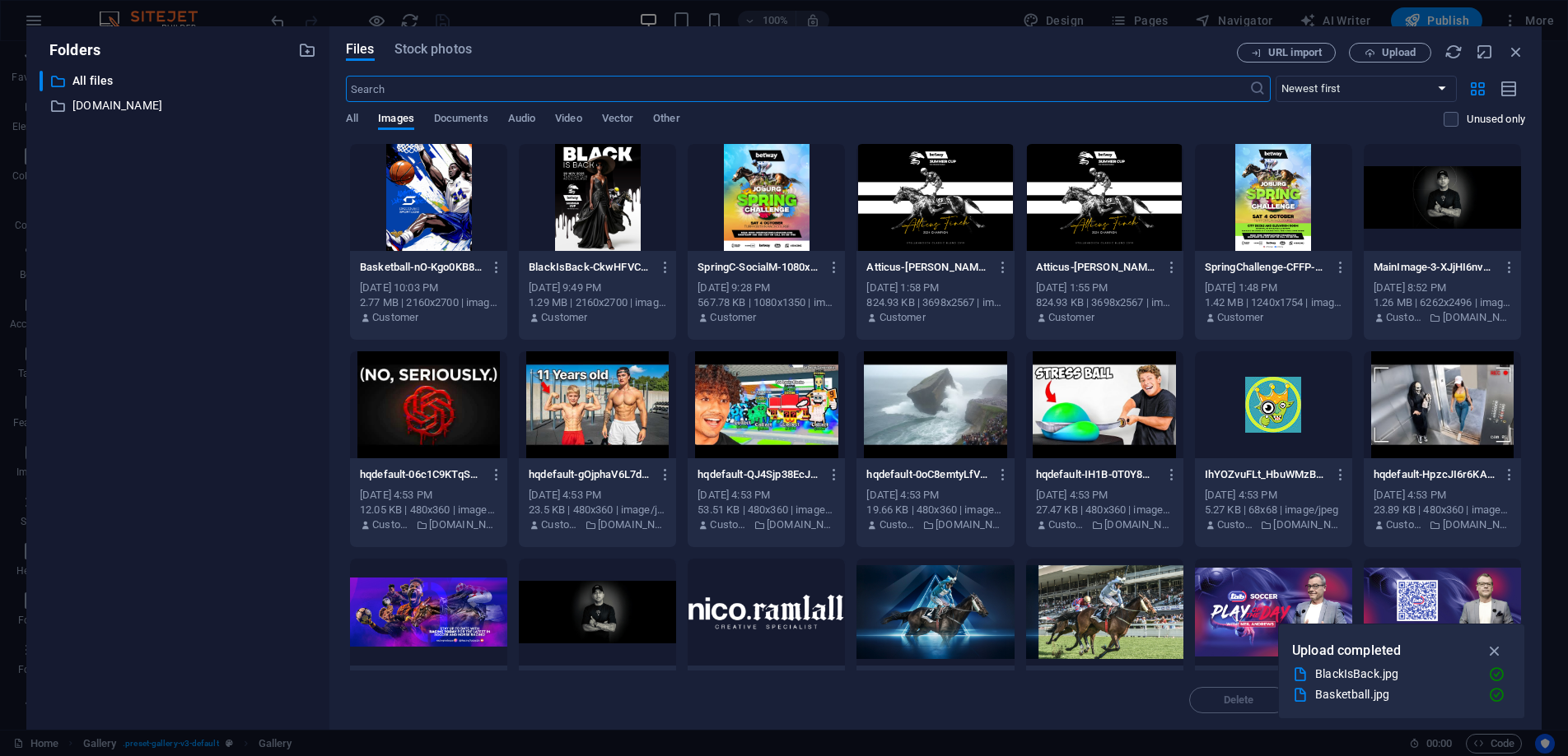
scroll to position [3447, 0]
click at [1393, 56] on span "Upload" at bounding box center [1398, 52] width 33 height 10
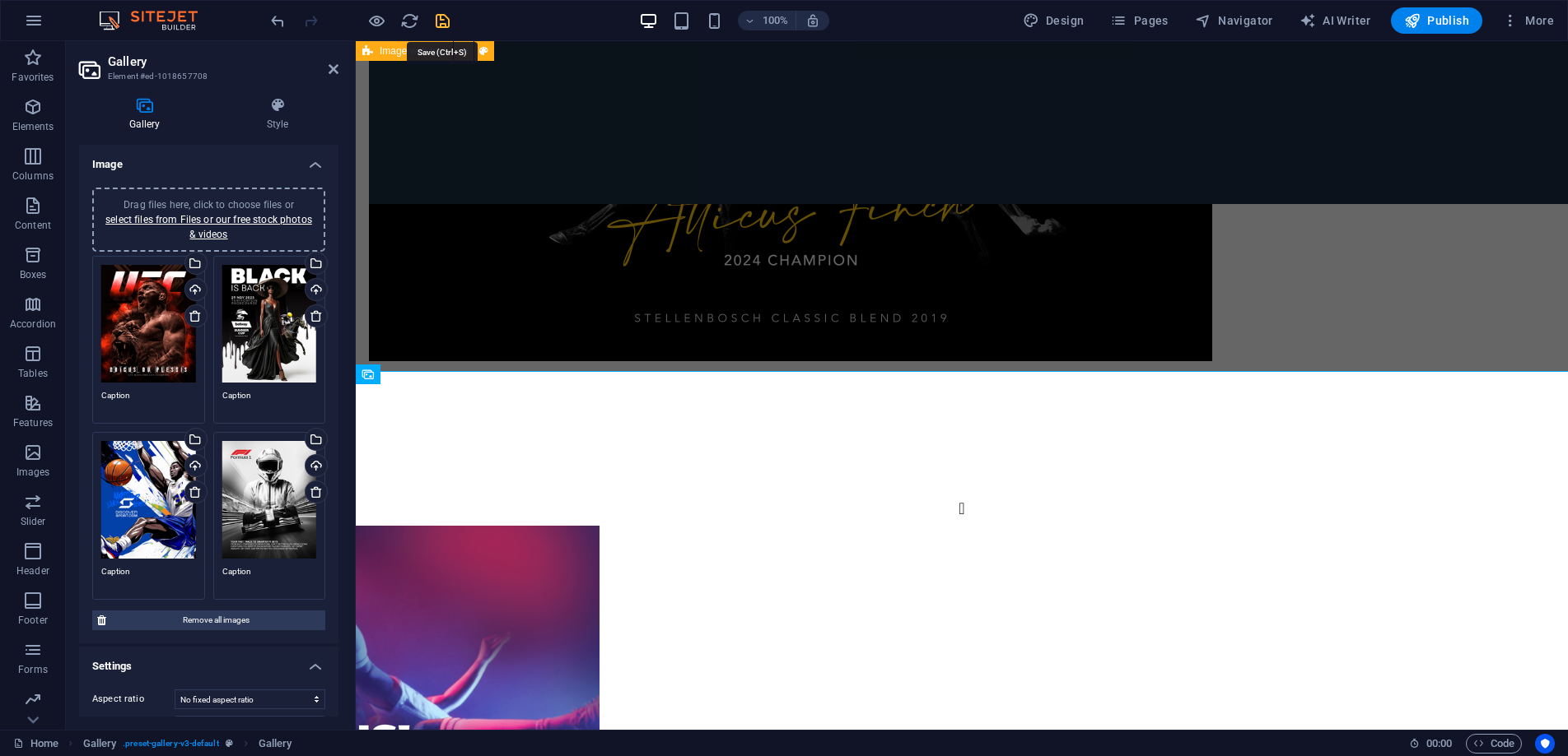
click at [441, 20] on icon "save" at bounding box center [443, 21] width 19 height 19
select select "px"
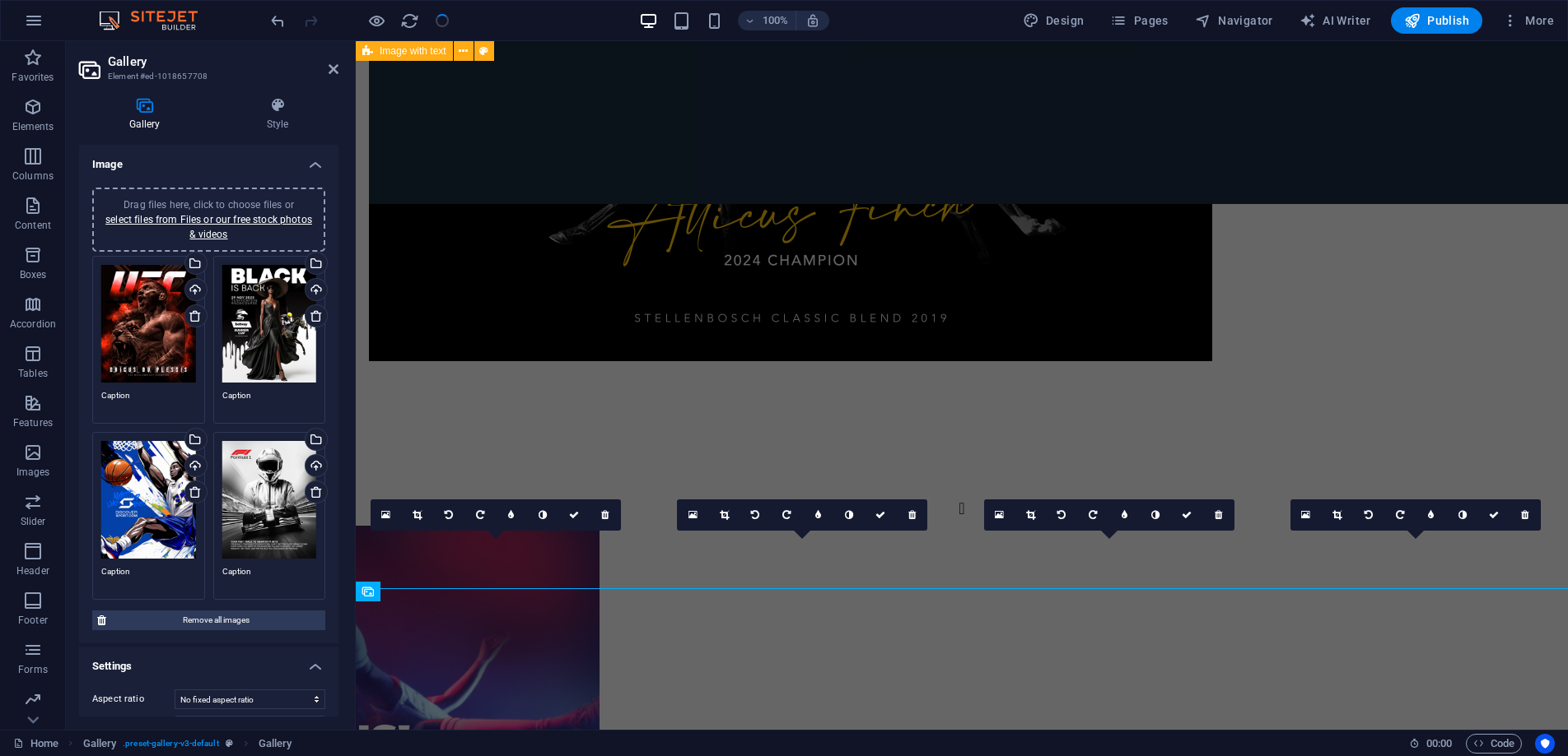
scroll to position [3724, 0]
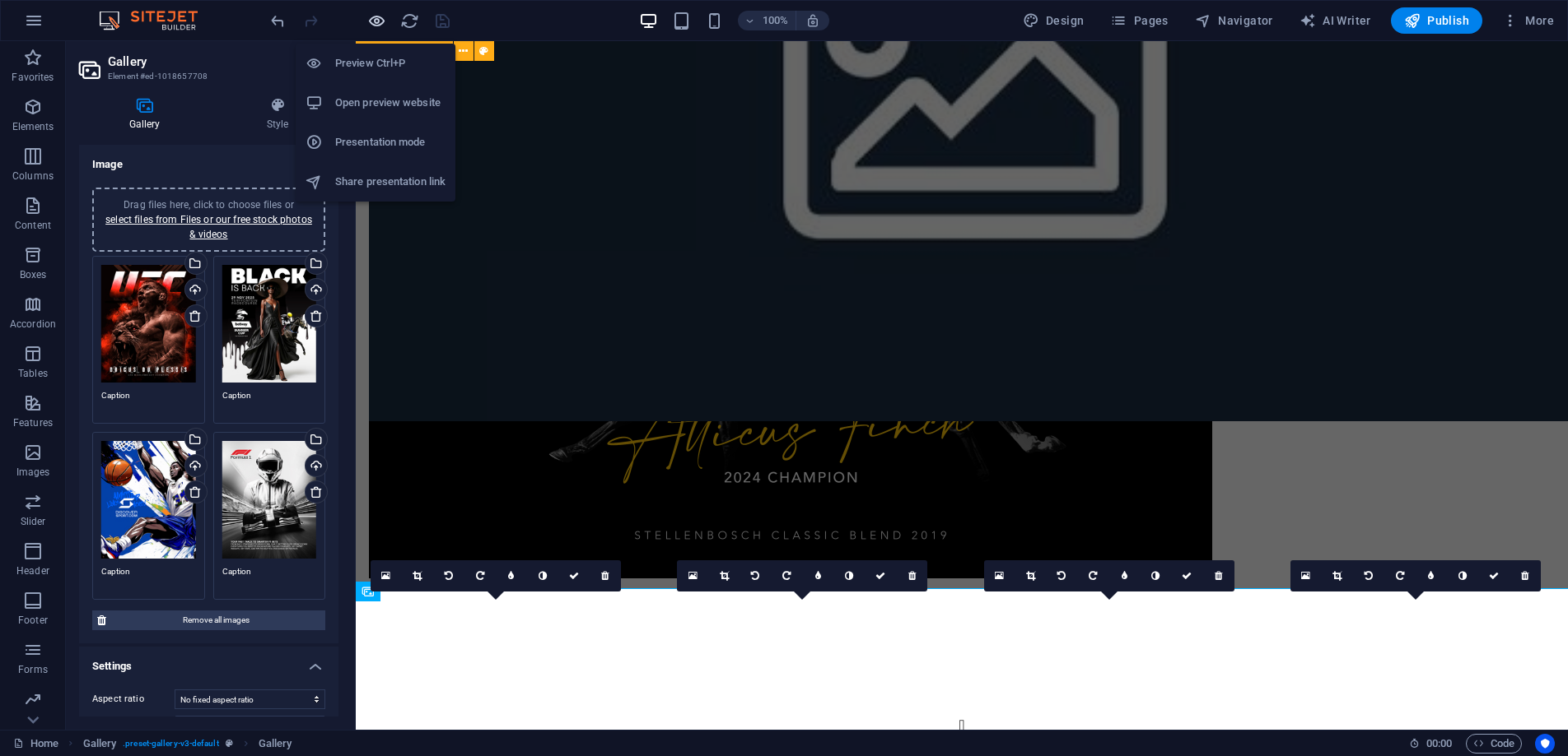
click at [372, 23] on icon "button" at bounding box center [377, 21] width 19 height 19
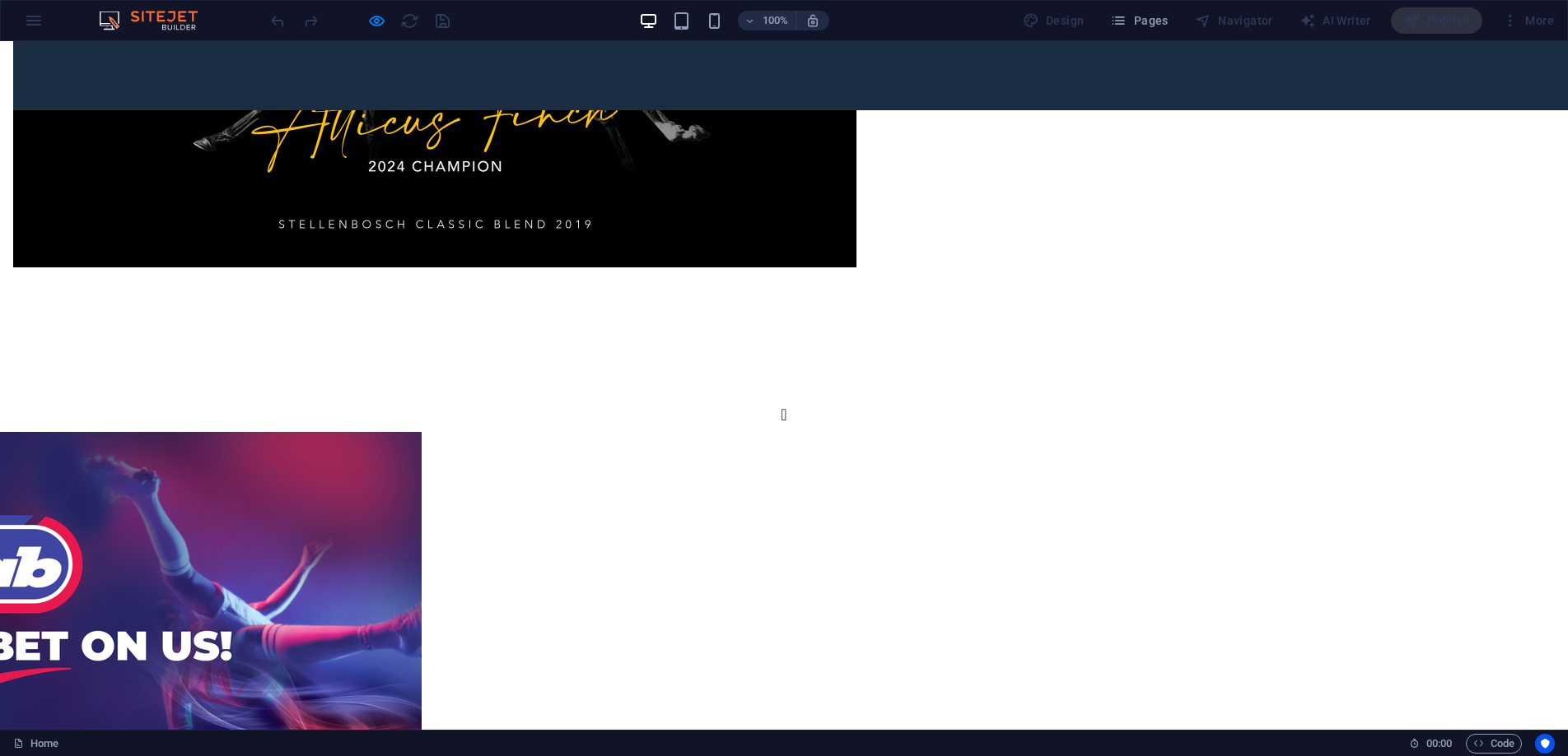
scroll to position [4233, 0]
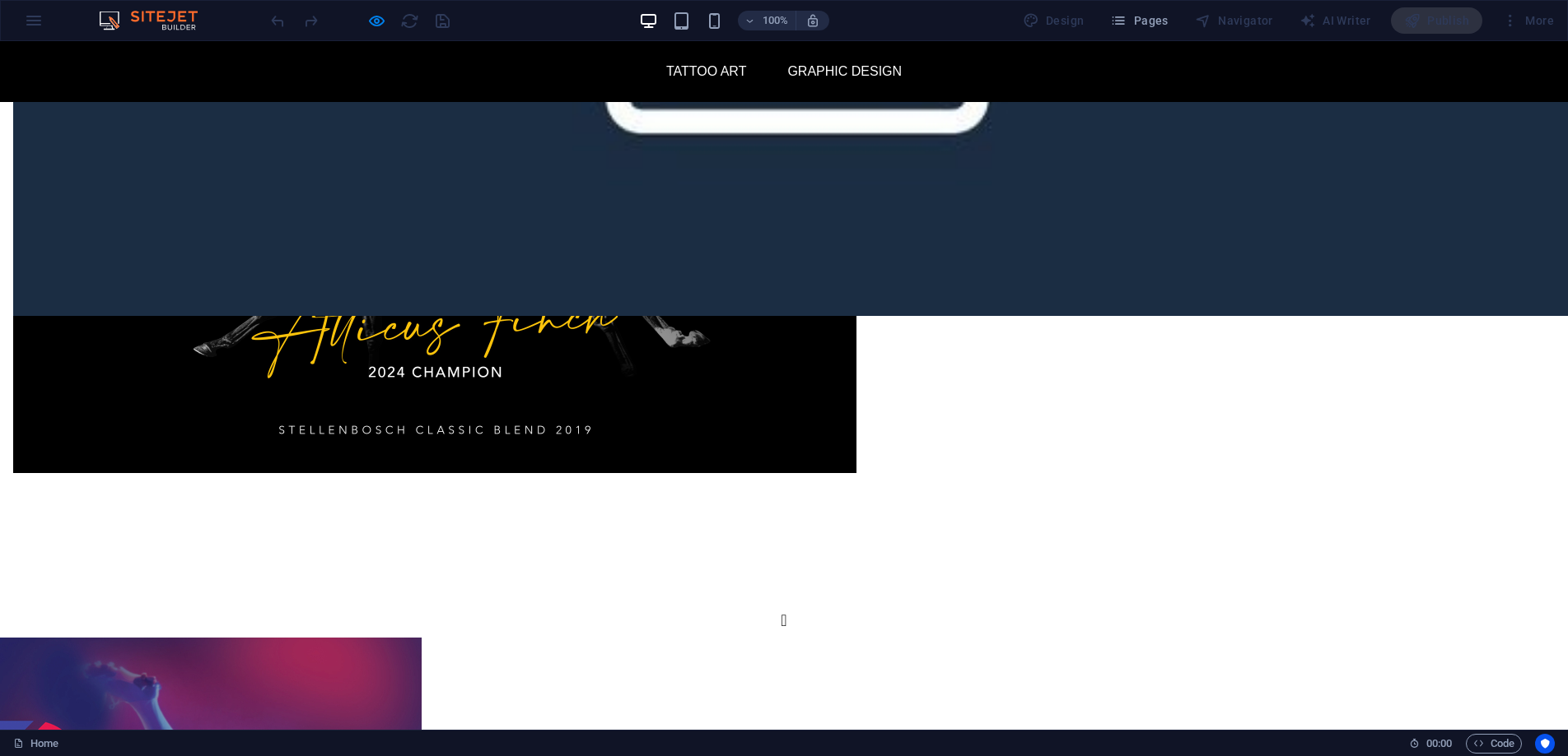
scroll to position [4002, 0]
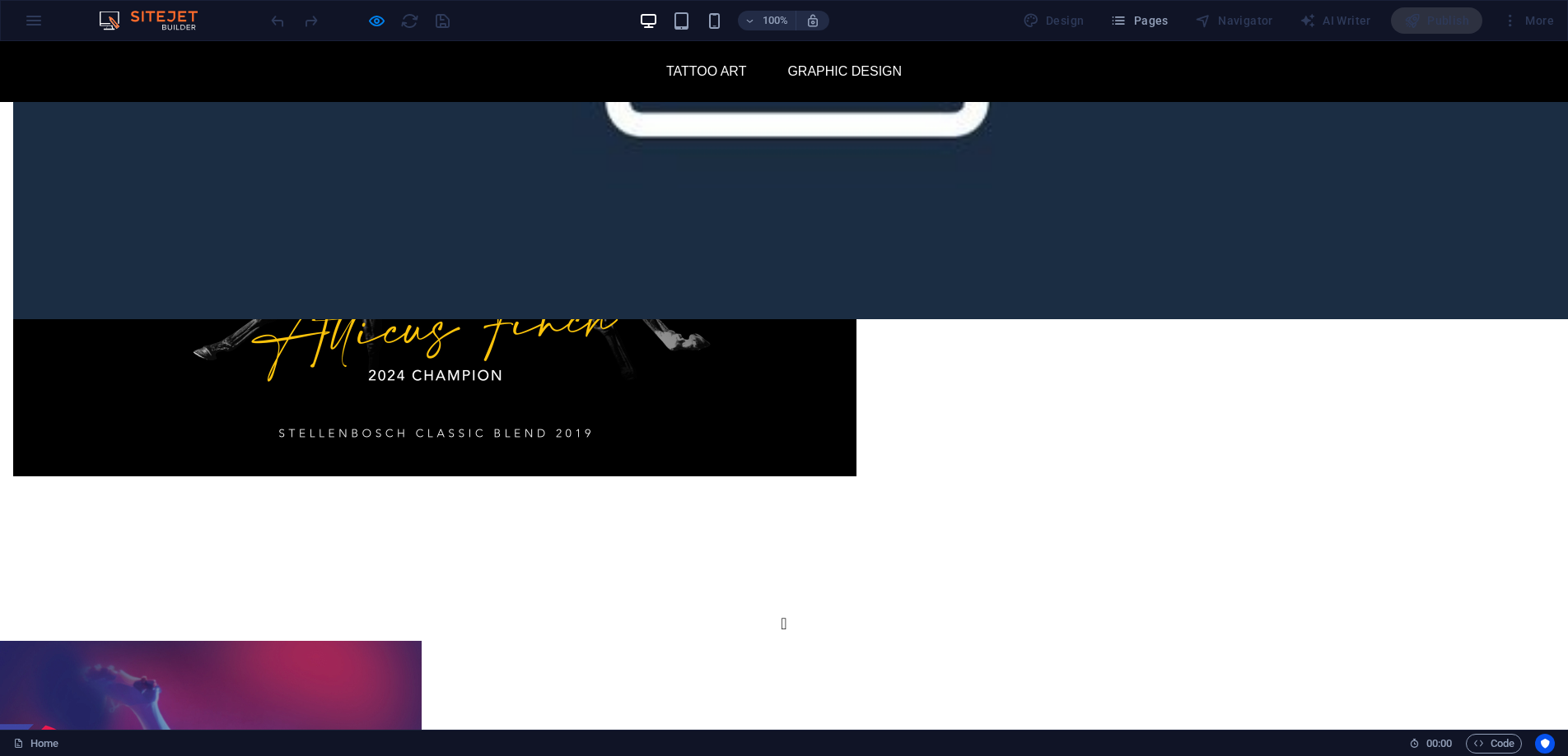
type input "100"
drag, startPoint x: 1158, startPoint y: 349, endPoint x: 1270, endPoint y: 344, distance: 112.1
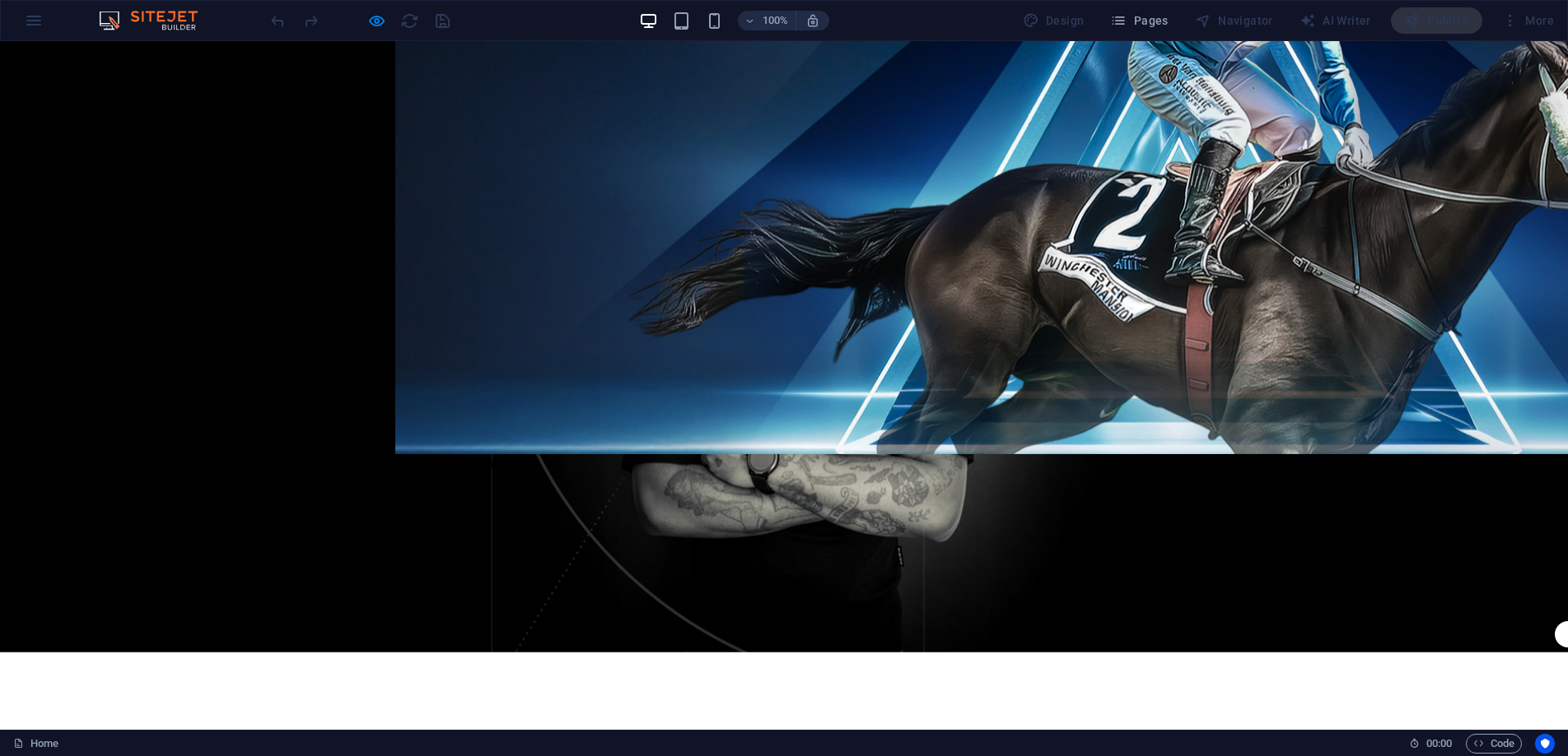
scroll to position [0, 0]
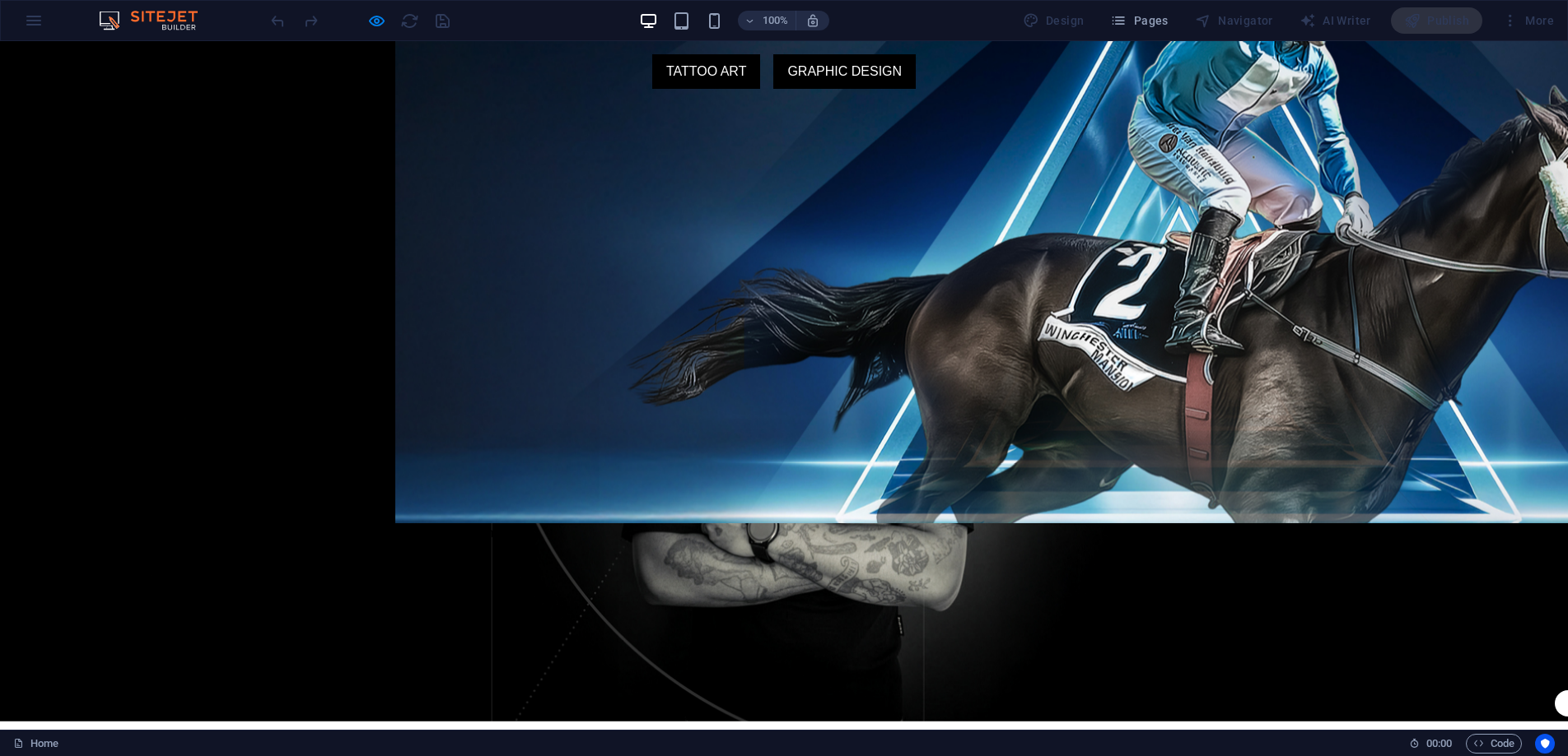
click at [842, 77] on link "GRAPHIC DESIGN" at bounding box center [844, 71] width 142 height 34
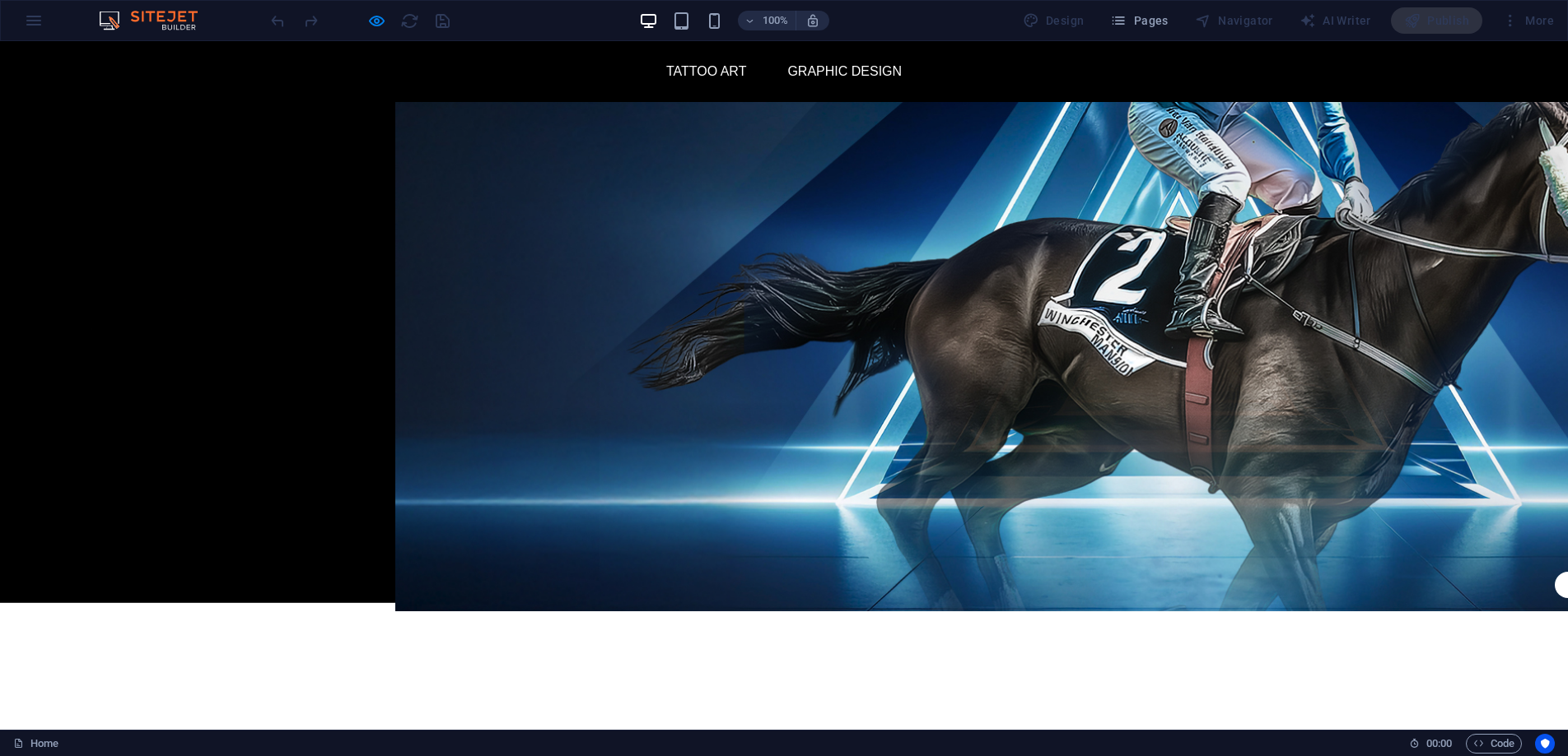
scroll to position [100, 0]
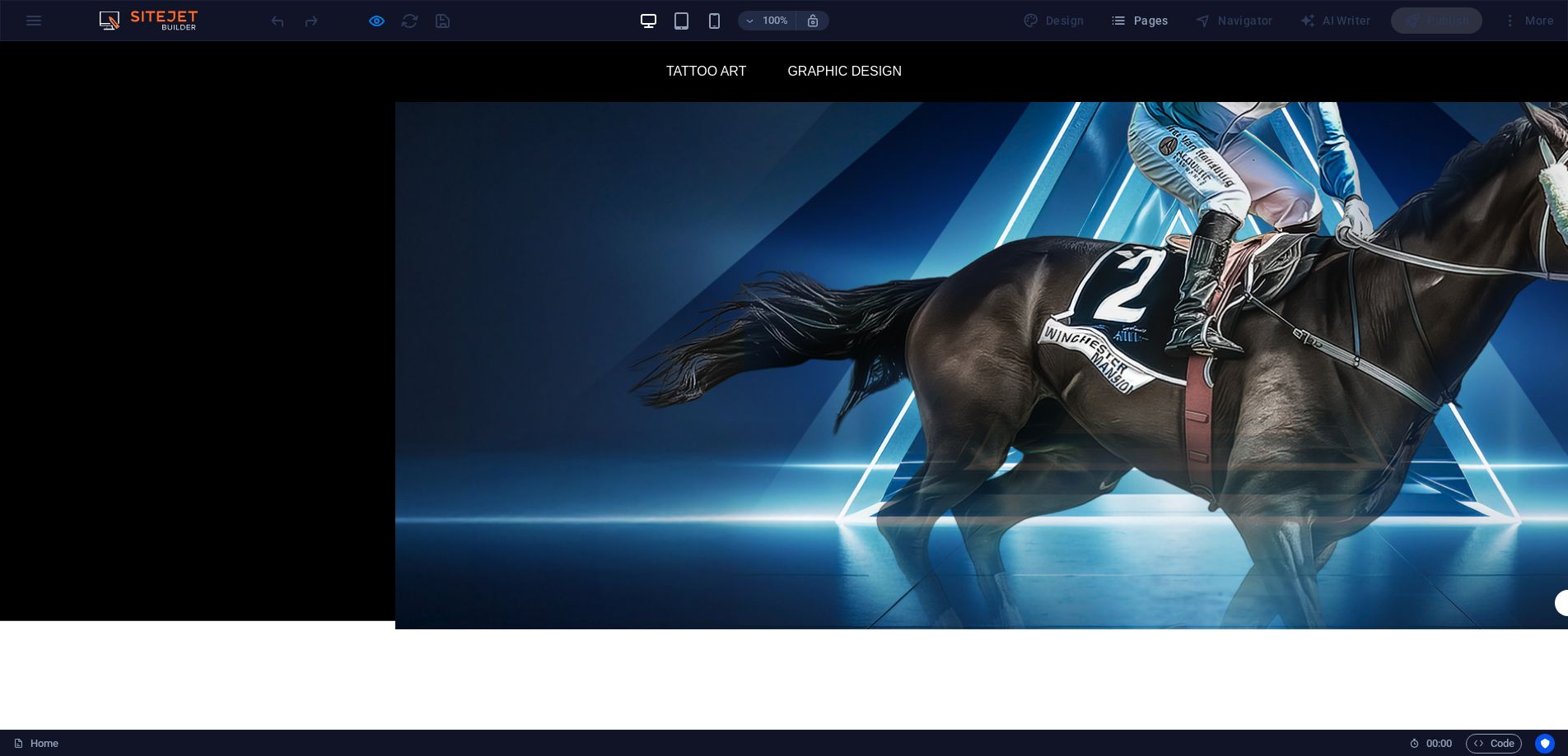
click at [736, 78] on link "TATTOO ART" at bounding box center [706, 71] width 109 height 34
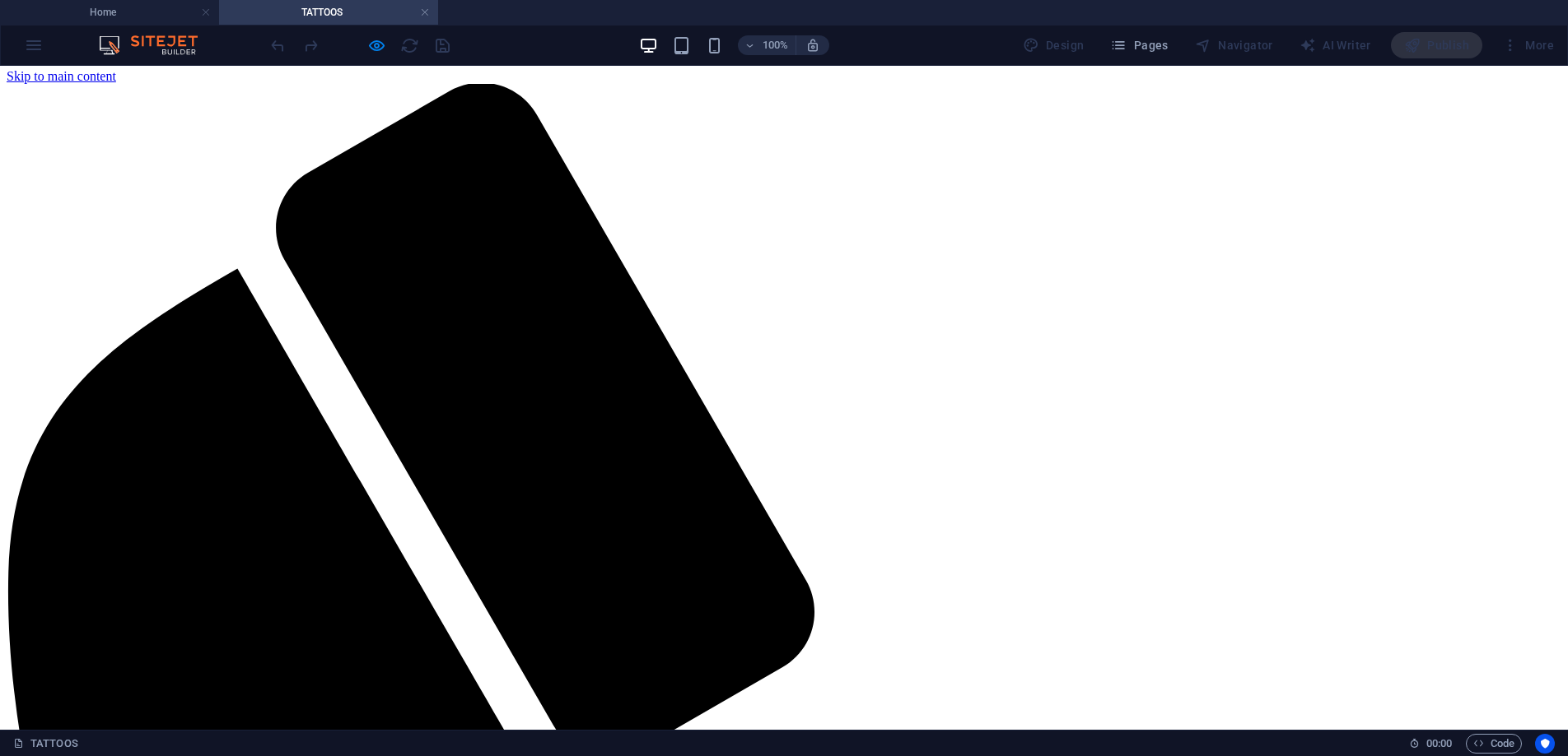
scroll to position [0, 0]
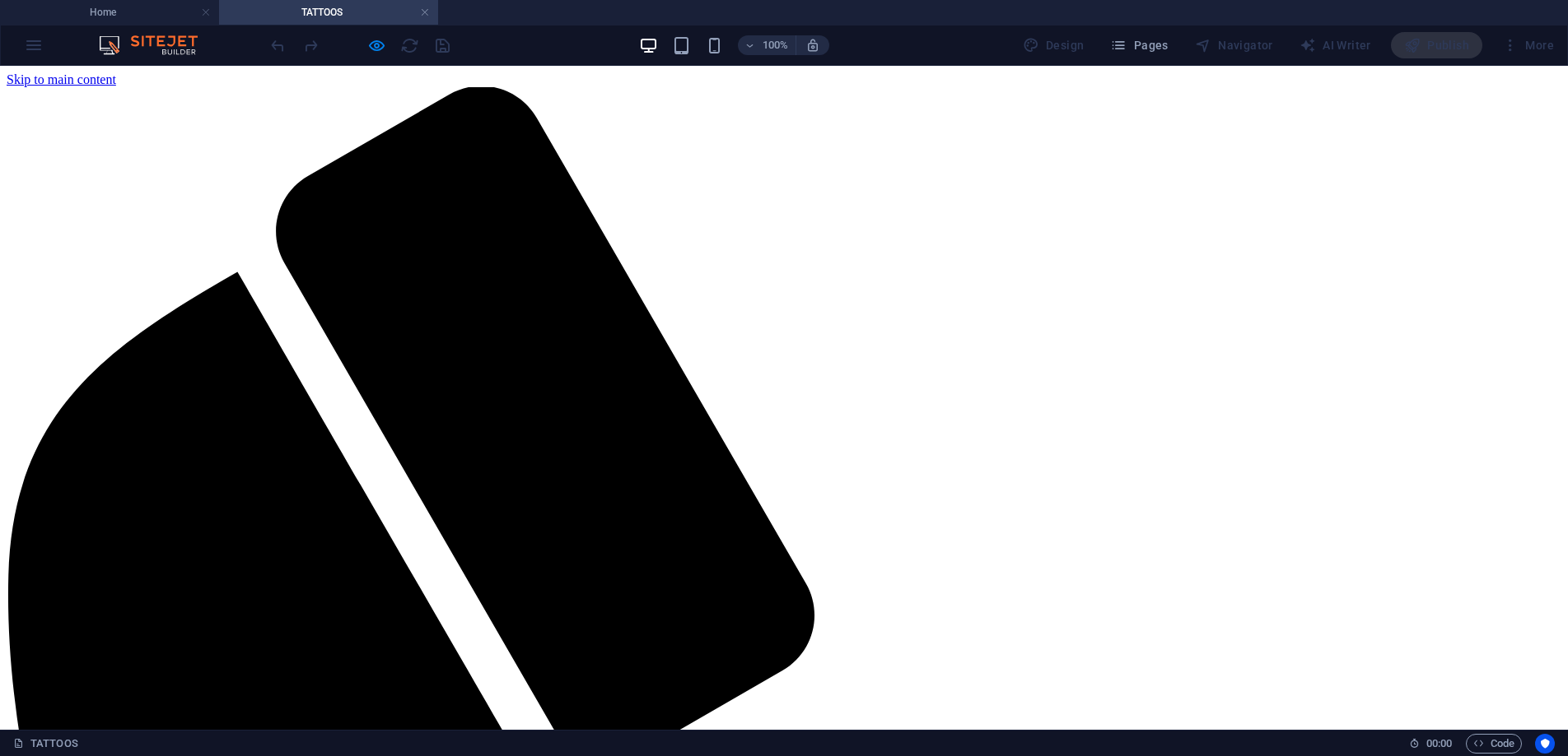
drag, startPoint x: 877, startPoint y: 98, endPoint x: 553, endPoint y: 81, distance: 324.4
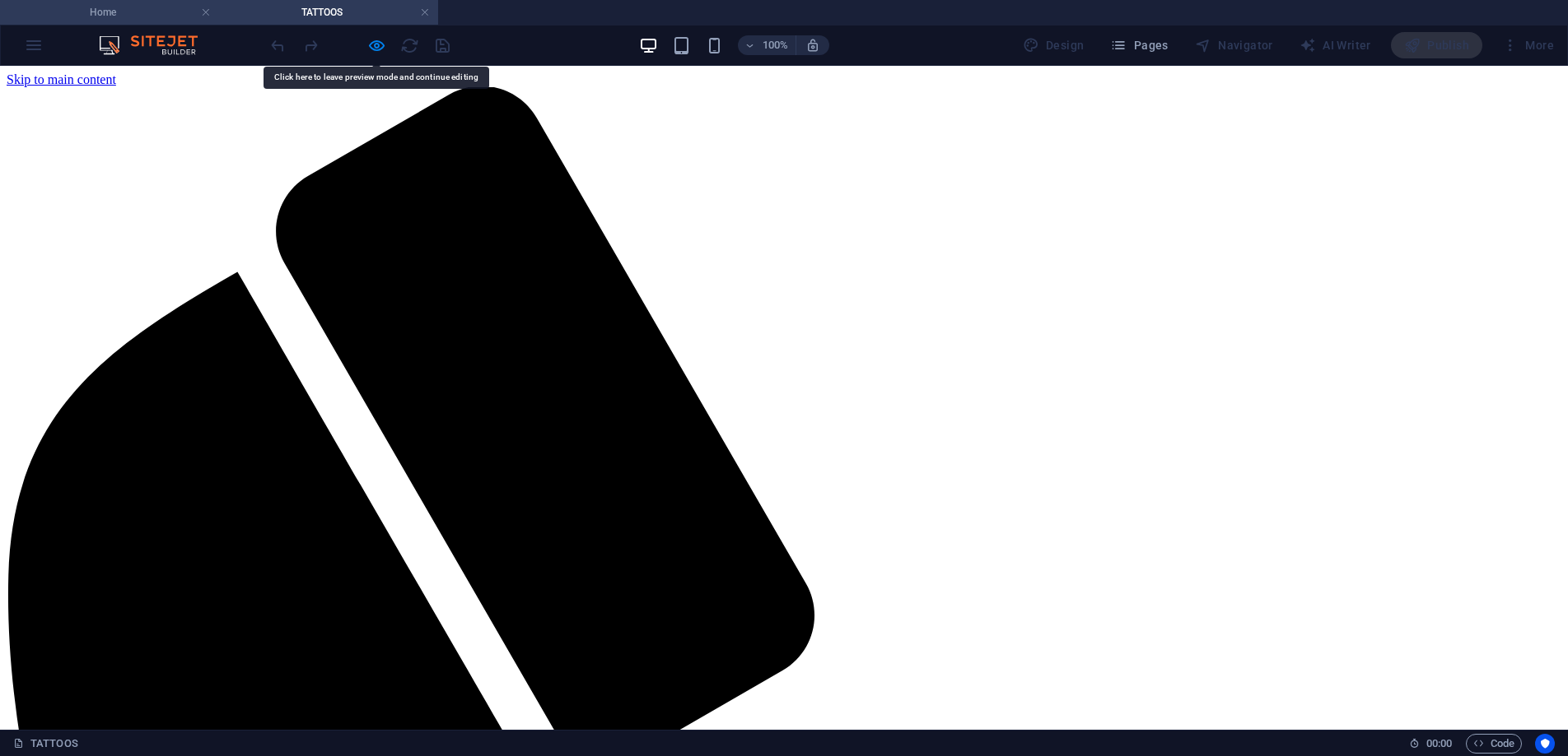
click at [161, 16] on h4 "Home" at bounding box center [109, 12] width 219 height 18
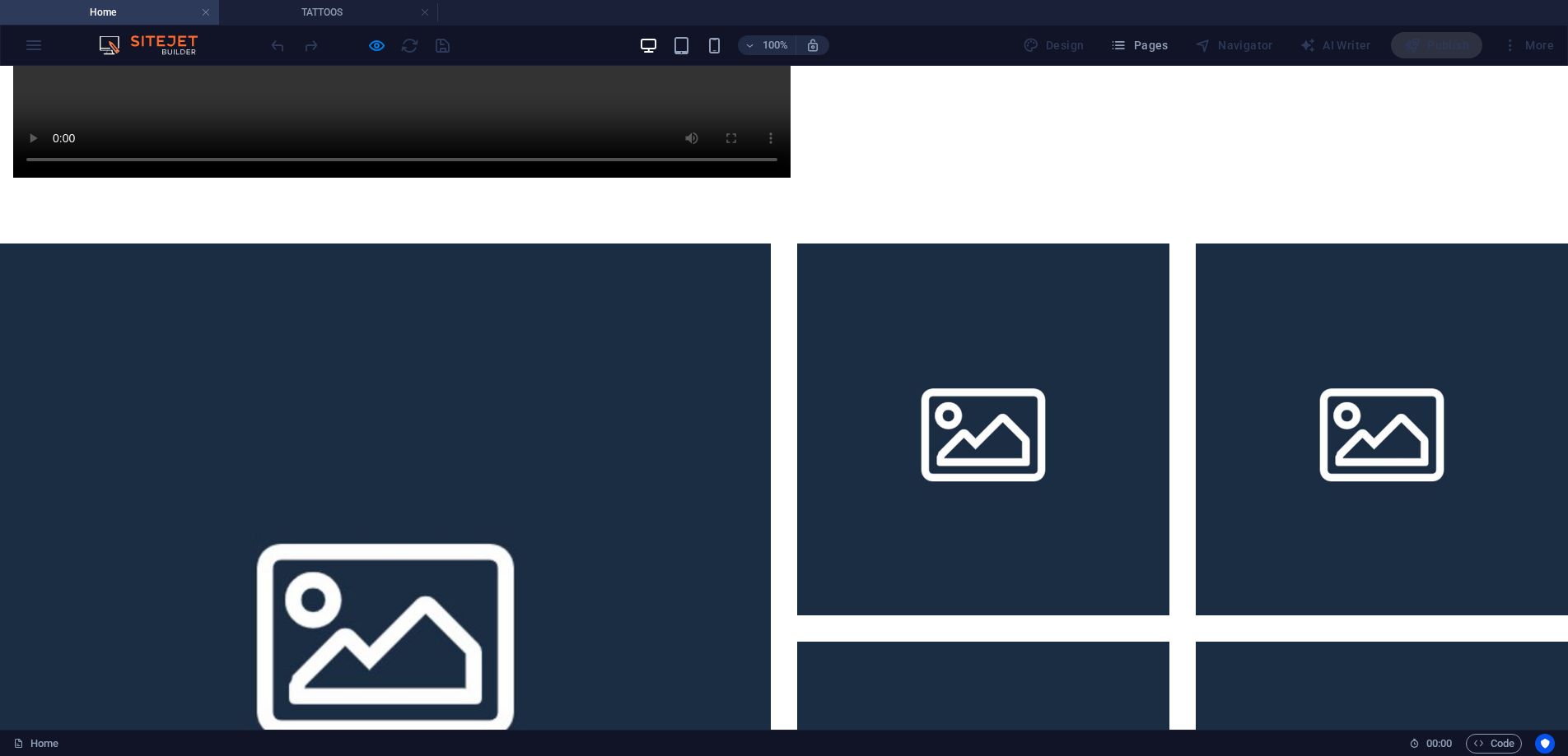
scroll to position [2446, 0]
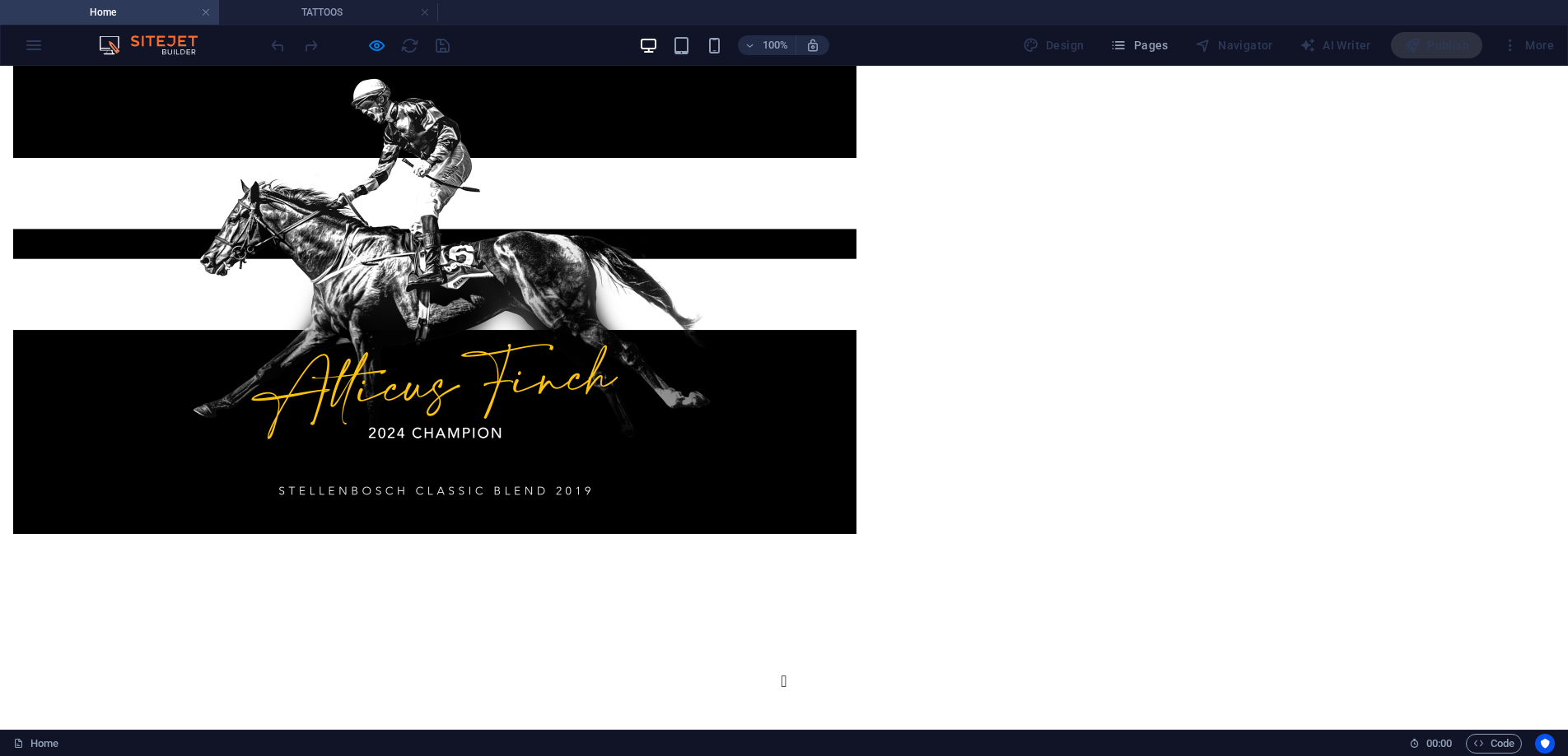
scroll to position [4218, 0]
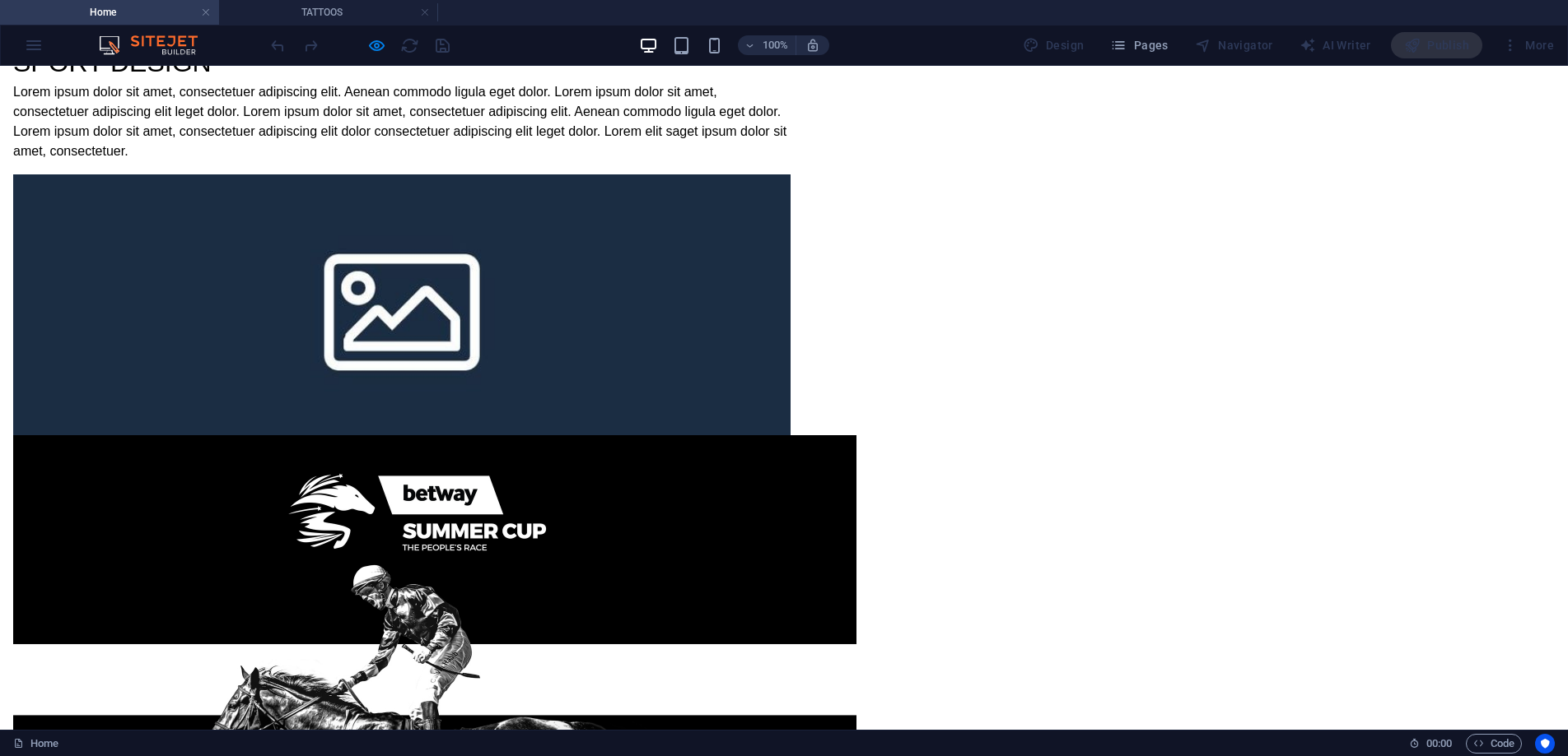
drag, startPoint x: 1016, startPoint y: 85, endPoint x: 998, endPoint y: 141, distance: 58.8
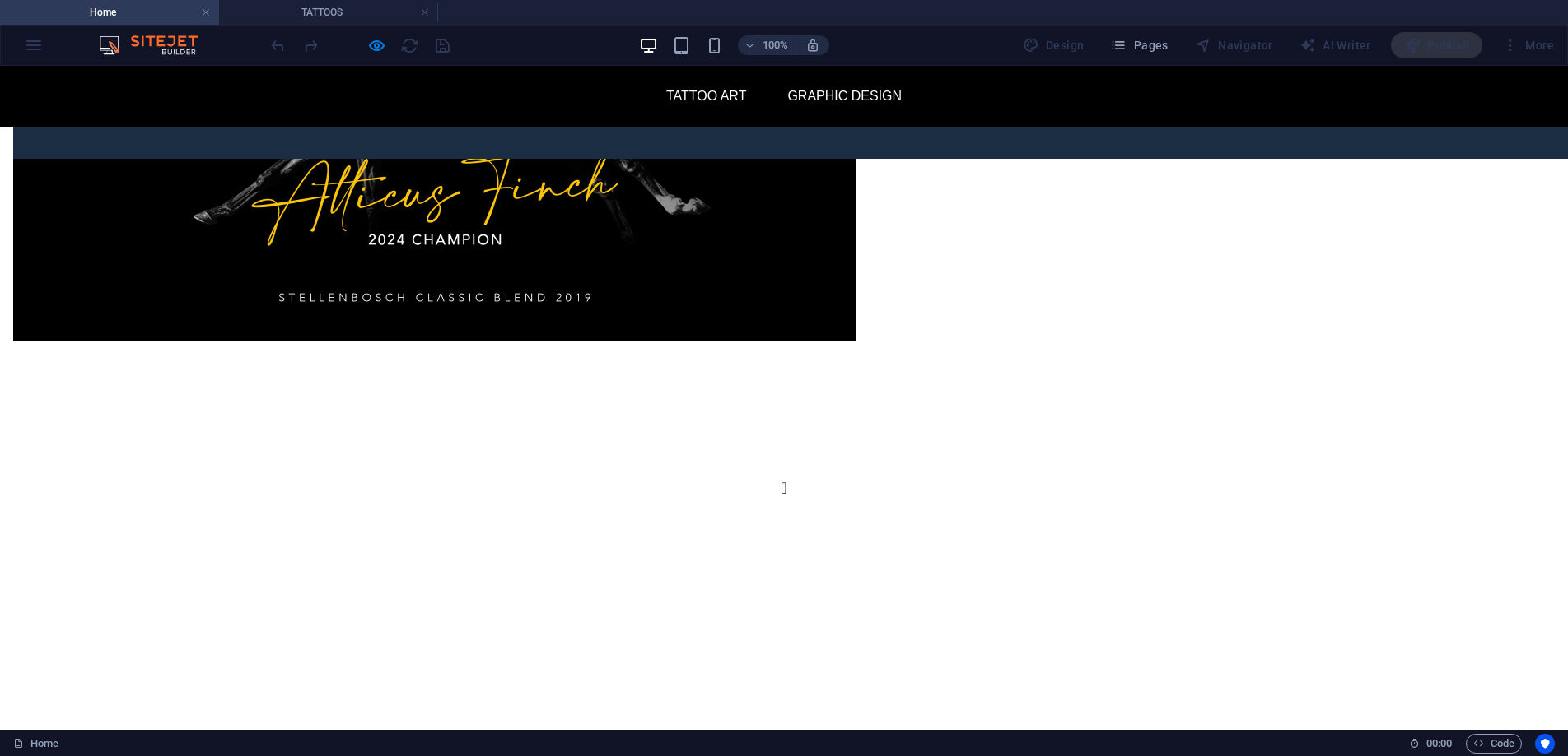
scroll to position [4124, 0]
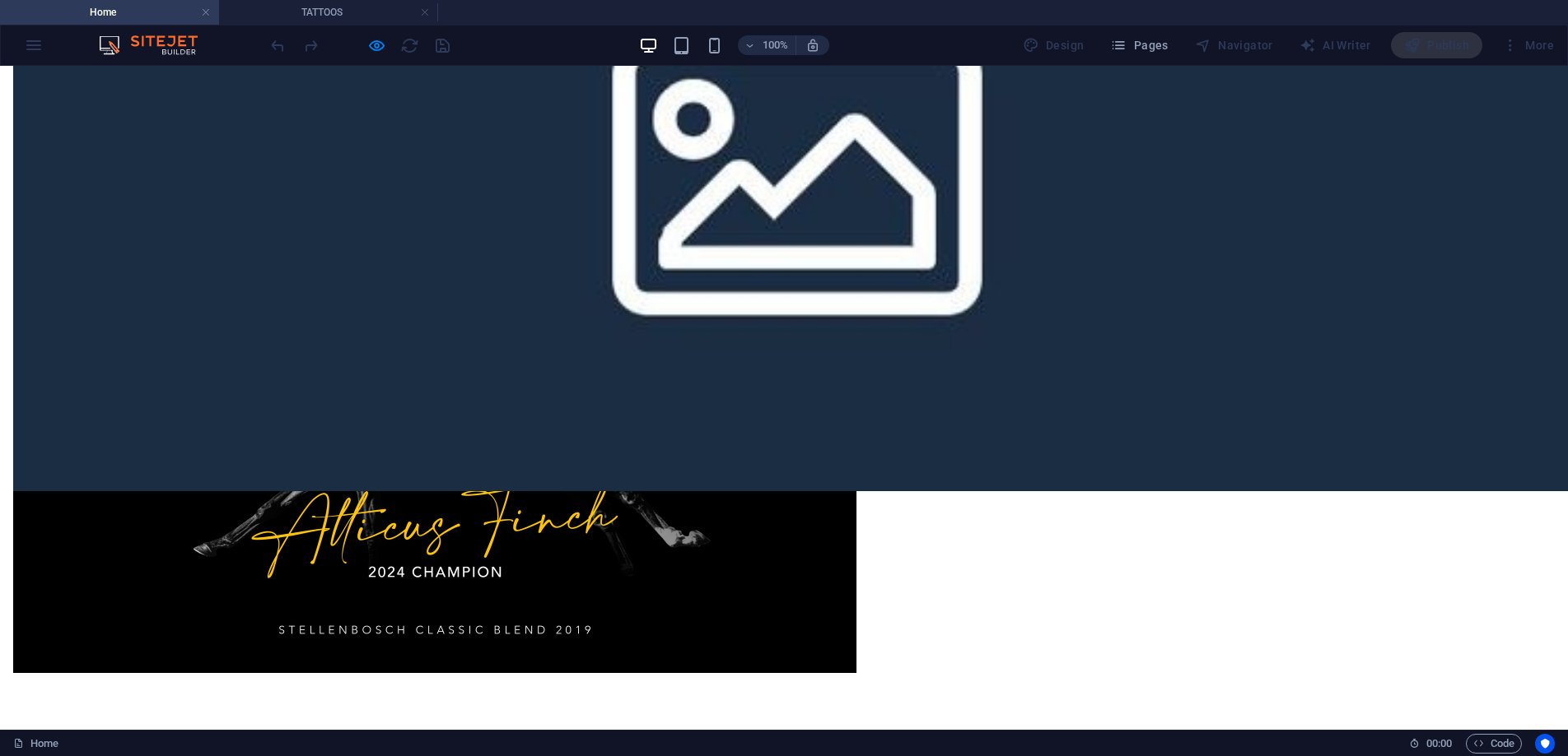
scroll to position [3991, 0]
